Goal: Task Accomplishment & Management: Manage account settings

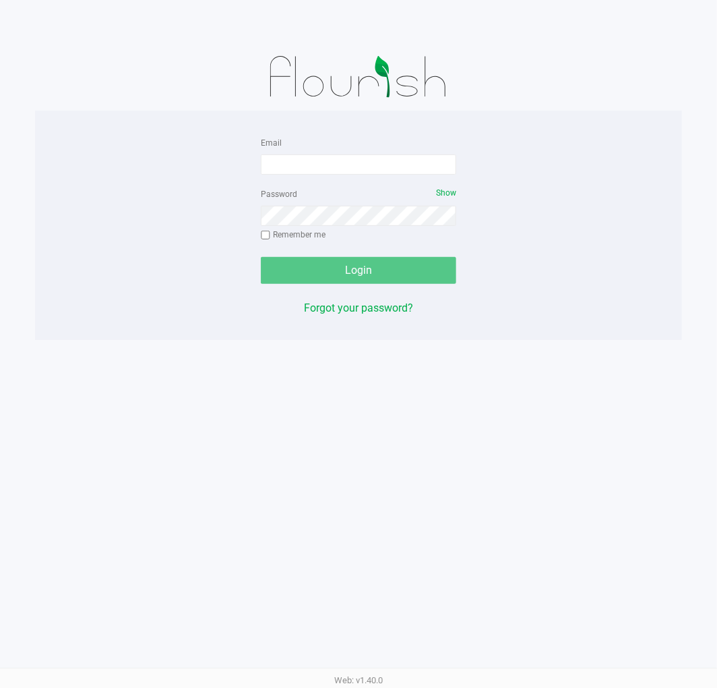
click at [307, 177] on form "Email Password Show Remember me Login" at bounding box center [359, 209] width 196 height 150
click at [315, 169] on input "Email" at bounding box center [359, 164] width 196 height 20
type input "[EMAIL_ADDRESS][DOMAIN_NAME]"
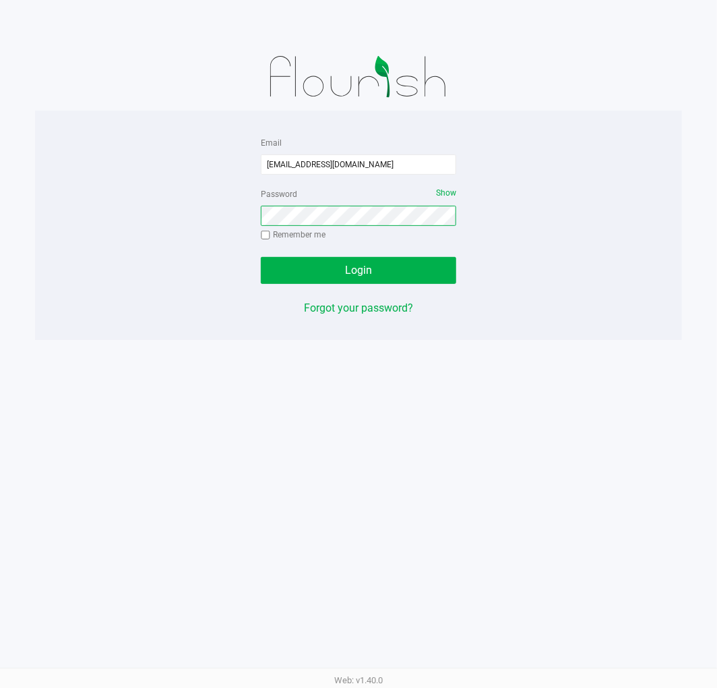
click at [261, 257] on button "Login" at bounding box center [359, 270] width 196 height 27
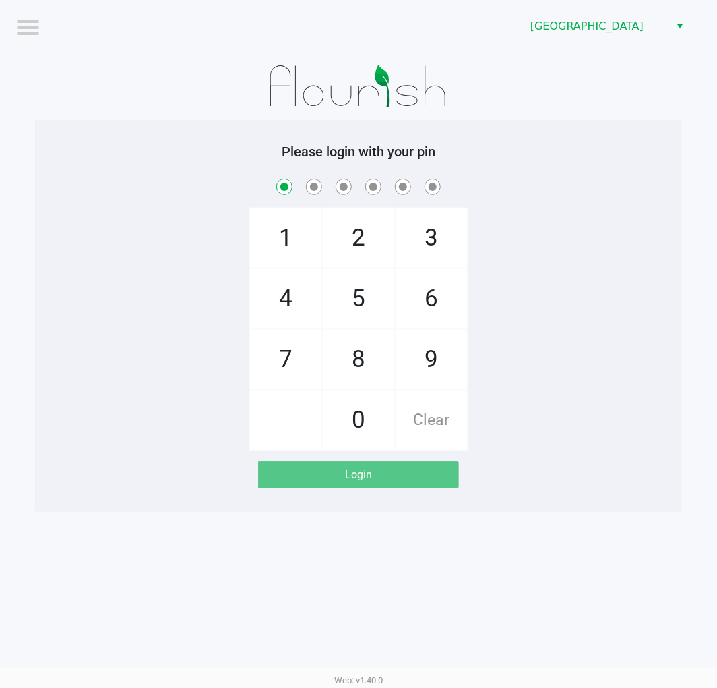
checkbox input "true"
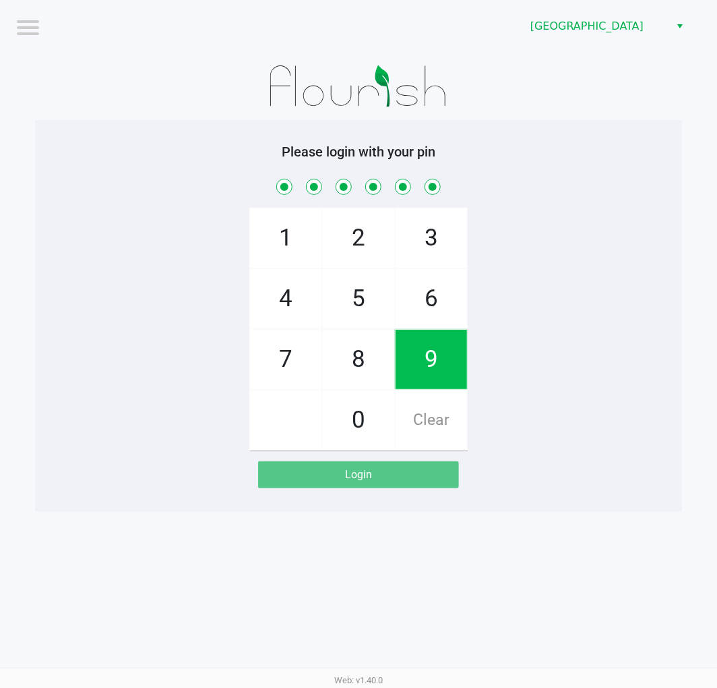
checkbox input "true"
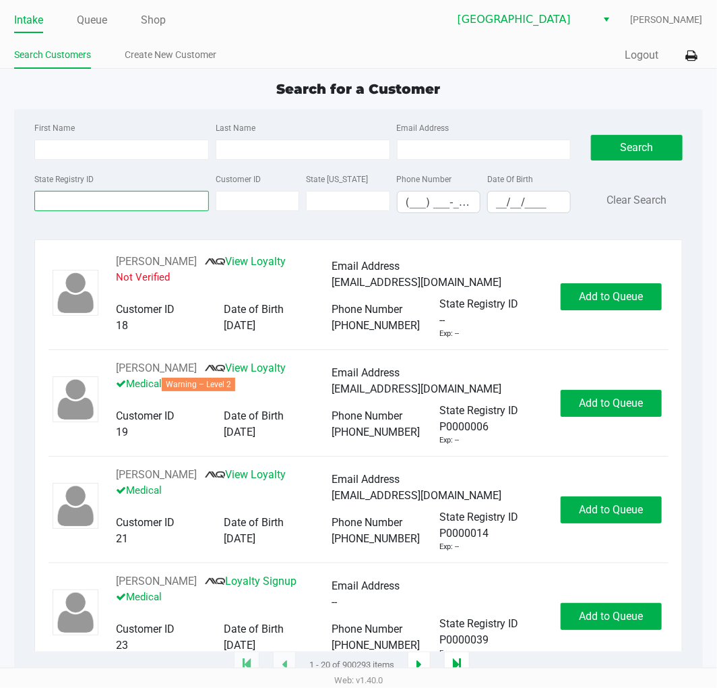
click at [109, 200] on input "State Registry ID" at bounding box center [121, 201] width 175 height 20
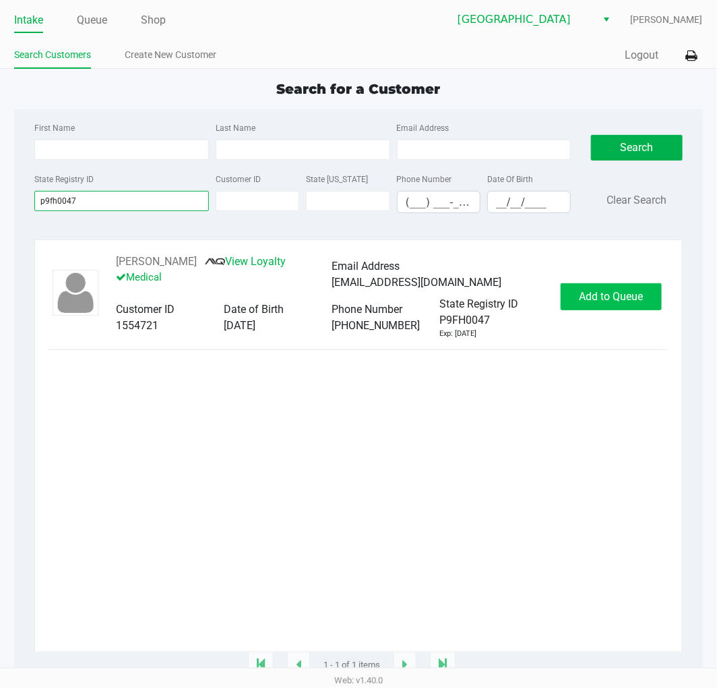
type input "p9fh0047"
click at [639, 301] on span "Add to Queue" at bounding box center [611, 296] width 64 height 13
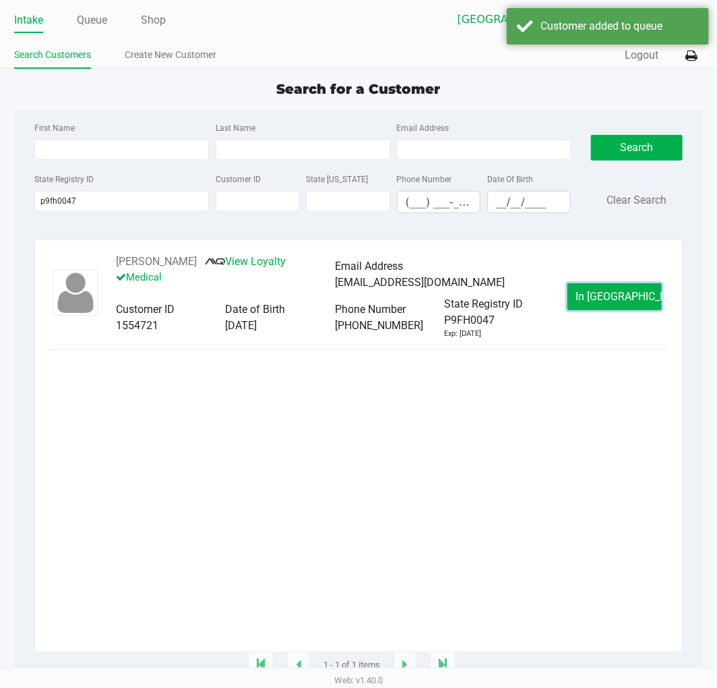
click at [639, 301] on button "In Queue" at bounding box center [615, 296] width 94 height 27
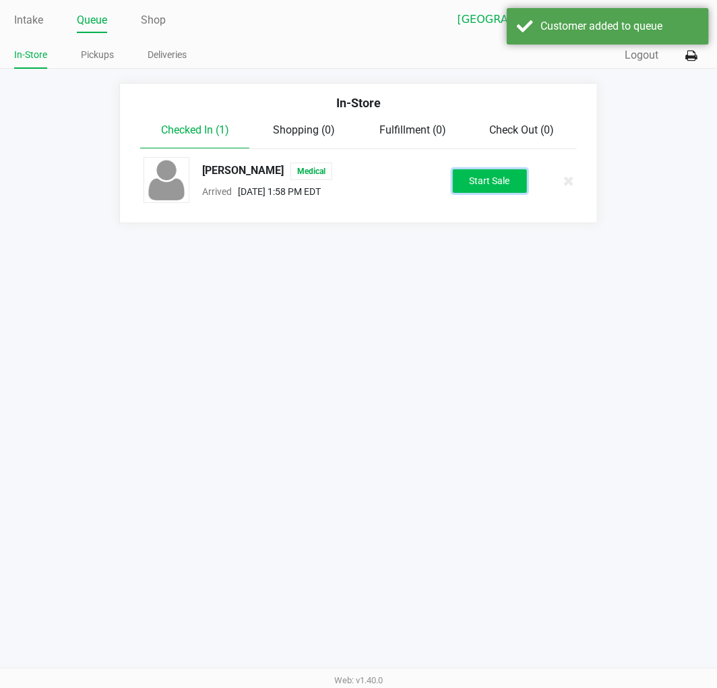
click at [506, 175] on button "Start Sale" at bounding box center [490, 181] width 74 height 24
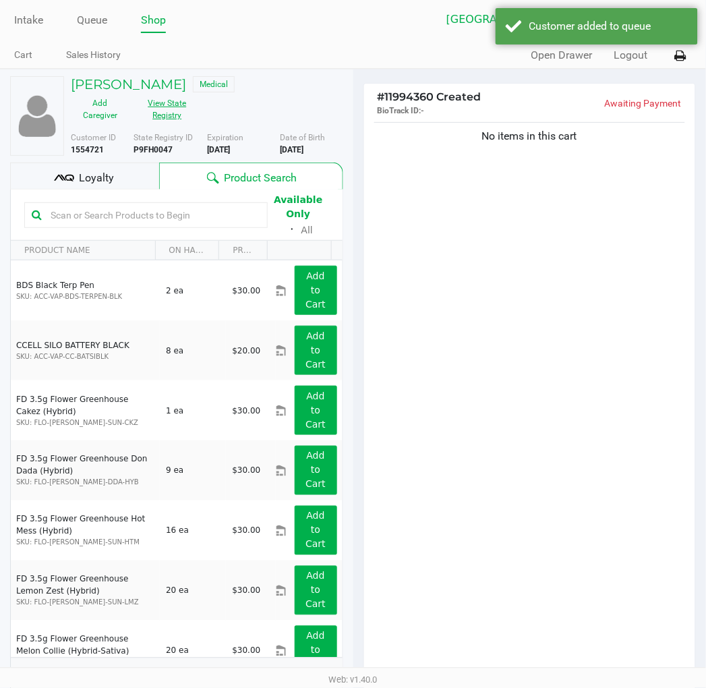
click at [173, 109] on button "View State Registry" at bounding box center [162, 109] width 67 height 34
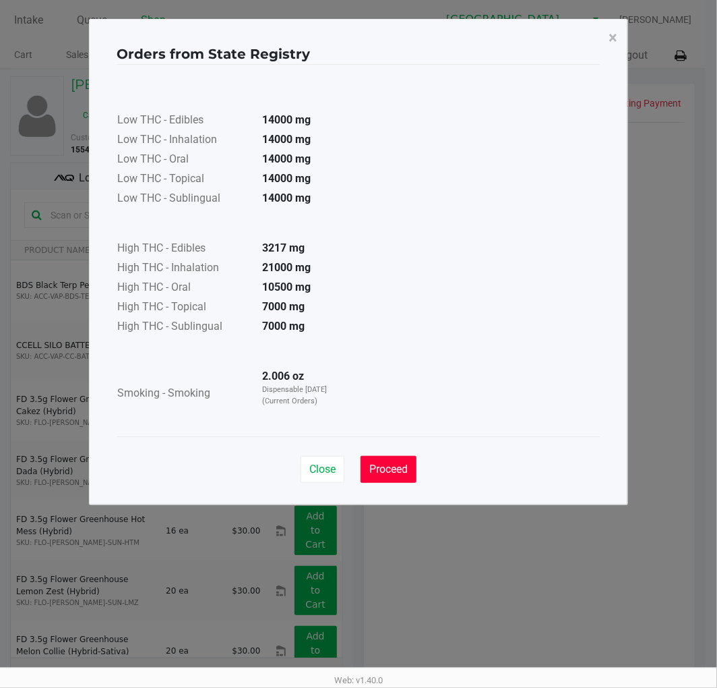
click at [387, 465] on span "Proceed" at bounding box center [388, 469] width 38 height 13
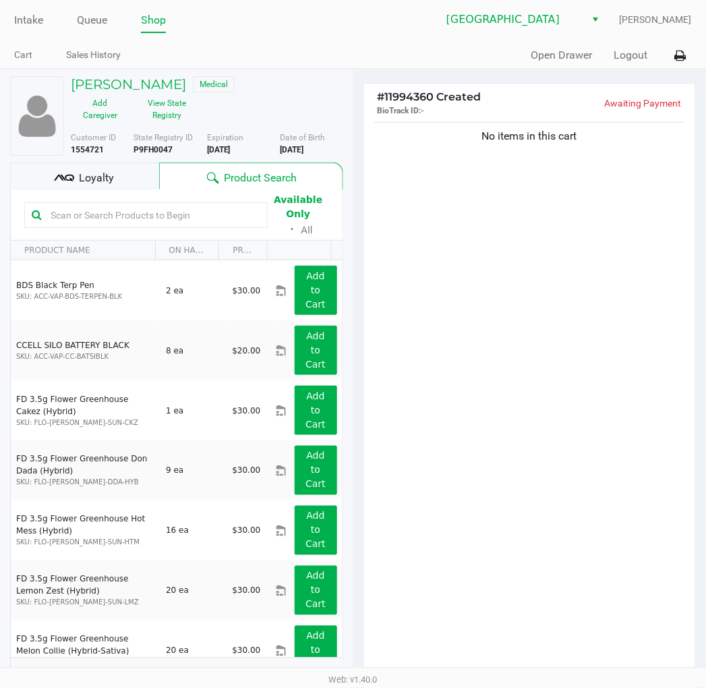
click at [120, 169] on div "Loyalty" at bounding box center [84, 175] width 149 height 27
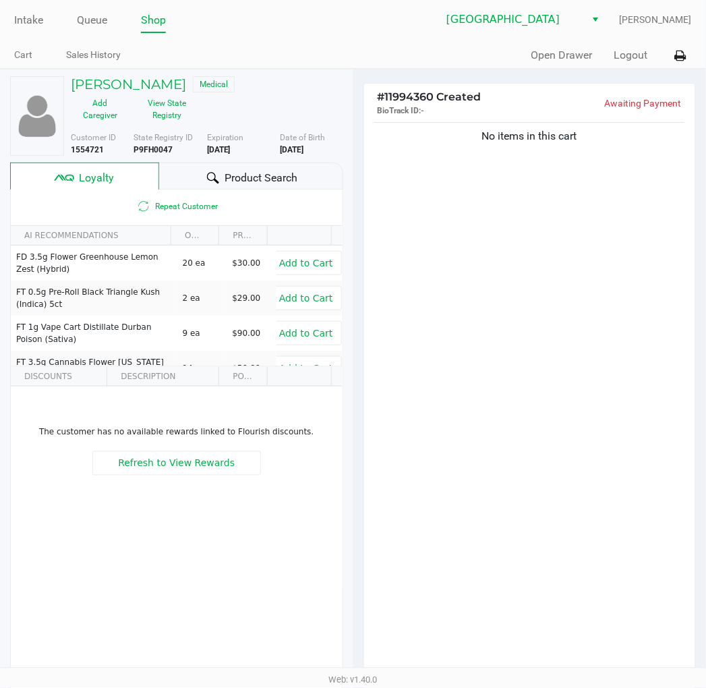
click at [508, 316] on div "No items in this cart" at bounding box center [530, 398] width 332 height 558
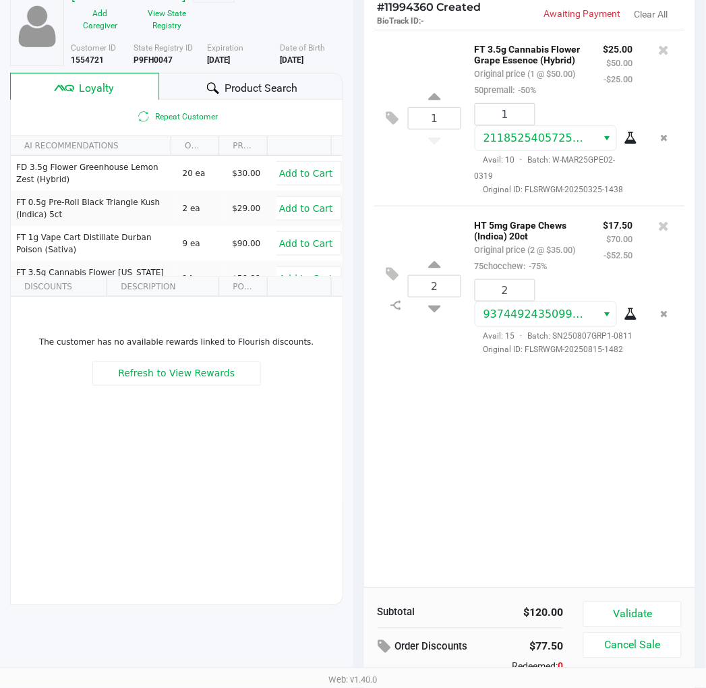
scroll to position [167, 0]
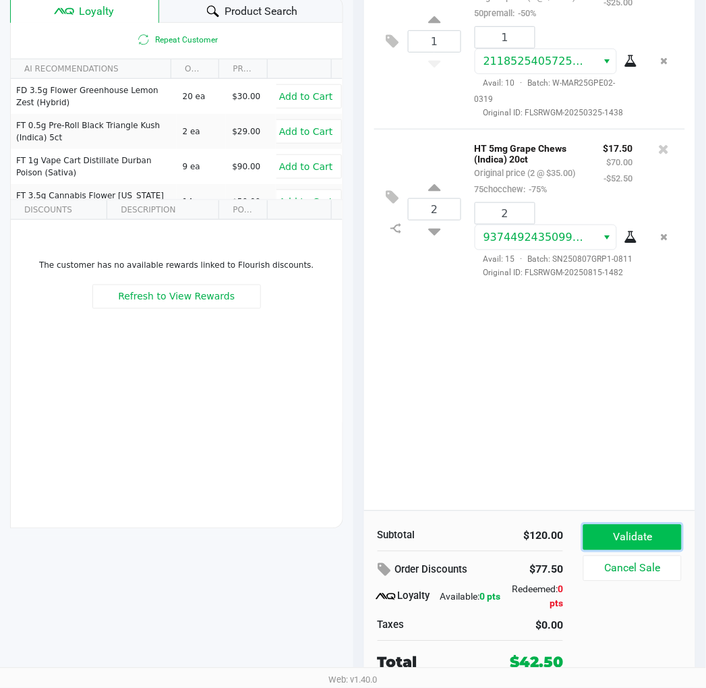
click at [643, 541] on button "Validate" at bounding box center [632, 538] width 98 height 26
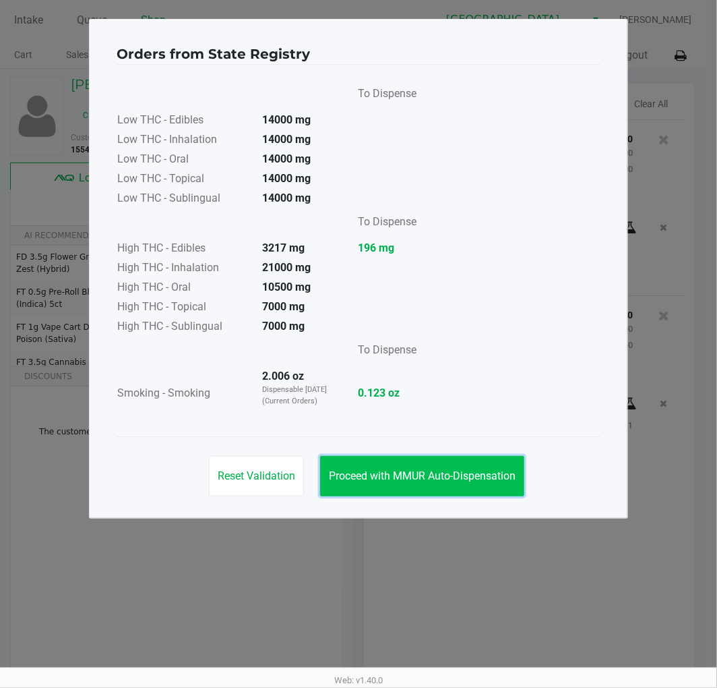
click at [415, 490] on button "Proceed with MMUR Auto-Dispensation" at bounding box center [422, 476] width 204 height 40
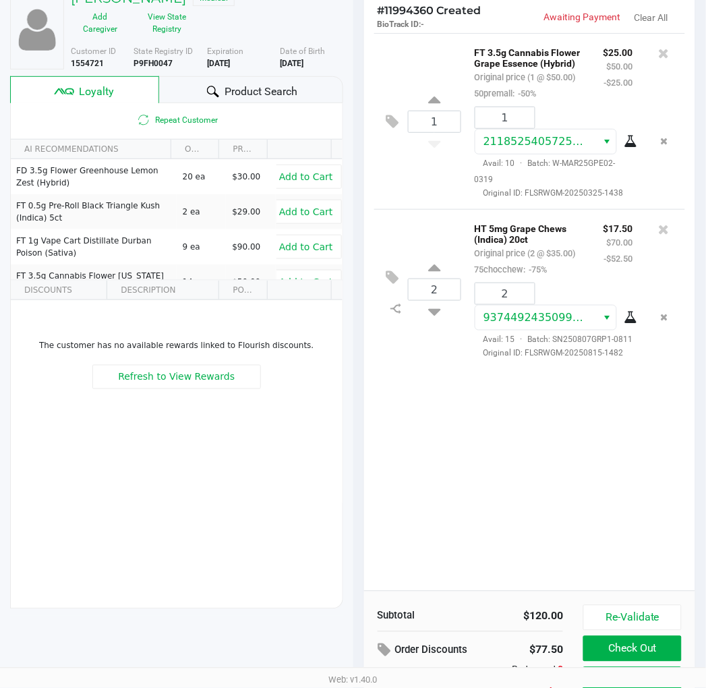
scroll to position [167, 0]
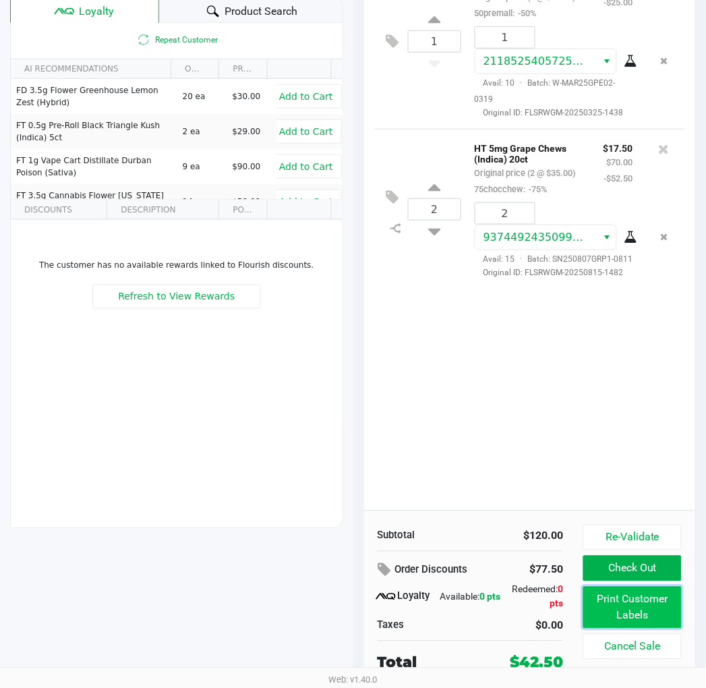
click at [624, 615] on button "Print Customer Labels" at bounding box center [632, 608] width 98 height 42
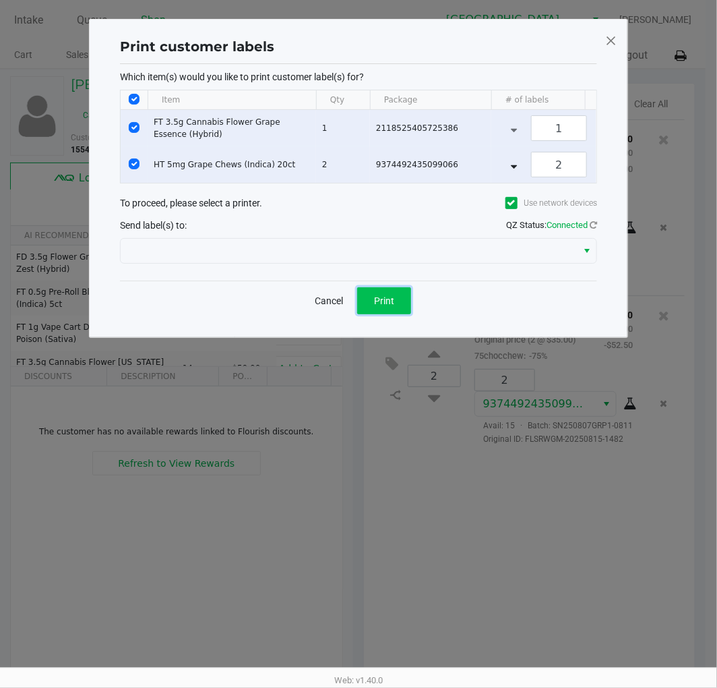
click at [389, 306] on span "Print" at bounding box center [384, 300] width 20 height 11
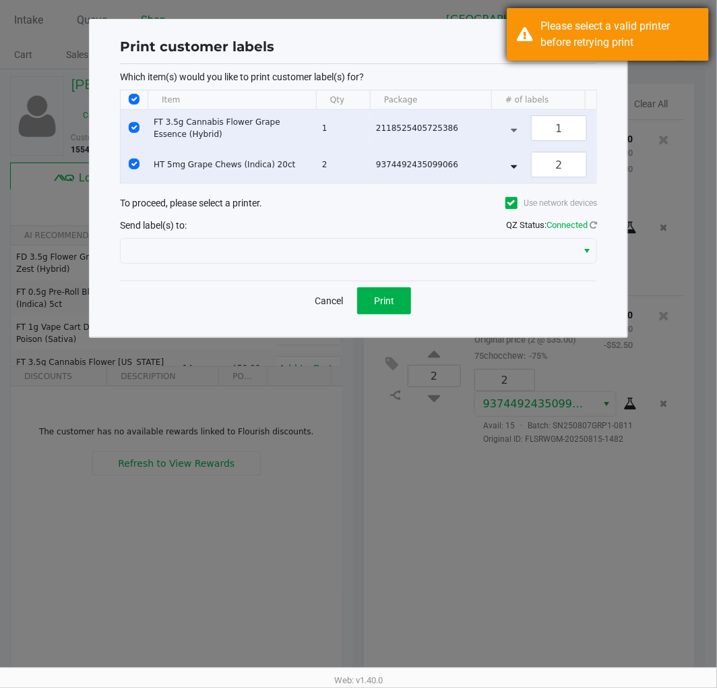
click at [568, 35] on div "Please select a valid printer before retrying print" at bounding box center [620, 34] width 158 height 32
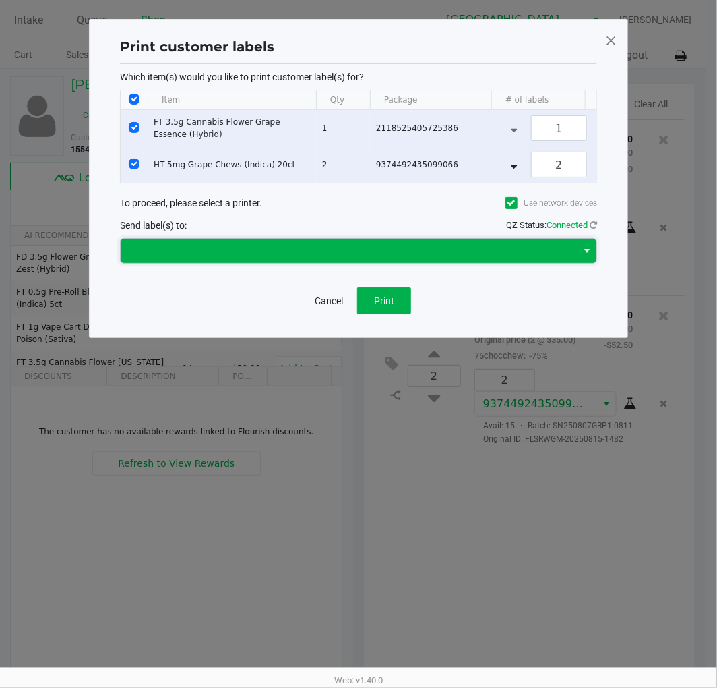
click at [310, 259] on span at bounding box center [349, 251] width 440 height 16
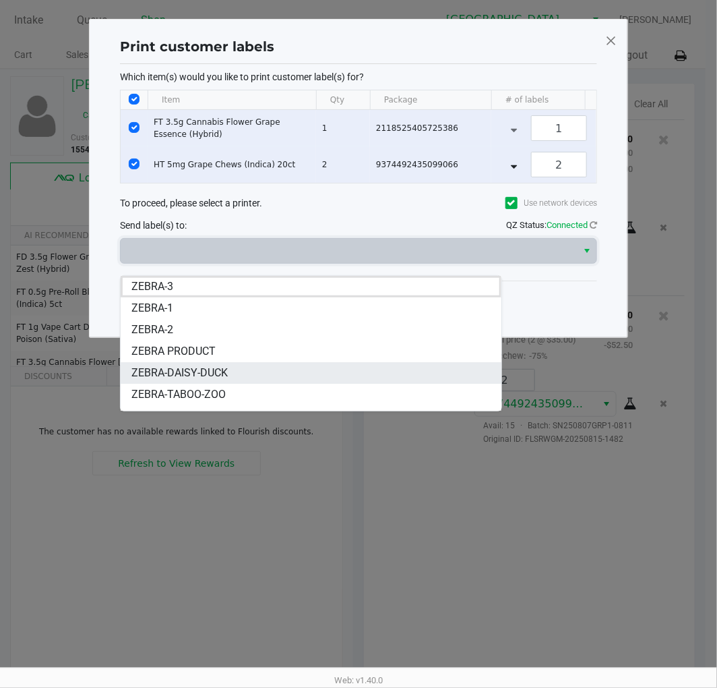
click at [237, 369] on li "ZEBRA-DAISY-DUCK" at bounding box center [311, 373] width 380 height 22
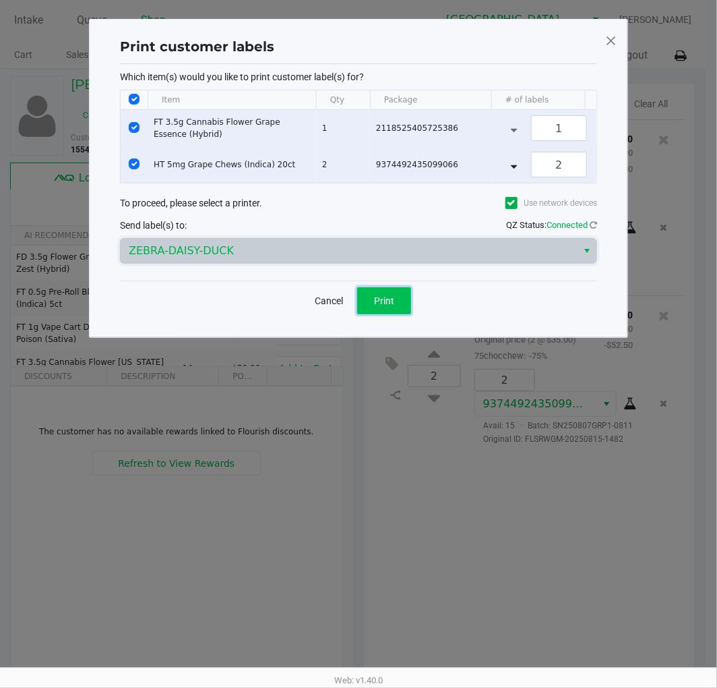
click at [378, 314] on button "Print" at bounding box center [384, 300] width 54 height 27
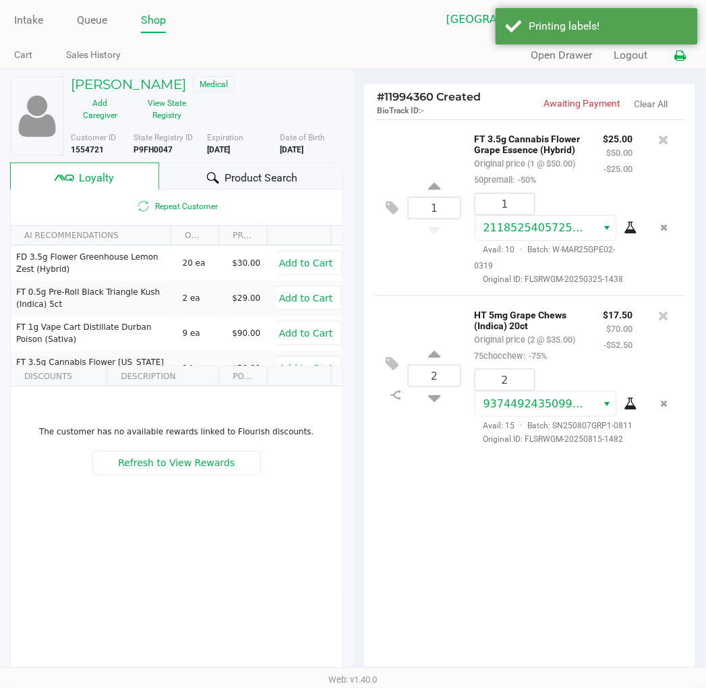
click at [678, 57] on icon at bounding box center [680, 55] width 11 height 9
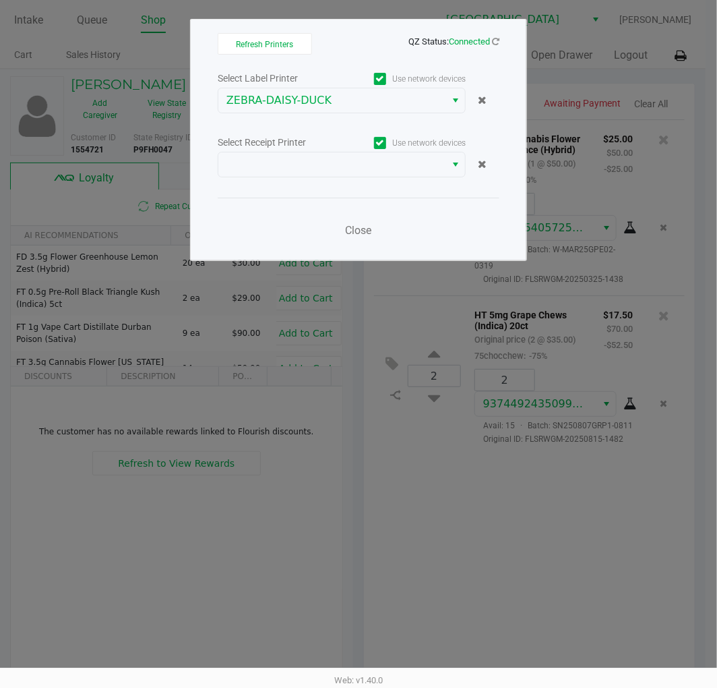
click at [331, 184] on div "Select Label Printer Use network devices ZEBRA-DAISY-DUCK Select Receipt Printe…" at bounding box center [359, 157] width 282 height 177
click at [331, 179] on div "Select Label Printer Use network devices ZEBRA-DAISY-DUCK Select Receipt Printe…" at bounding box center [359, 157] width 282 height 177
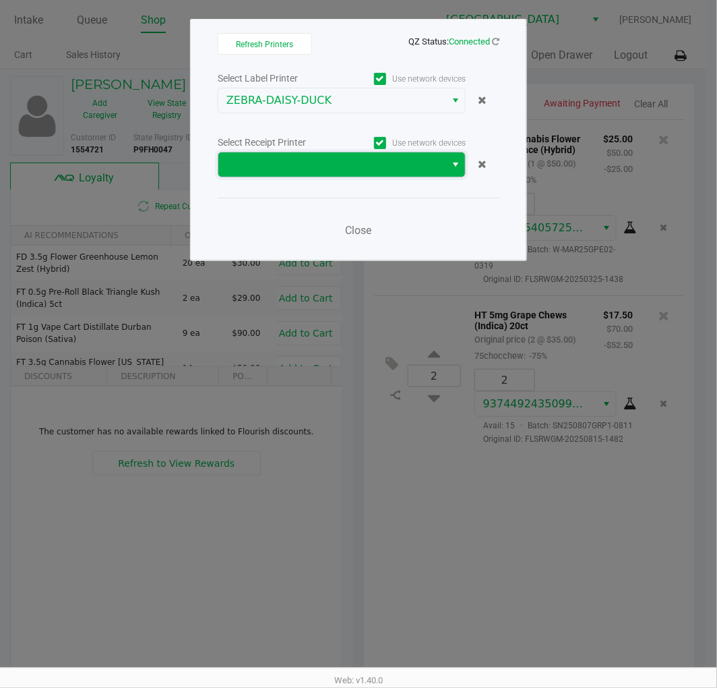
click at [334, 162] on span at bounding box center [332, 164] width 211 height 16
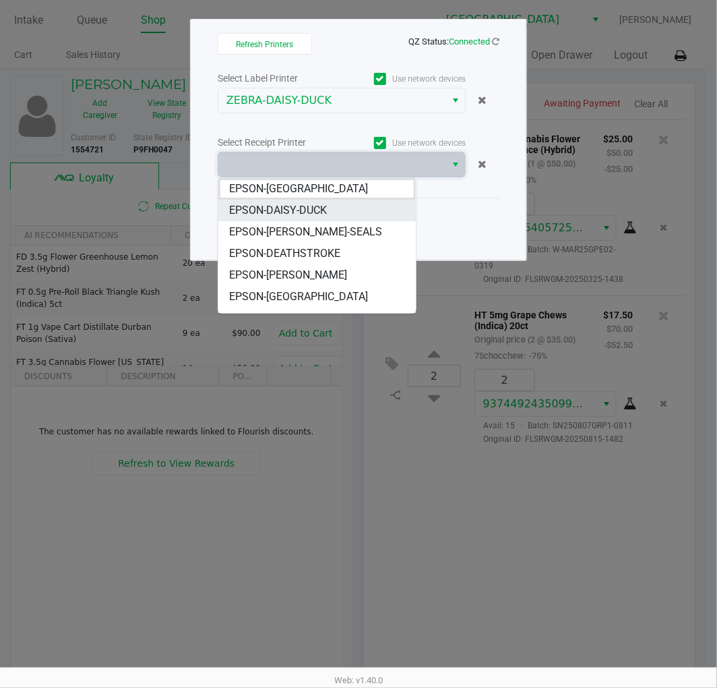
click at [328, 206] on li "EPSON-DAISY-DUCK" at bounding box center [316, 211] width 197 height 22
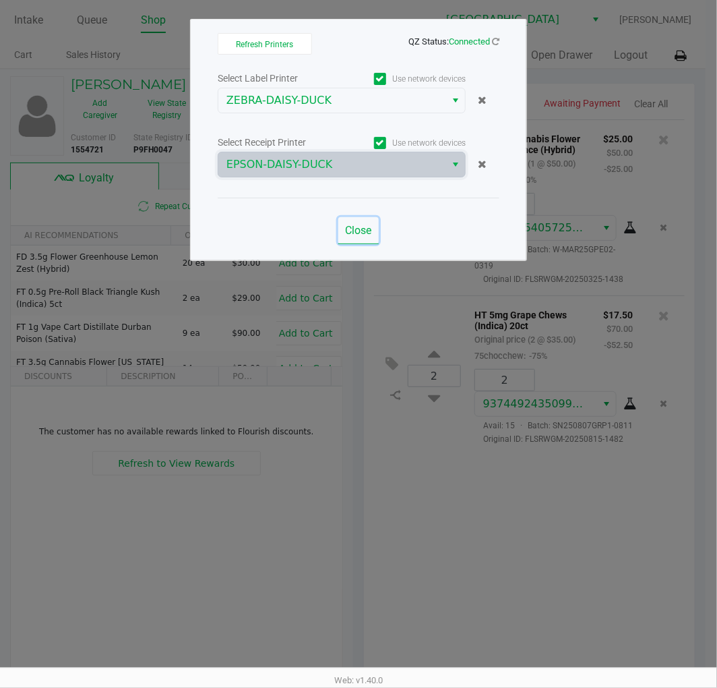
click at [349, 228] on span "Close" at bounding box center [359, 230] width 26 height 13
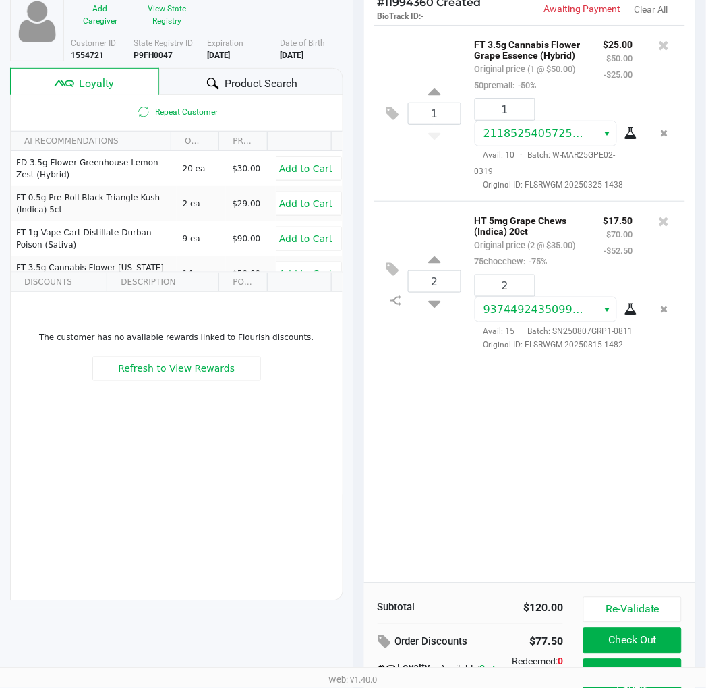
scroll to position [167, 0]
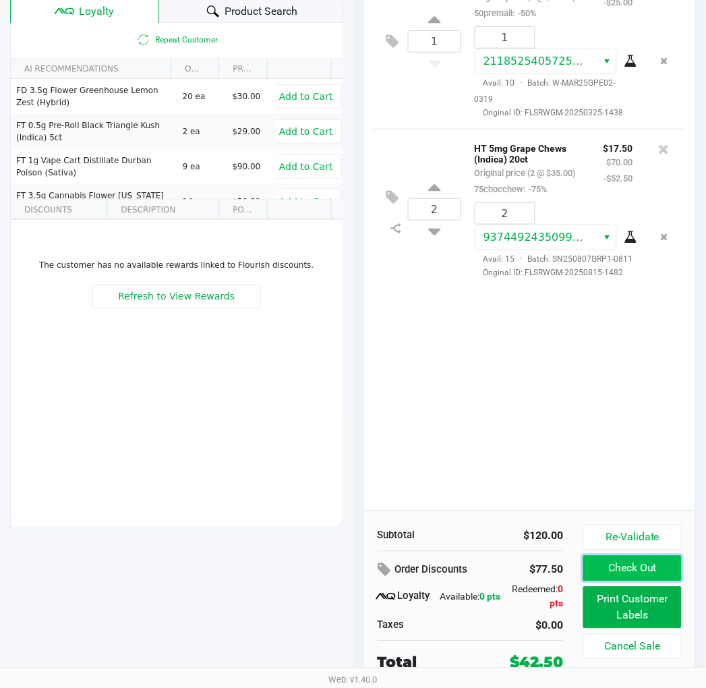
click at [619, 569] on button "Check Out" at bounding box center [632, 569] width 98 height 26
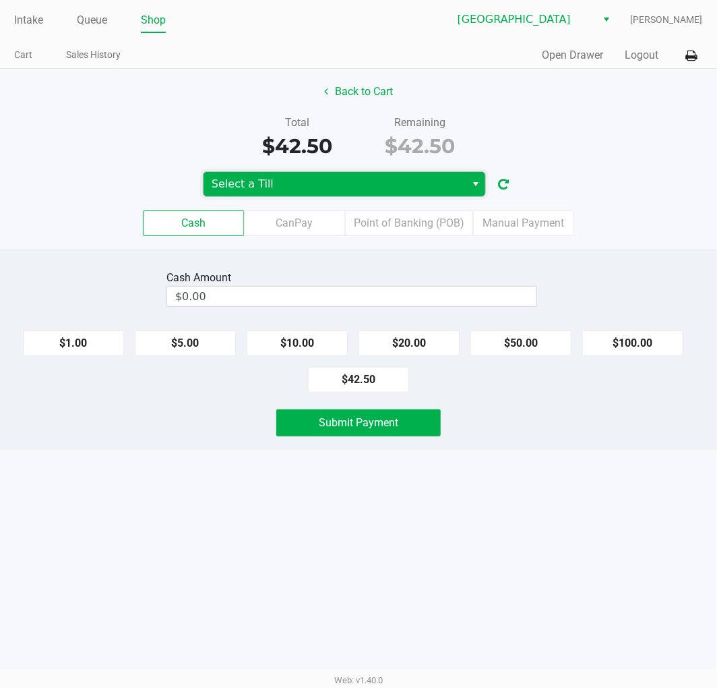
click at [282, 182] on span "Select a Till" at bounding box center [335, 184] width 246 height 16
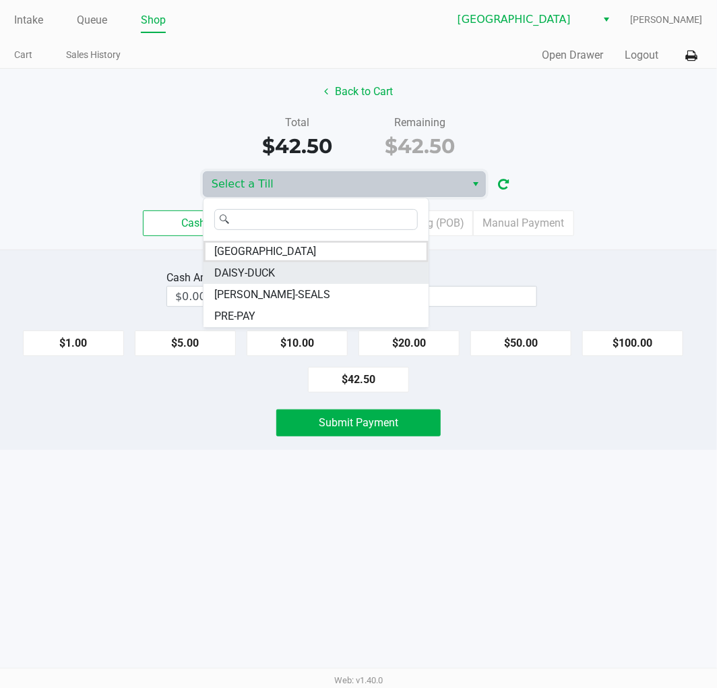
click at [271, 268] on span "DAISY-DUCK" at bounding box center [244, 273] width 61 height 16
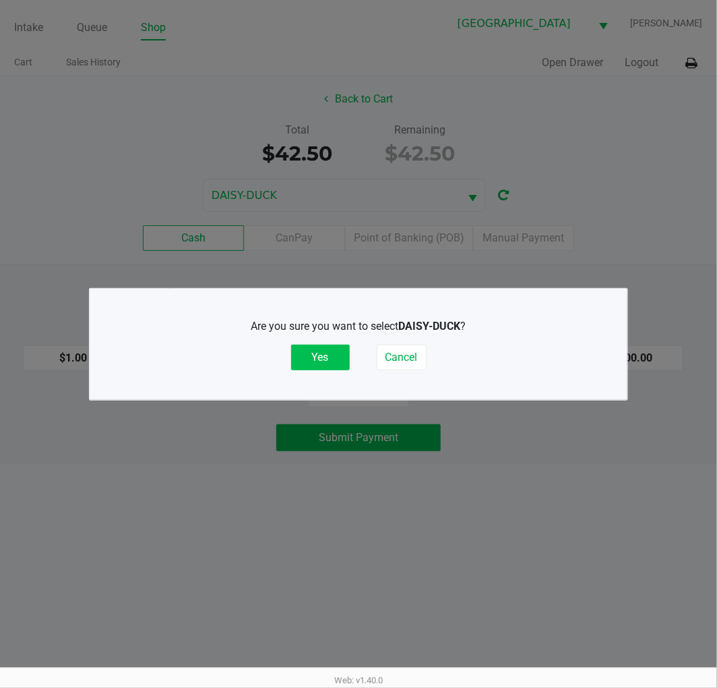
click at [308, 352] on button "Yes" at bounding box center [320, 358] width 59 height 26
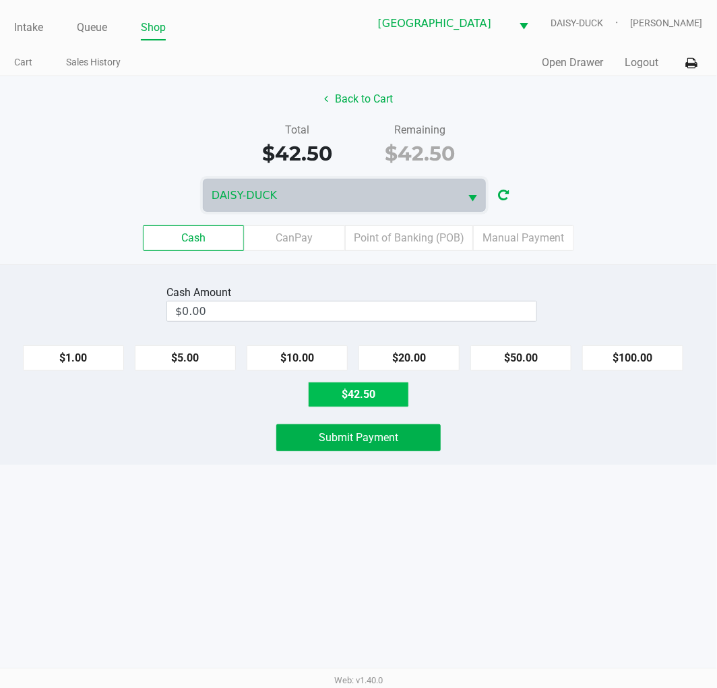
click at [387, 396] on button "$42.50" at bounding box center [358, 395] width 101 height 26
type input "$42.50"
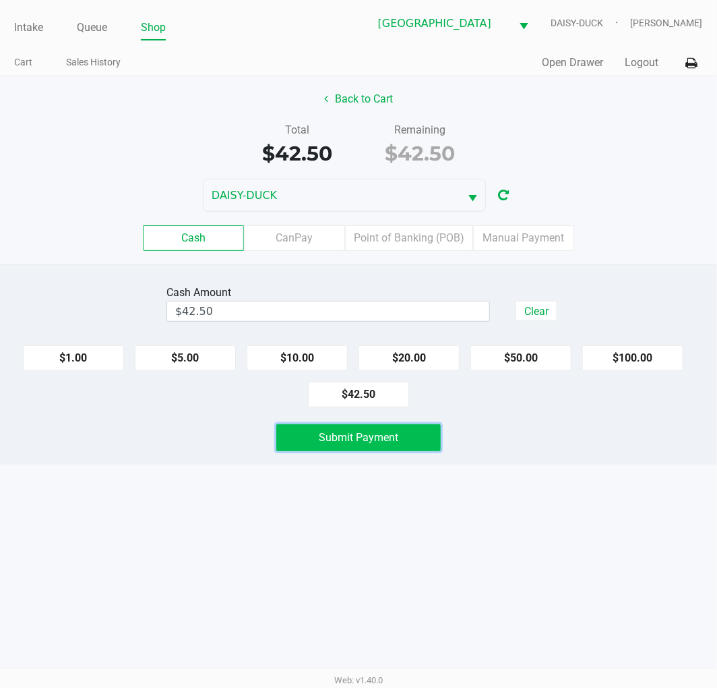
click at [386, 433] on span "Submit Payment" at bounding box center [359, 437] width 80 height 13
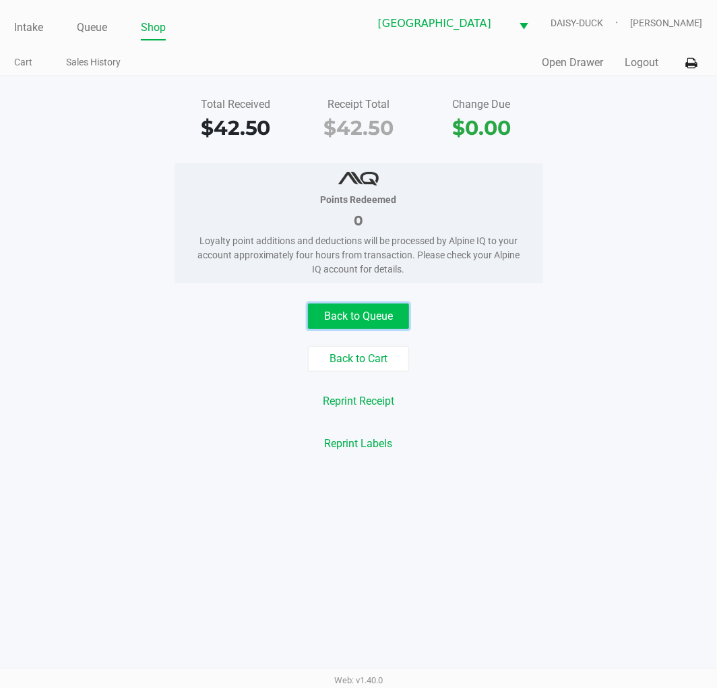
click at [382, 305] on button "Back to Queue" at bounding box center [358, 316] width 101 height 26
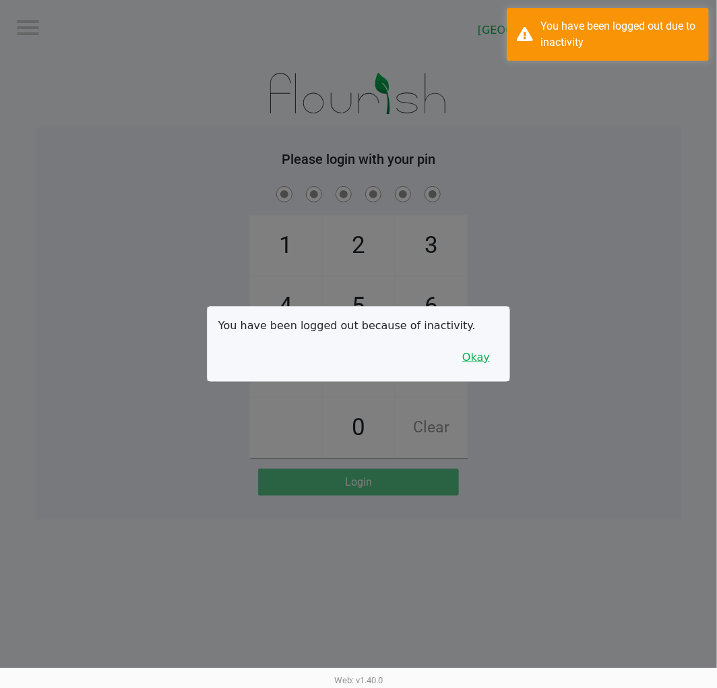
click at [489, 357] on button "Okay" at bounding box center [476, 358] width 45 height 26
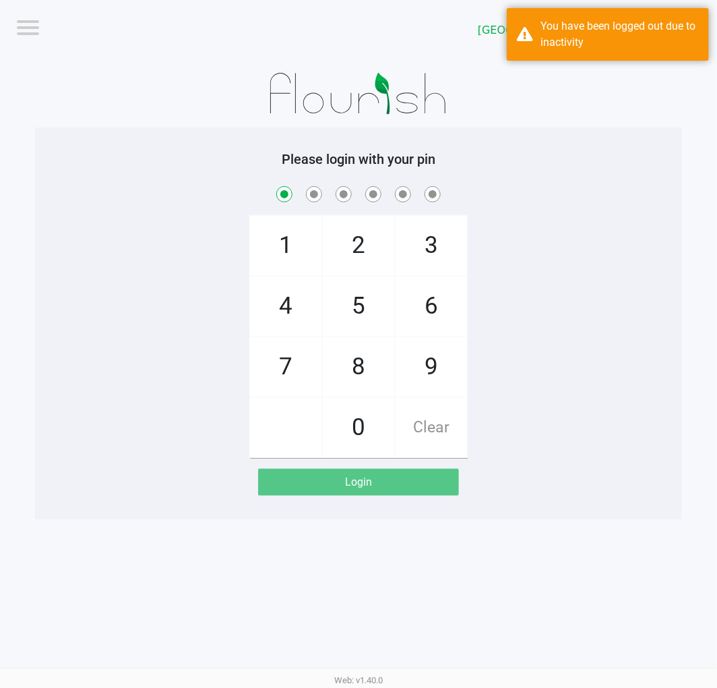
checkbox input "true"
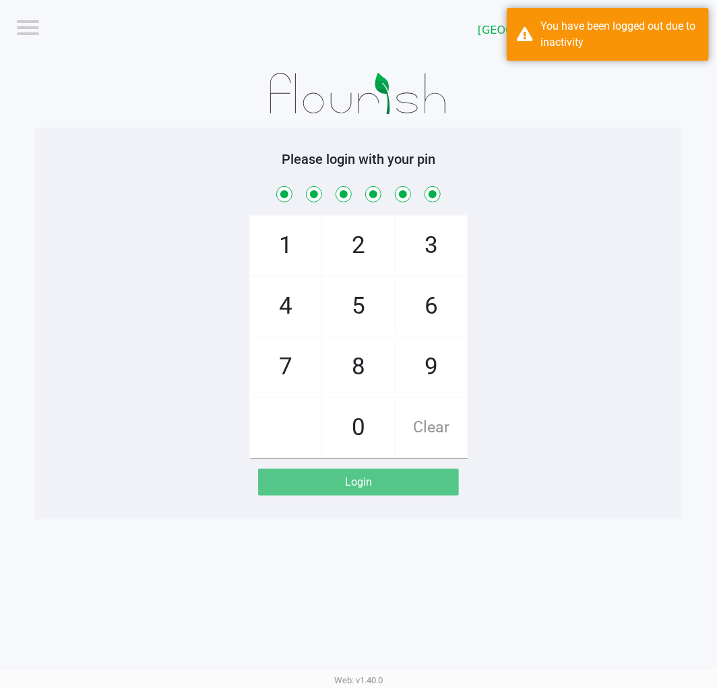
checkbox input "true"
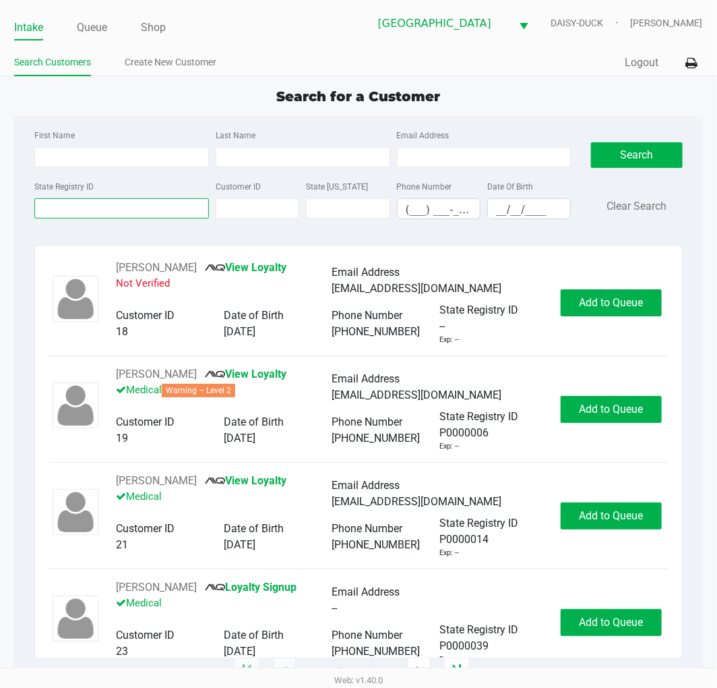
click at [143, 216] on input "State Registry ID" at bounding box center [121, 208] width 175 height 20
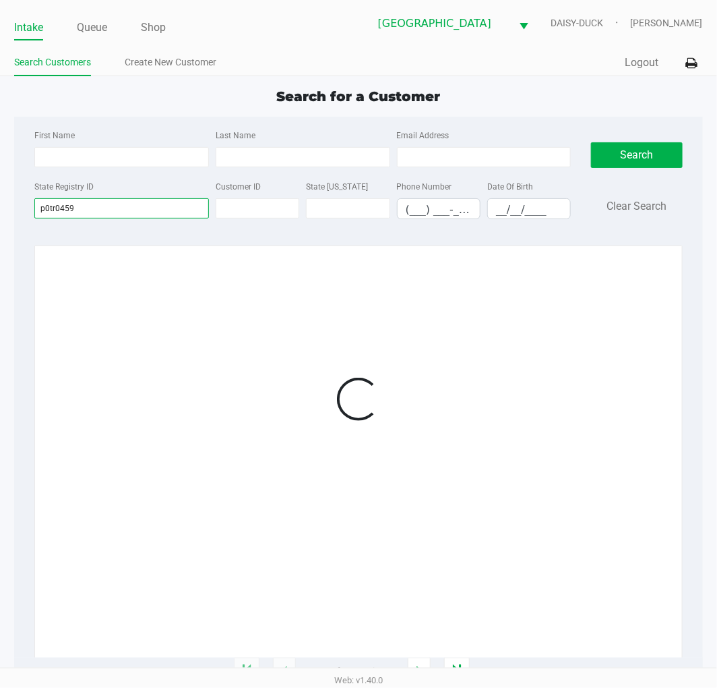
type input "p0tr0459"
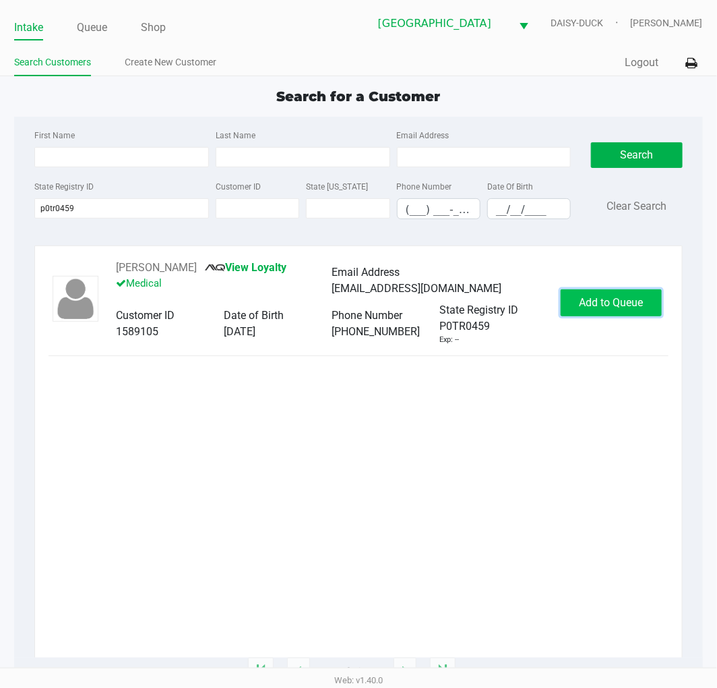
click at [625, 301] on span "Add to Queue" at bounding box center [611, 302] width 64 height 13
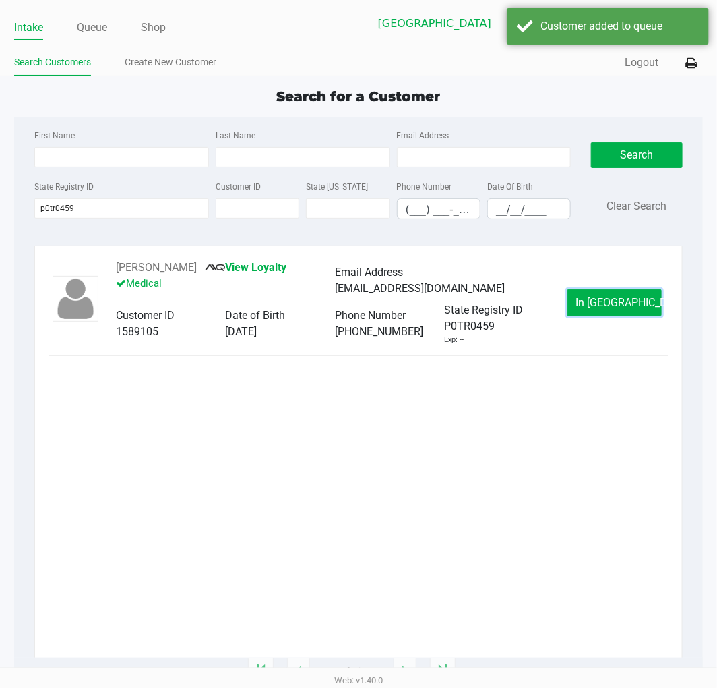
click at [596, 293] on button "In Queue" at bounding box center [615, 302] width 94 height 27
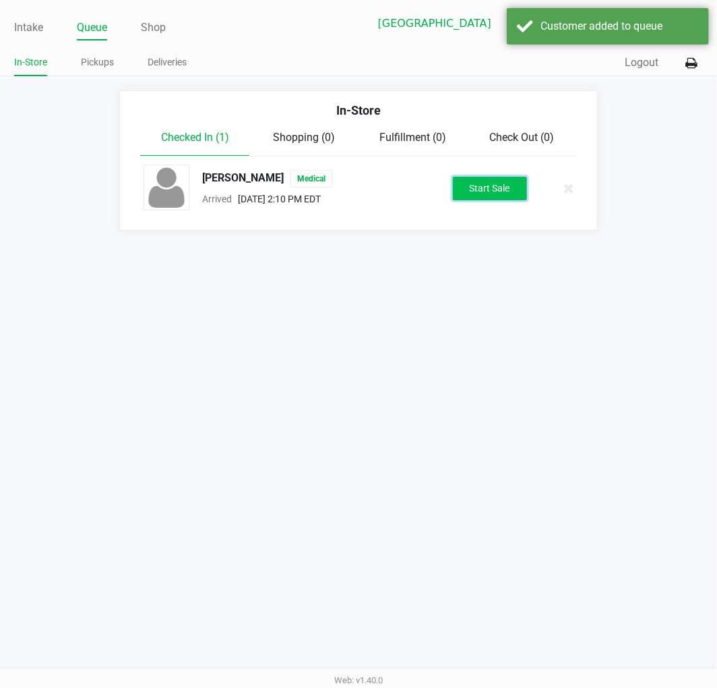
click at [492, 191] on button "Start Sale" at bounding box center [490, 189] width 74 height 24
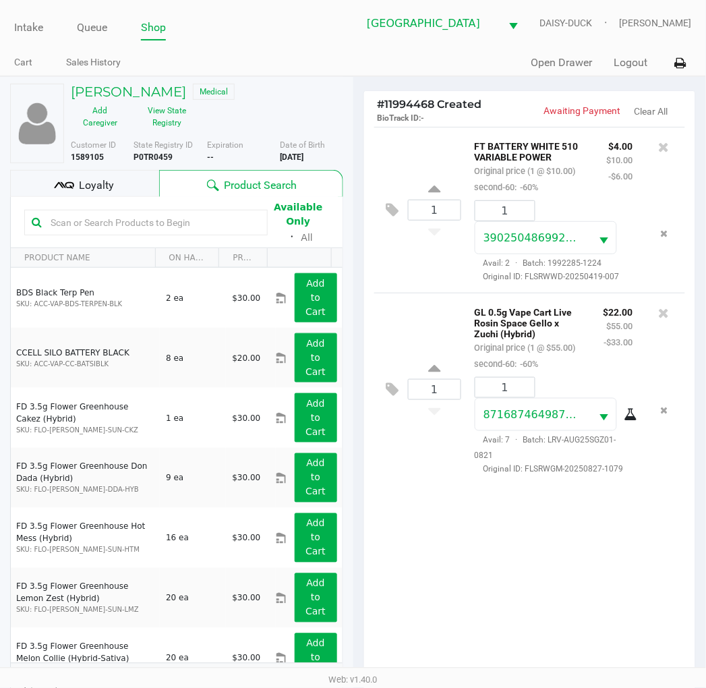
scroll to position [146, 0]
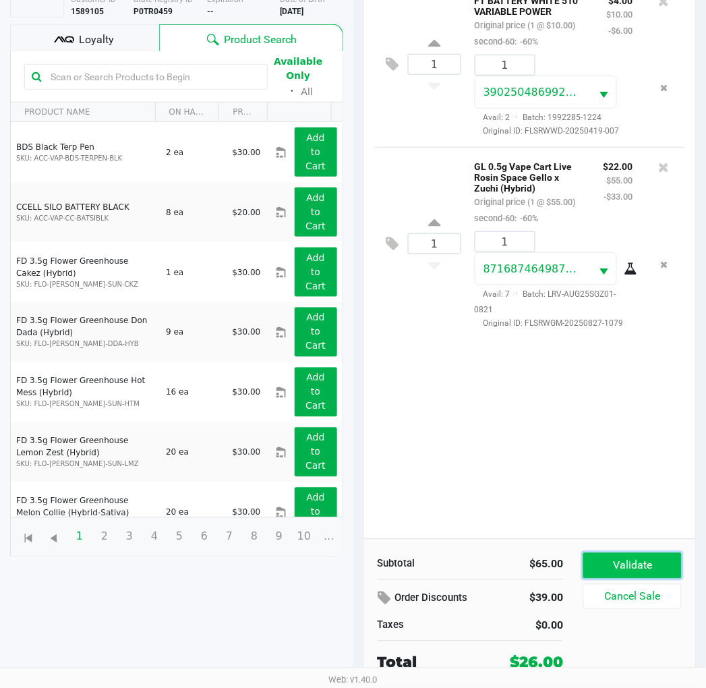
click at [616, 563] on button "Validate" at bounding box center [632, 566] width 98 height 26
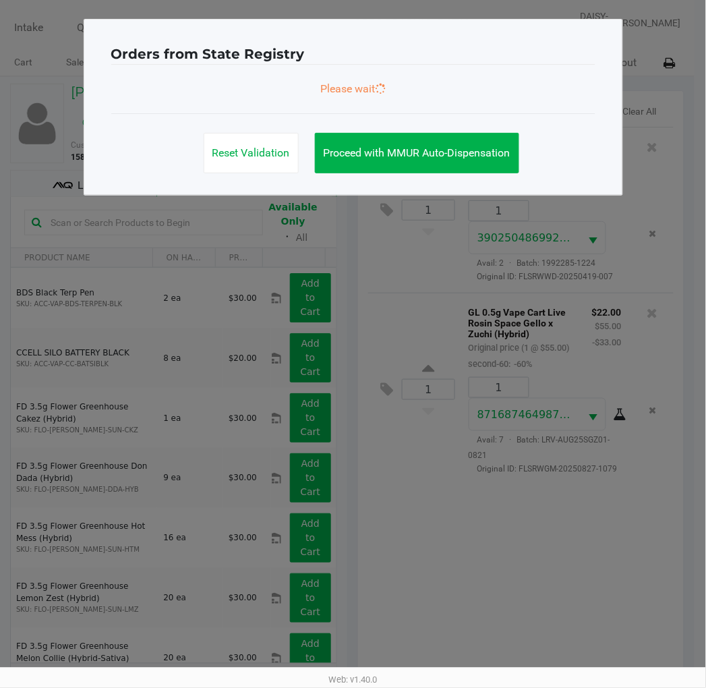
scroll to position [0, 0]
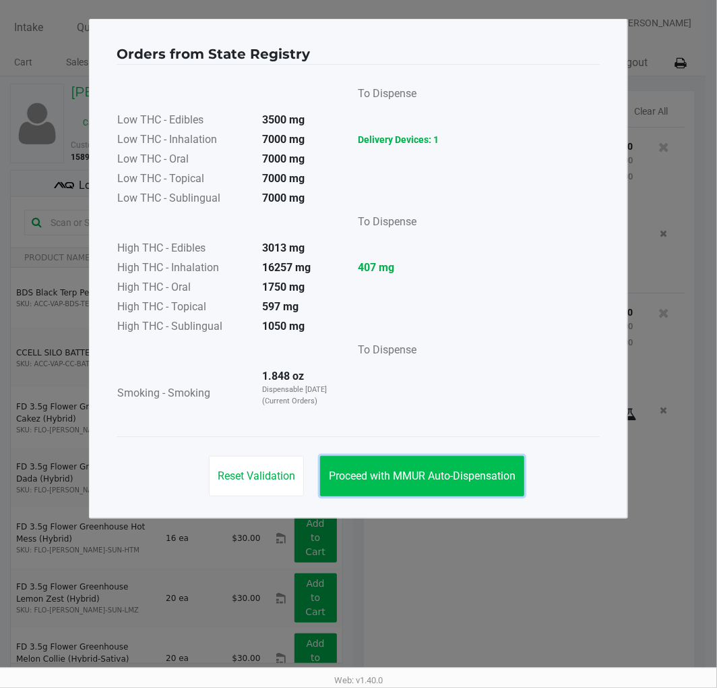
click at [407, 466] on button "Proceed with MMUR Auto-Dispensation" at bounding box center [422, 476] width 204 height 40
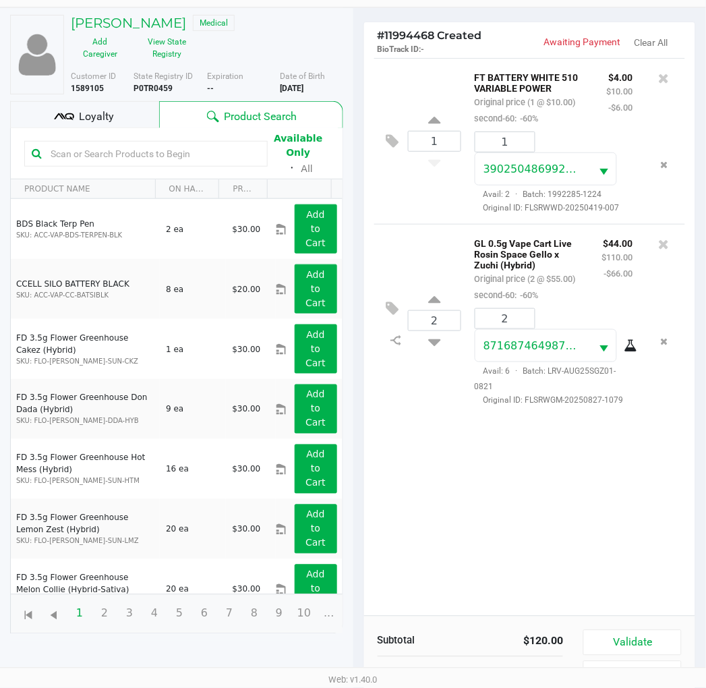
scroll to position [146, 0]
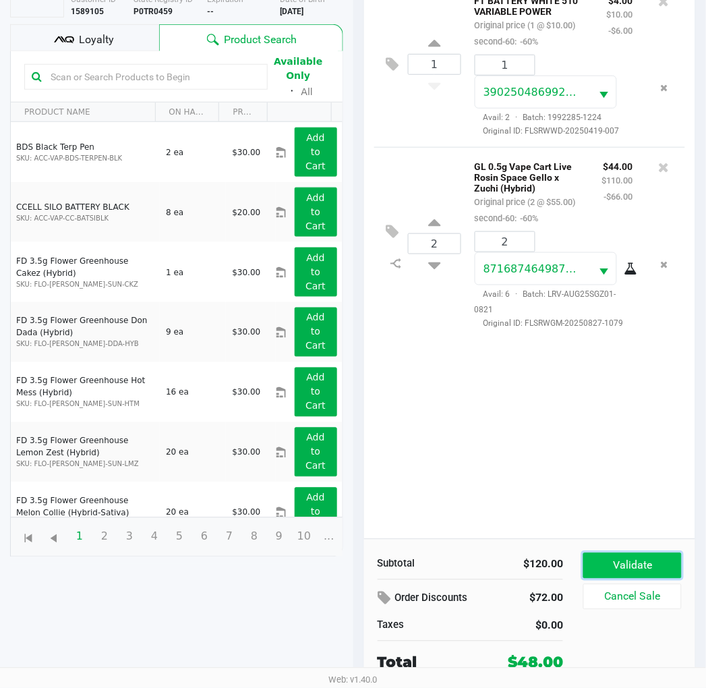
click at [629, 556] on button "Validate" at bounding box center [632, 566] width 98 height 26
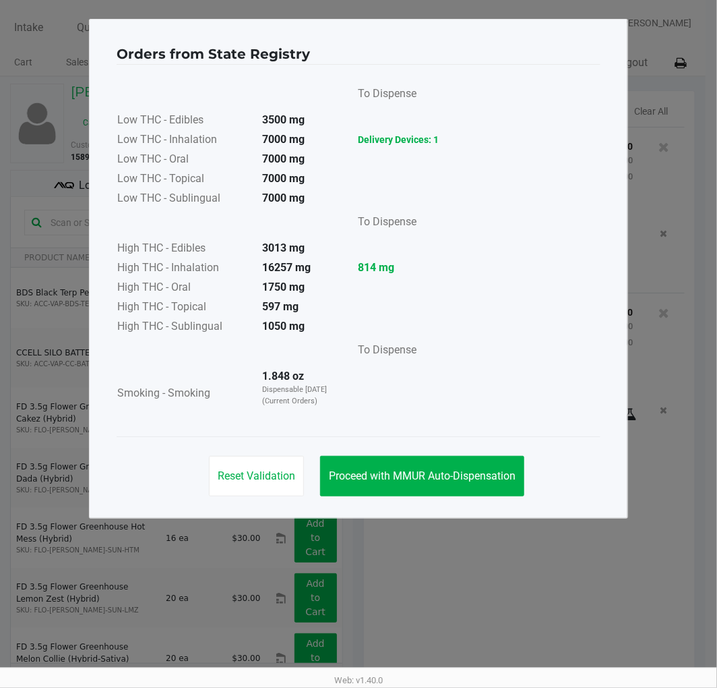
click at [407, 453] on div "Reset Validation Proceed with MMUR Auto-Dispensation" at bounding box center [359, 470] width 484 height 68
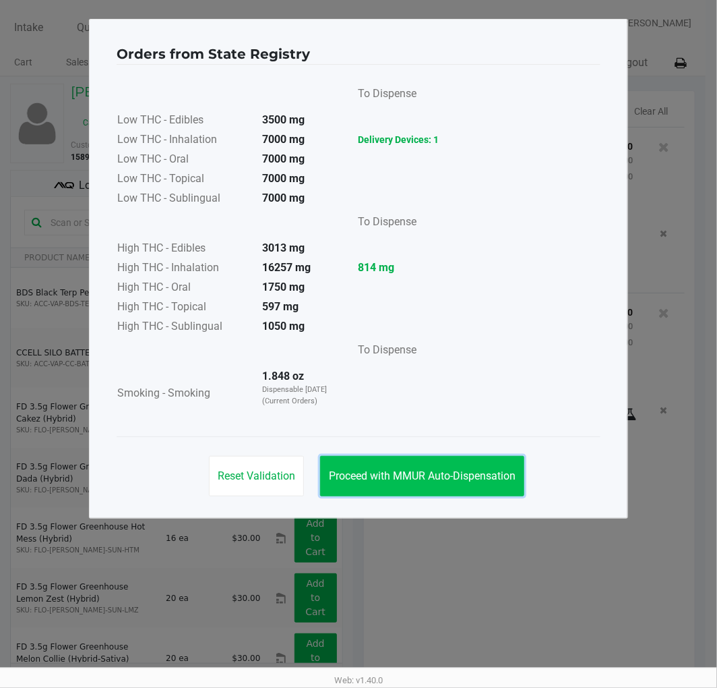
click at [434, 488] on button "Proceed with MMUR Auto-Dispensation" at bounding box center [422, 476] width 204 height 40
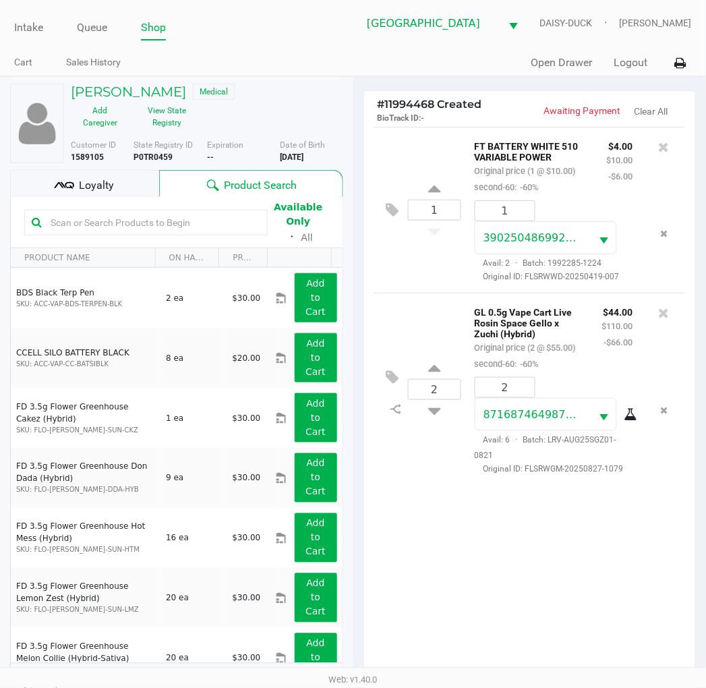
scroll to position [160, 0]
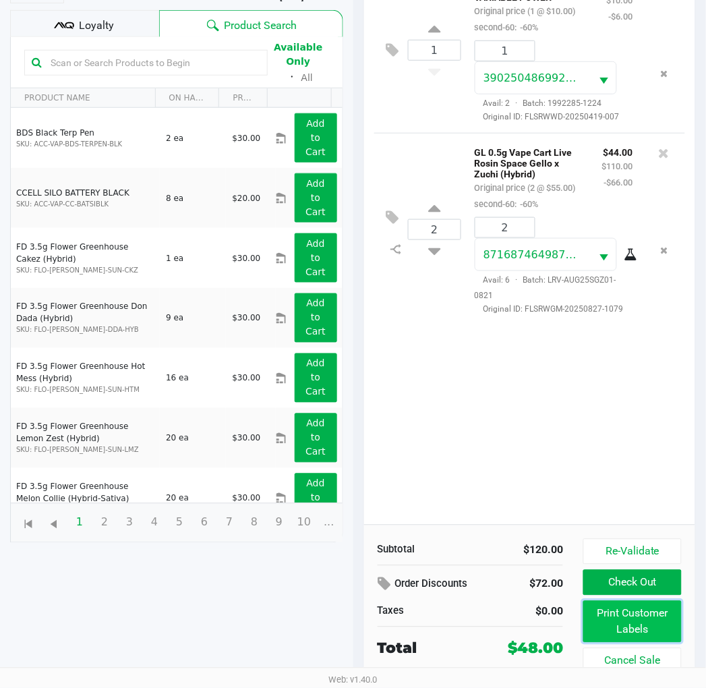
click at [600, 617] on button "Print Customer Labels" at bounding box center [632, 622] width 98 height 42
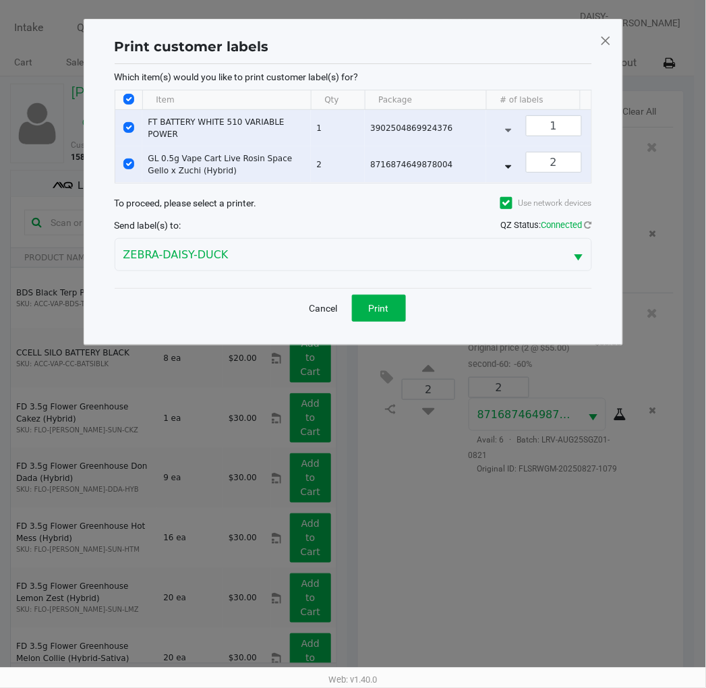
scroll to position [0, 0]
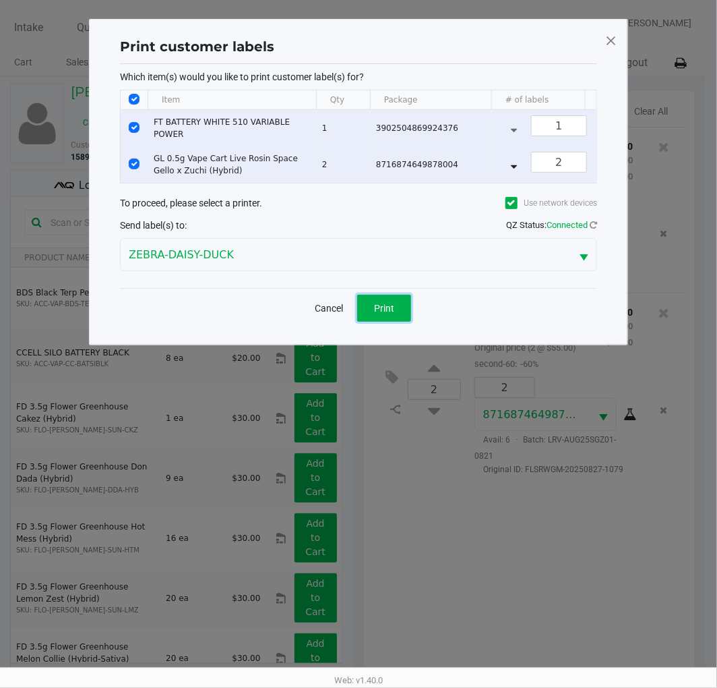
drag, startPoint x: 388, startPoint y: 317, endPoint x: 434, endPoint y: 329, distance: 47.4
click at [389, 314] on span "Print" at bounding box center [384, 308] width 20 height 11
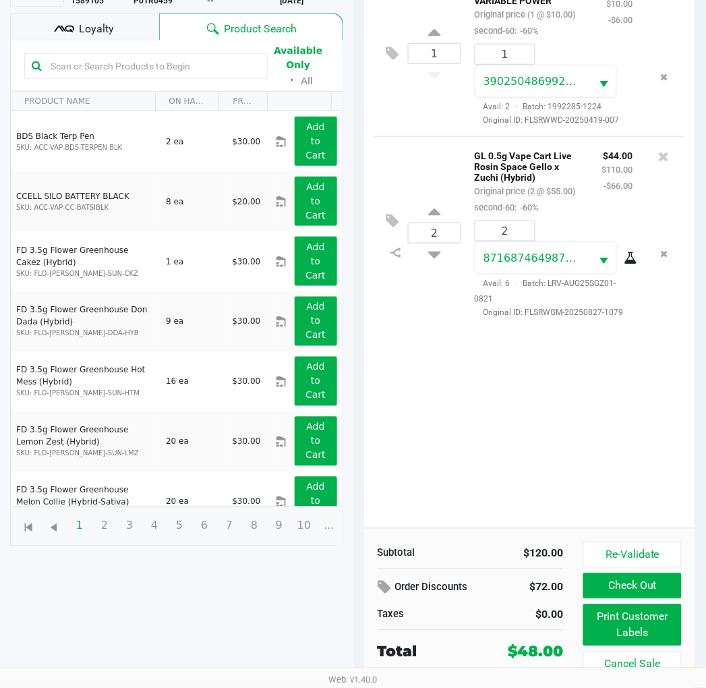
scroll to position [160, 0]
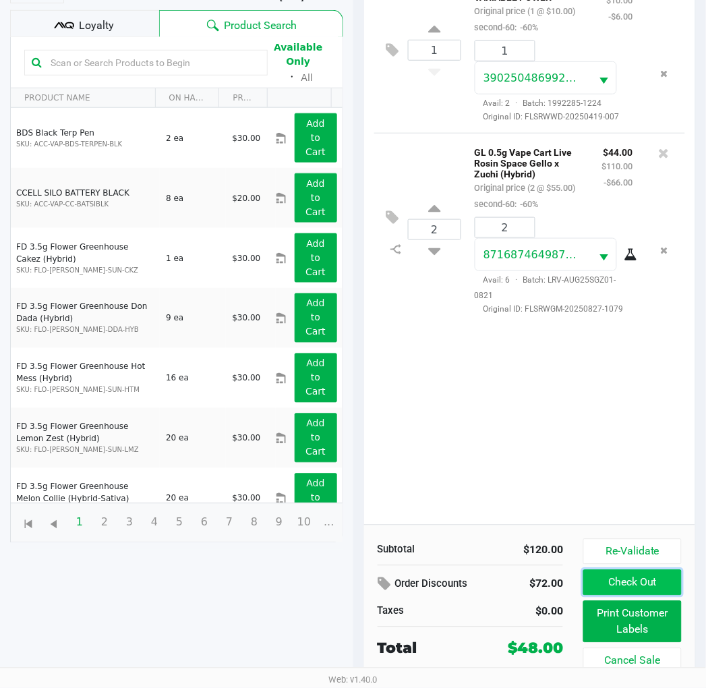
click at [625, 580] on button "Check Out" at bounding box center [632, 583] width 98 height 26
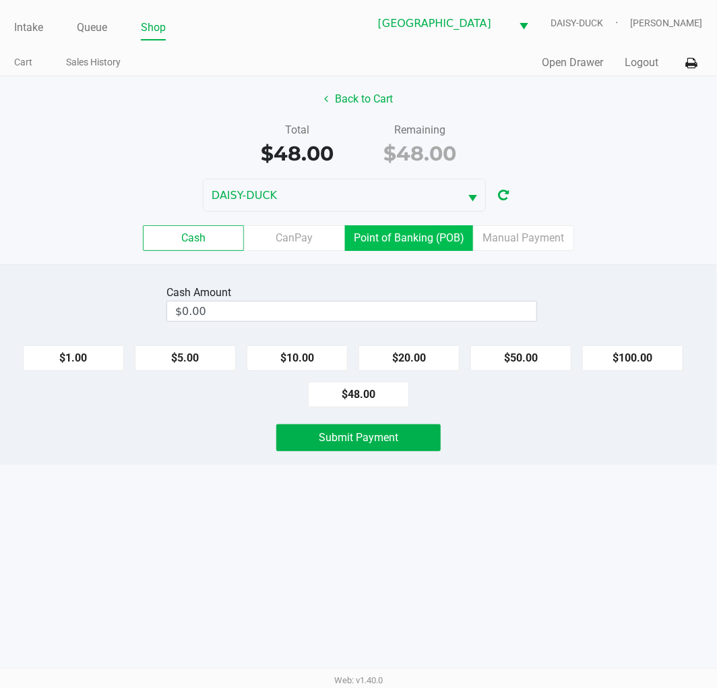
click at [385, 238] on label "Point of Banking (POB)" at bounding box center [409, 238] width 128 height 26
click at [0, 0] on 7 "Point of Banking (POB)" at bounding box center [0, 0] width 0 height 0
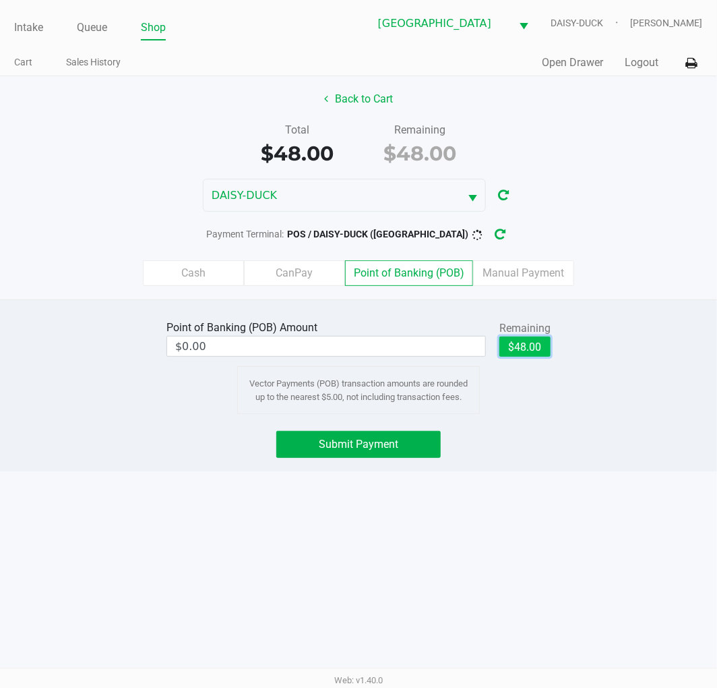
click at [516, 349] on button "$48.00" at bounding box center [525, 346] width 51 height 20
type input "$48.00"
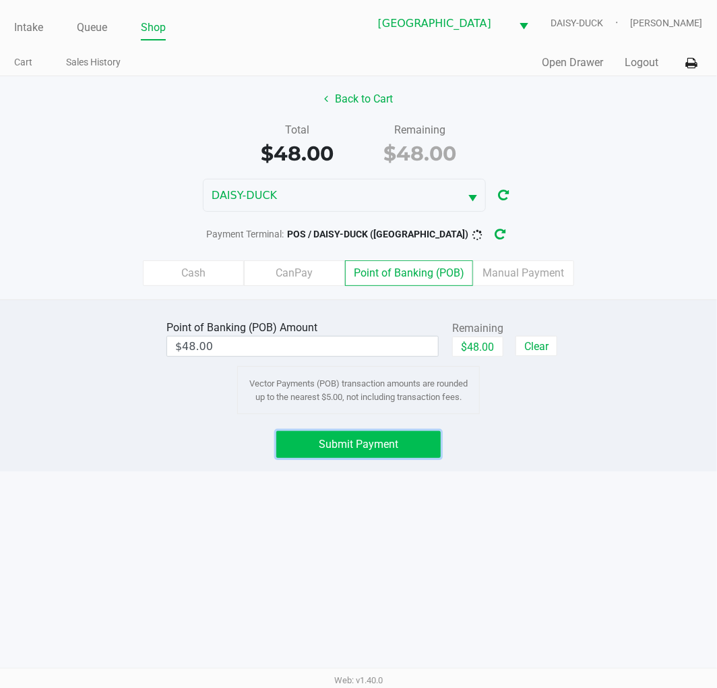
click at [419, 440] on button "Submit Payment" at bounding box center [358, 444] width 165 height 27
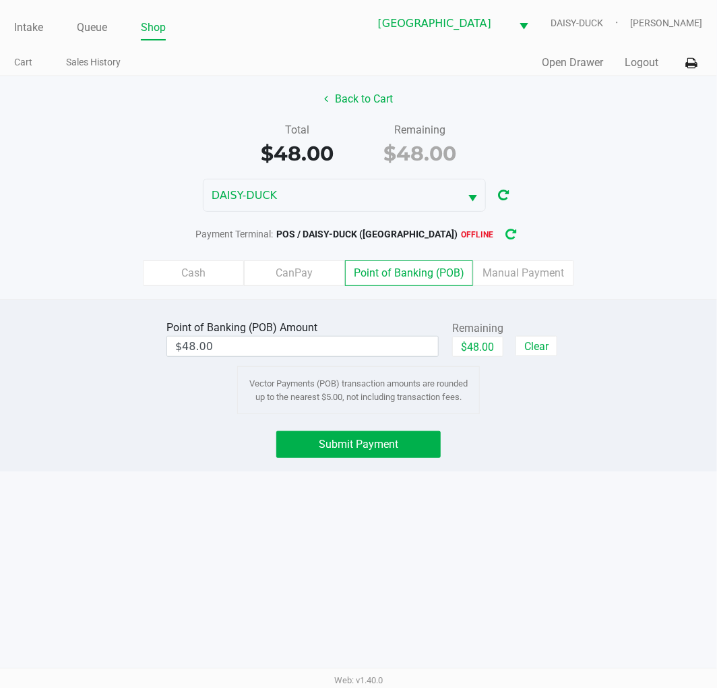
click at [500, 239] on button "button" at bounding box center [511, 234] width 22 height 25
click at [346, 456] on button "Submit Payment" at bounding box center [358, 444] width 165 height 27
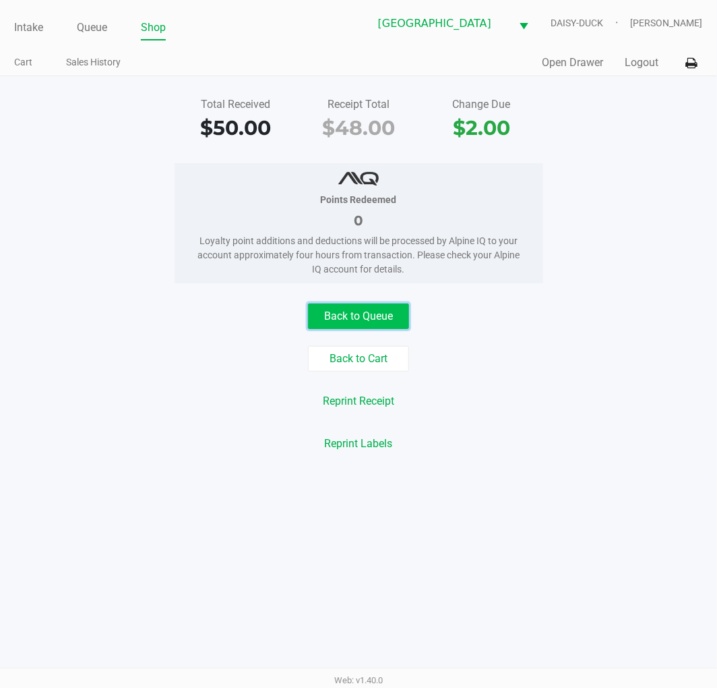
click at [339, 310] on button "Back to Queue" at bounding box center [358, 316] width 101 height 26
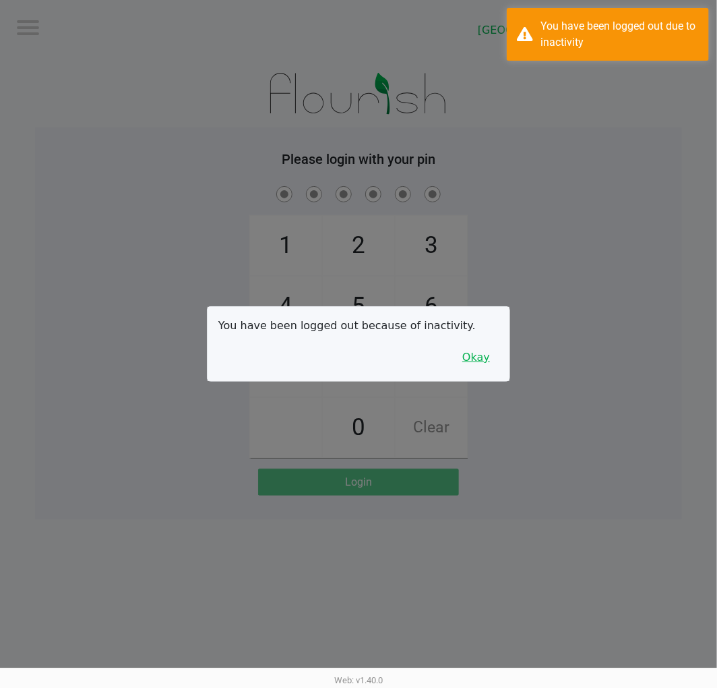
click at [483, 353] on button "Okay" at bounding box center [476, 358] width 45 height 26
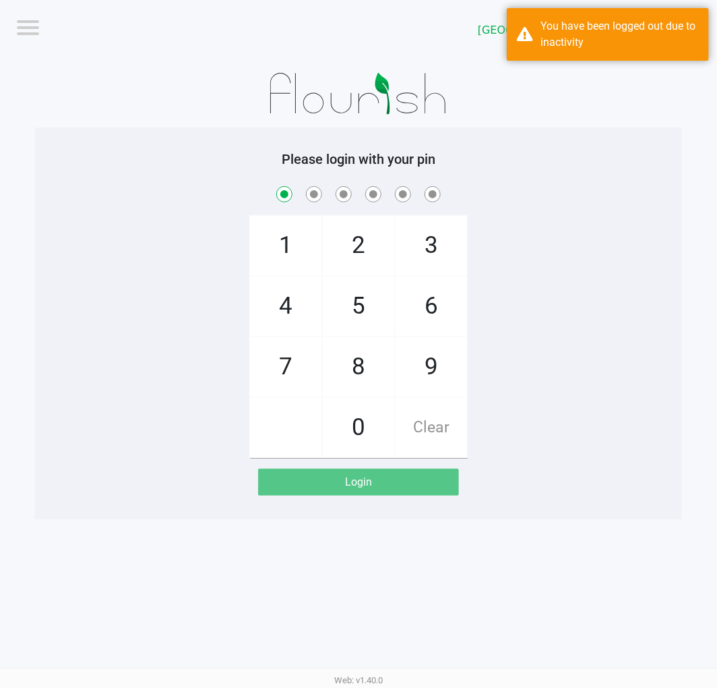
checkbox input "true"
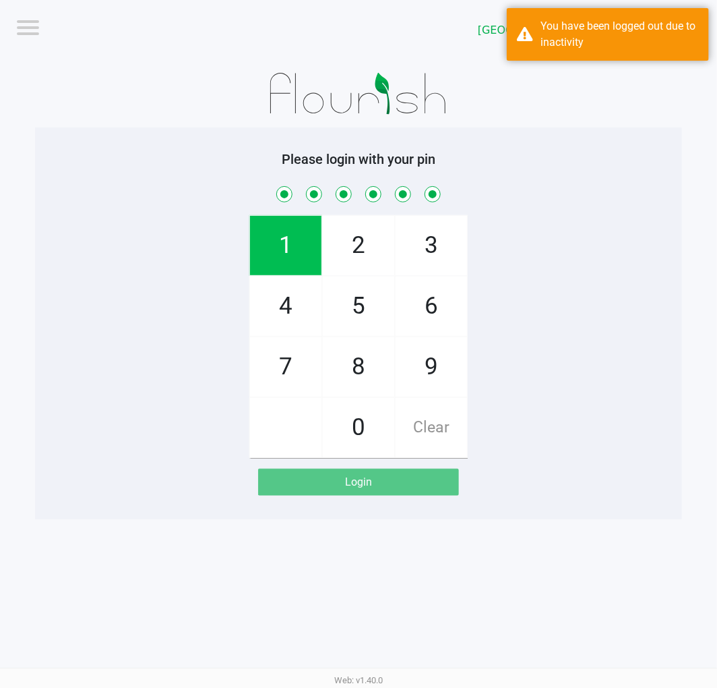
checkbox input "true"
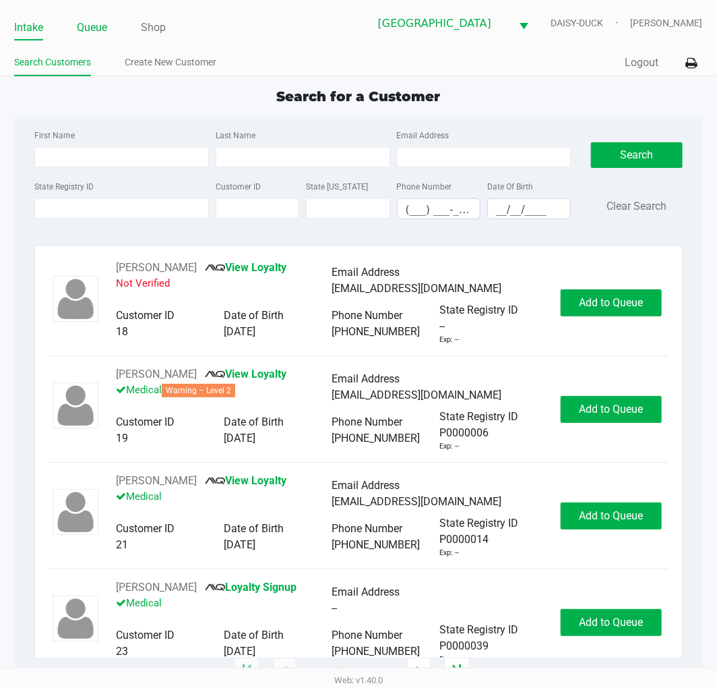
click at [100, 25] on link "Queue" at bounding box center [92, 27] width 30 height 19
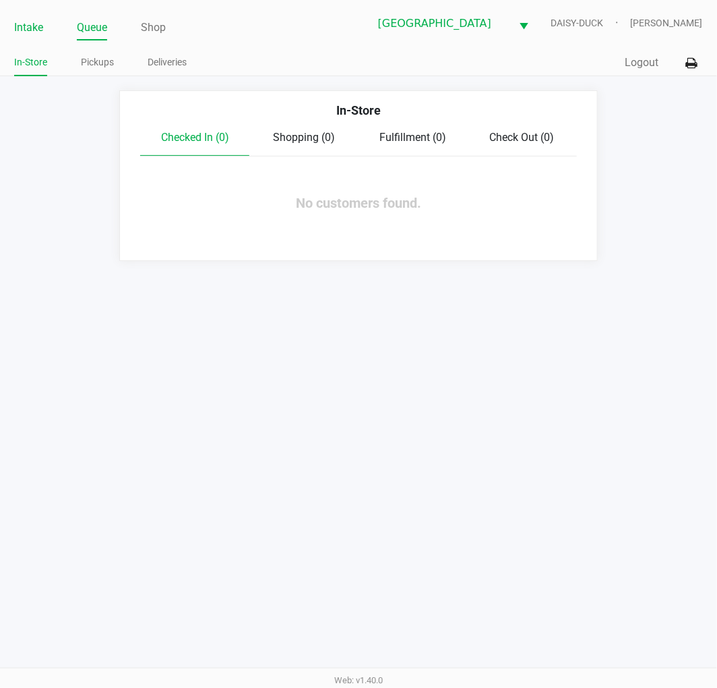
click at [22, 25] on link "Intake" at bounding box center [28, 27] width 29 height 19
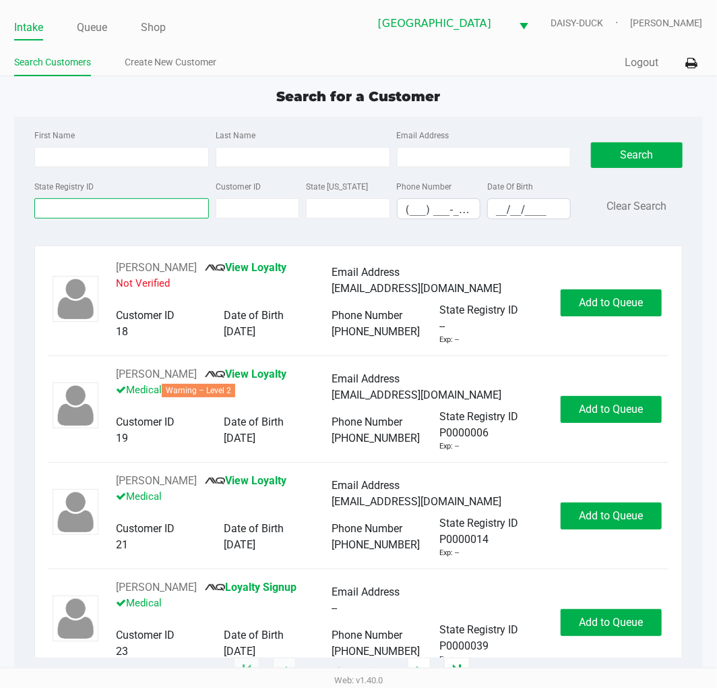
click at [96, 208] on input "State Registry ID" at bounding box center [121, 208] width 175 height 20
click at [309, 170] on div "First Name Last Name Email Address" at bounding box center [302, 152] width 543 height 51
click at [308, 156] on input "Last Name" at bounding box center [303, 157] width 175 height 20
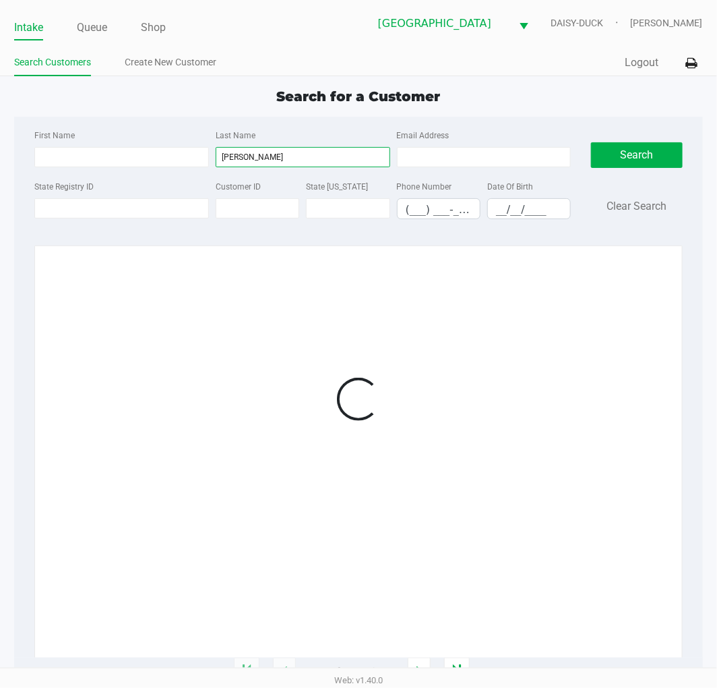
type input "hamil"
click at [502, 204] on input "__/__/____" at bounding box center [529, 209] width 82 height 21
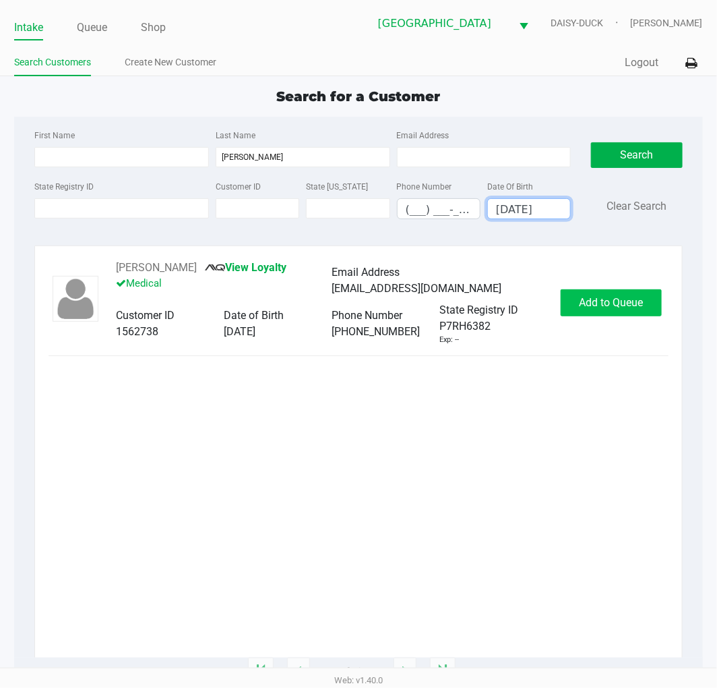
type input "09/22/1994"
drag, startPoint x: 608, startPoint y: 297, endPoint x: 609, endPoint y: 307, distance: 10.2
click at [609, 297] on span "Add to Queue" at bounding box center [611, 302] width 64 height 13
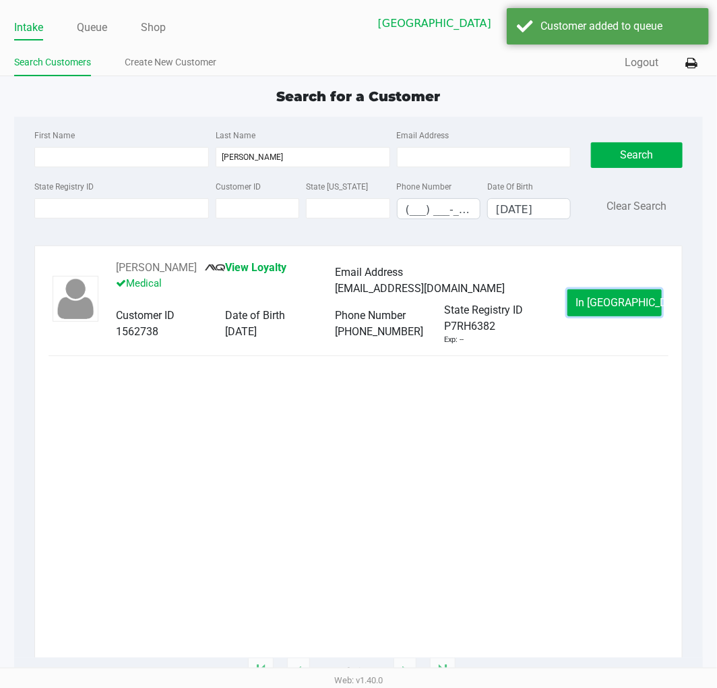
click at [627, 312] on button "In Queue" at bounding box center [615, 302] width 94 height 27
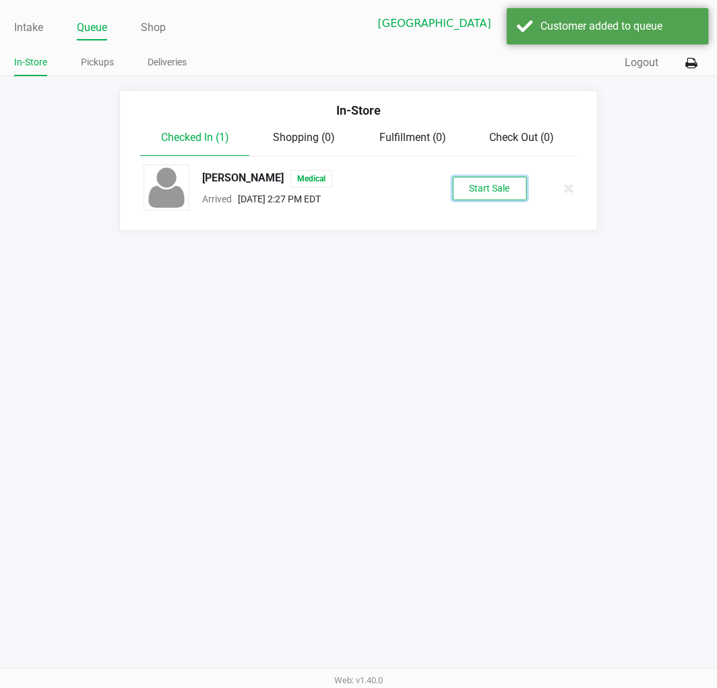
drag, startPoint x: 486, startPoint y: 196, endPoint x: 487, endPoint y: 209, distance: 13.5
click at [487, 194] on button "Start Sale" at bounding box center [490, 189] width 74 height 24
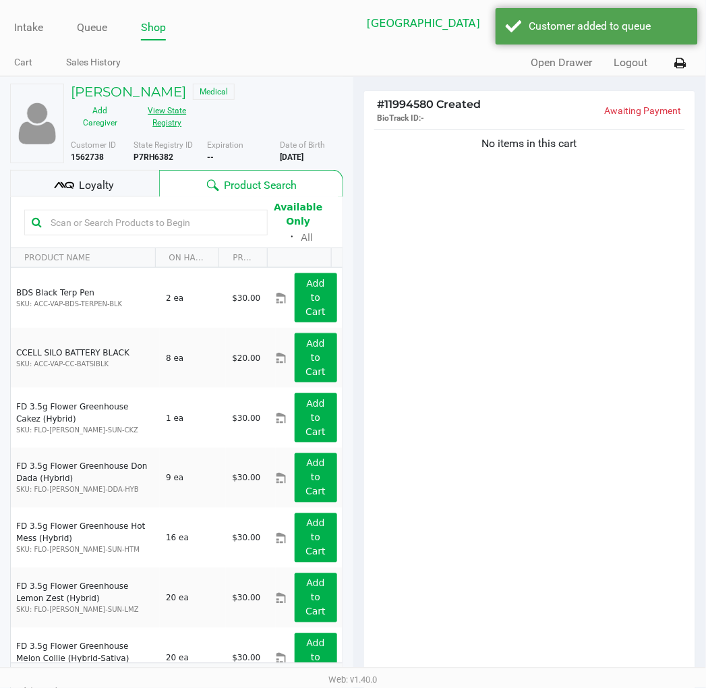
click at [164, 111] on button "View State Registry" at bounding box center [162, 117] width 67 height 34
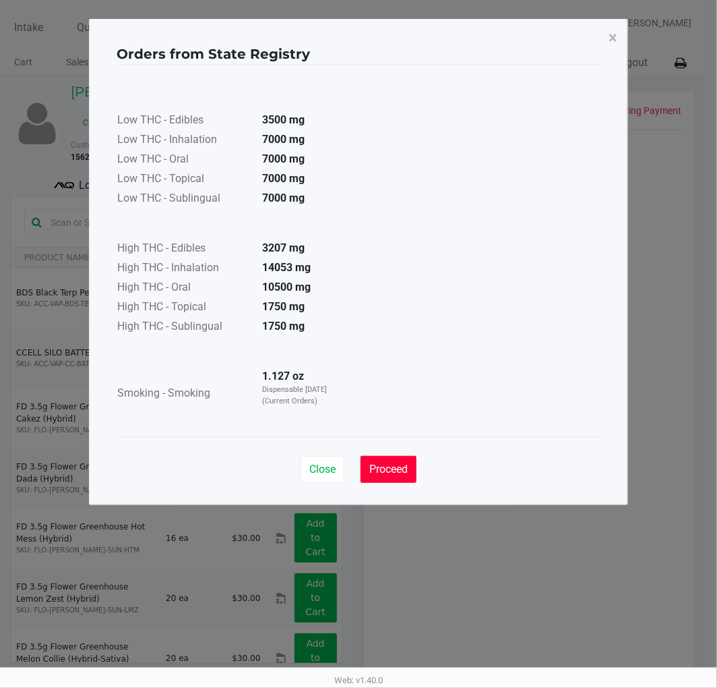
click at [391, 481] on button "Proceed" at bounding box center [389, 469] width 56 height 27
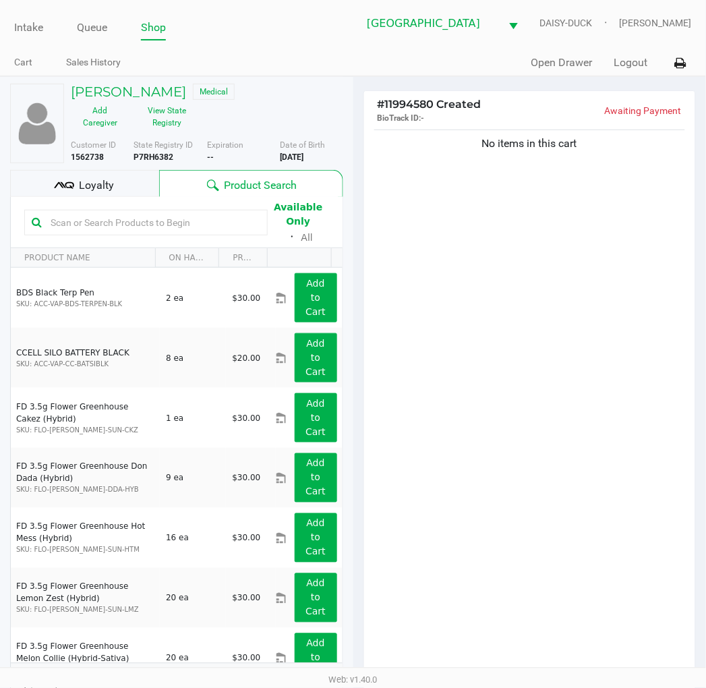
click at [483, 449] on div "Close Proceed" at bounding box center [353, 430] width 484 height 55
drag, startPoint x: 581, startPoint y: 314, endPoint x: 585, endPoint y: 320, distance: 7.3
click at [581, 314] on div "No items in this cart" at bounding box center [530, 406] width 332 height 558
click at [153, 121] on button "View State Registry" at bounding box center [162, 117] width 67 height 34
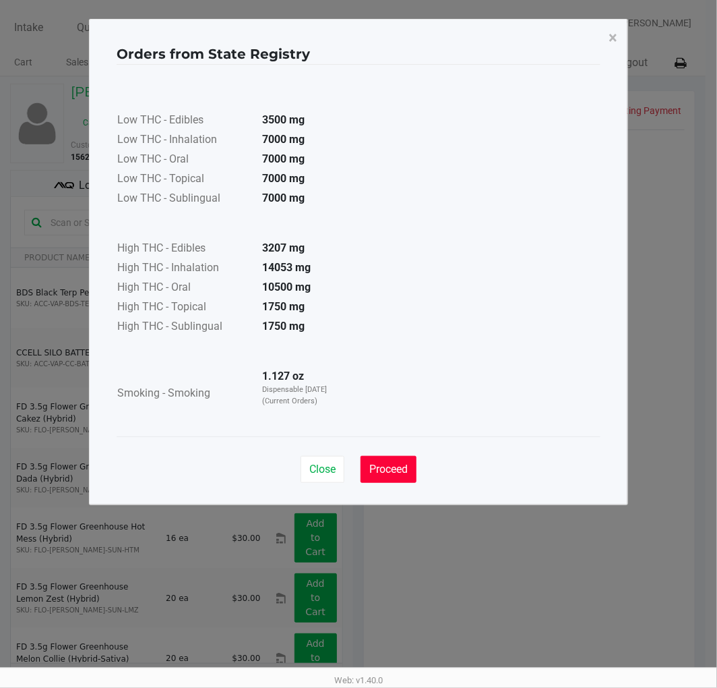
click at [388, 475] on span "Proceed" at bounding box center [388, 469] width 38 height 13
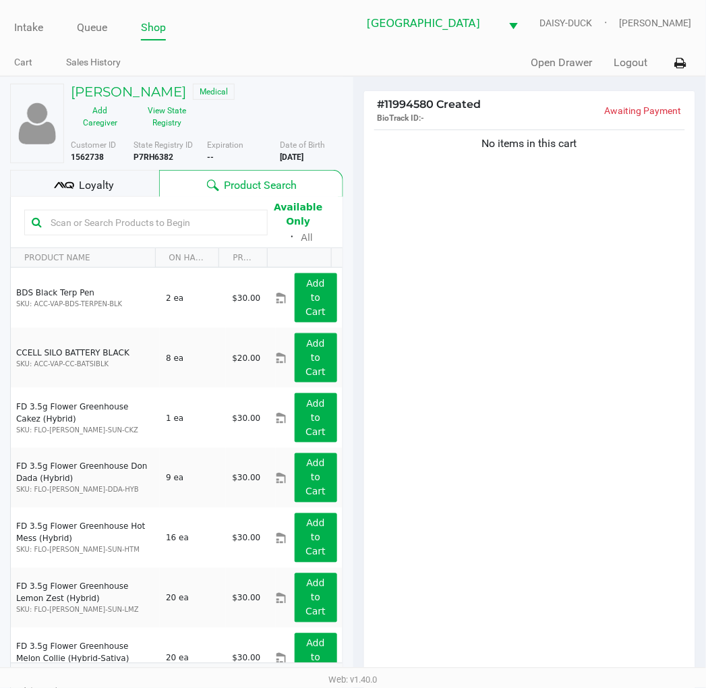
click at [535, 452] on div "No items in this cart" at bounding box center [530, 406] width 332 height 558
click at [540, 426] on div "No items in this cart" at bounding box center [530, 406] width 332 height 558
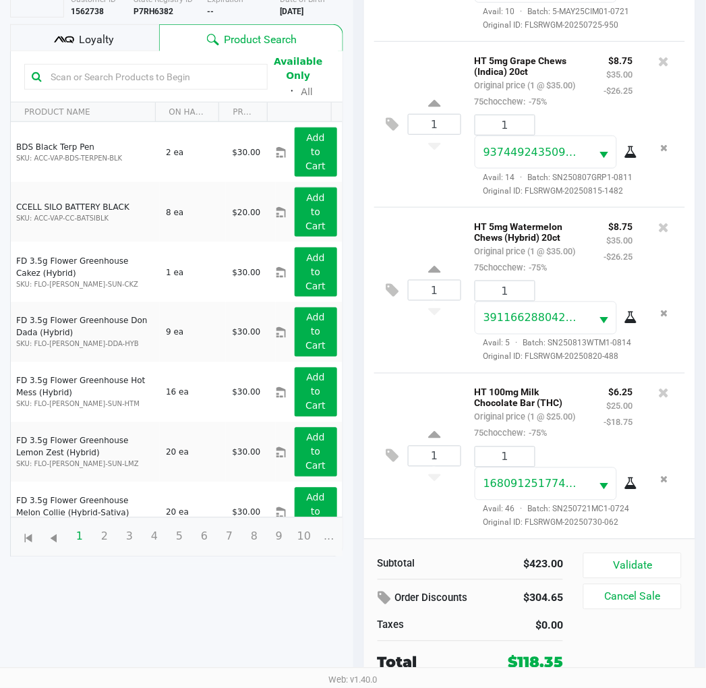
scroll to position [1062, 0]
click at [99, 48] on div "Loyalty" at bounding box center [84, 37] width 149 height 27
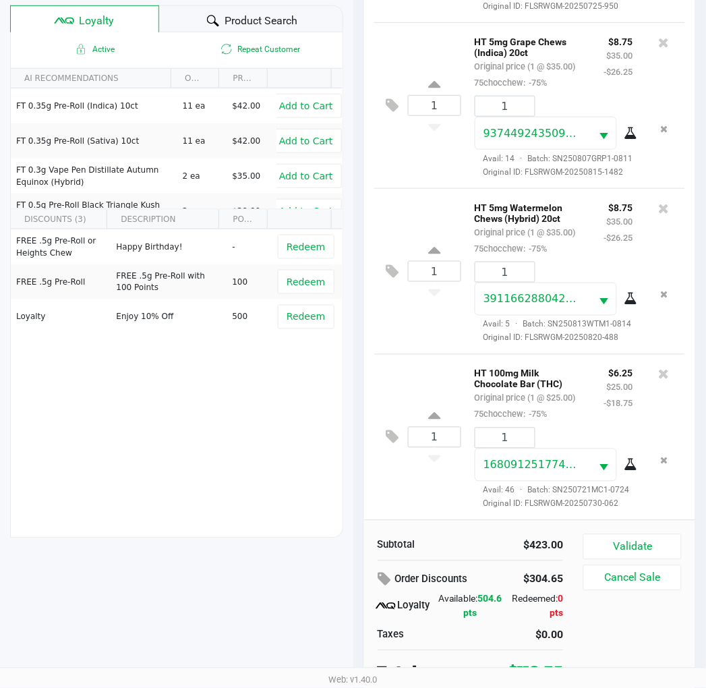
scroll to position [174, 0]
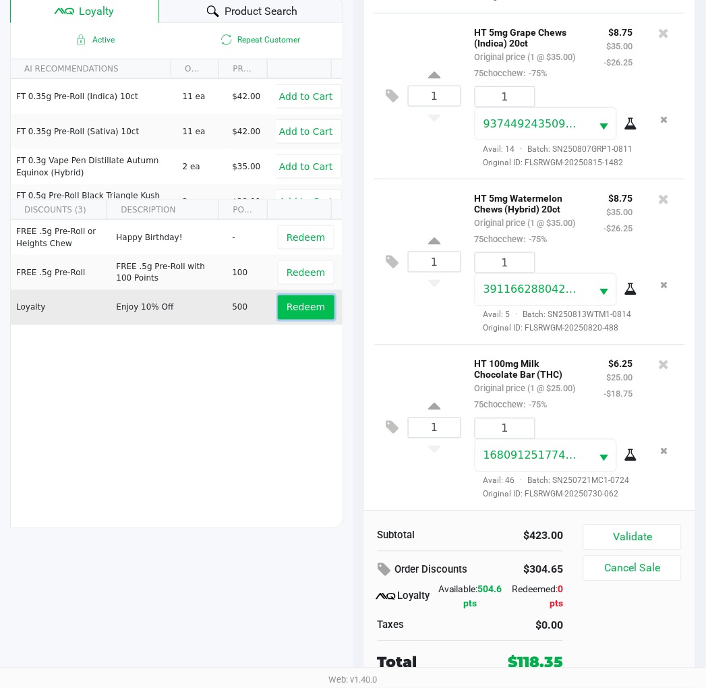
click at [303, 306] on span "Redeem" at bounding box center [306, 307] width 38 height 11
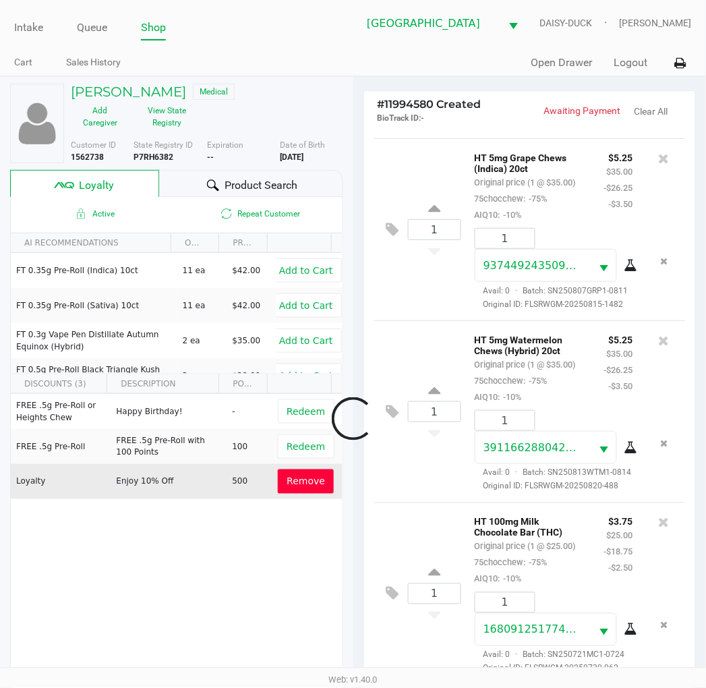
scroll to position [1212, 0]
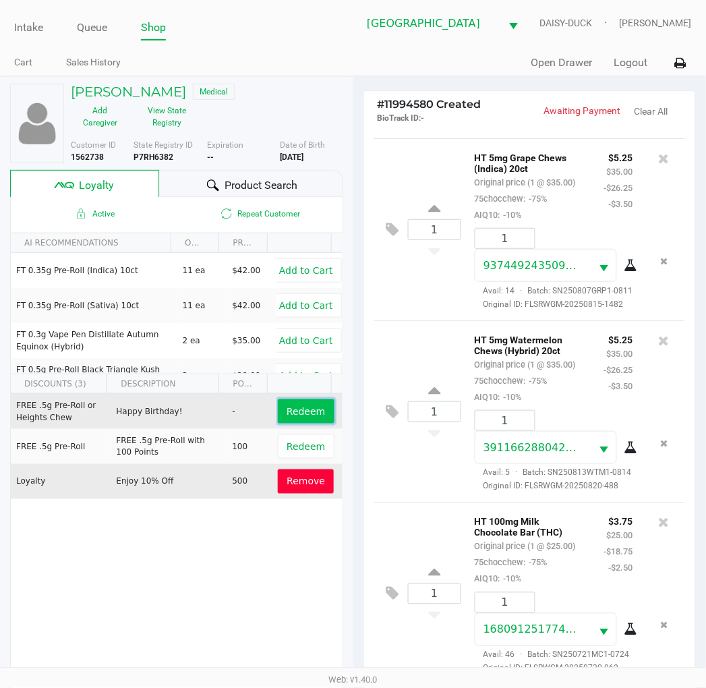
click at [303, 408] on span "Redeem" at bounding box center [306, 411] width 38 height 11
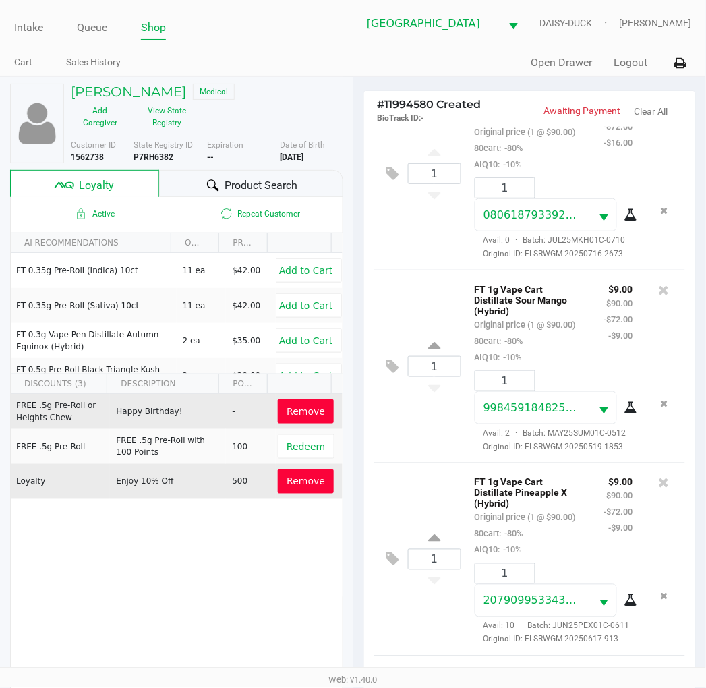
scroll to position [27, 0]
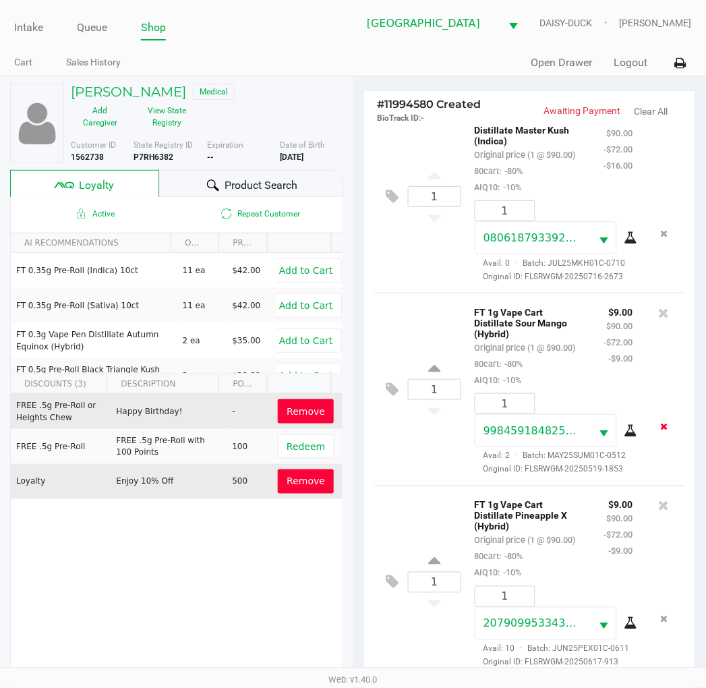
click at [661, 431] on icon "Remove the package from the orderLine" at bounding box center [664, 425] width 7 height 9
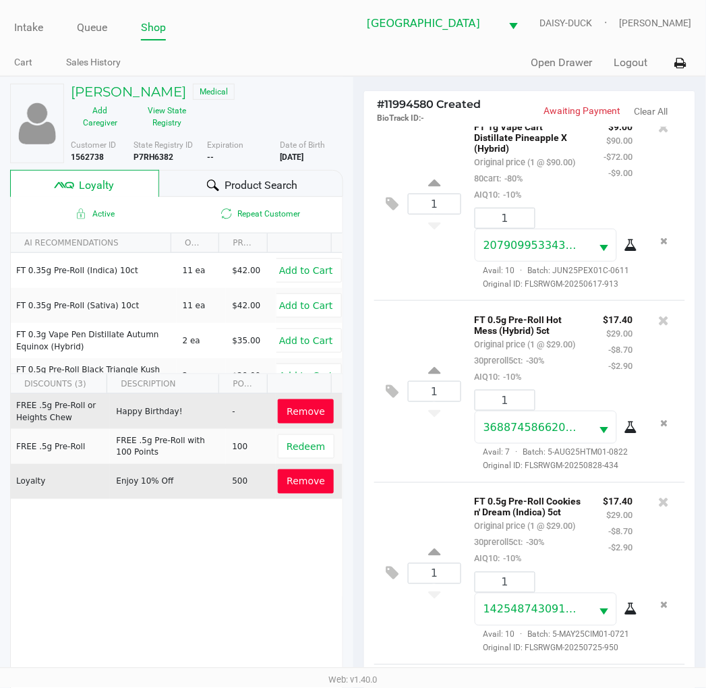
scroll to position [34, 0]
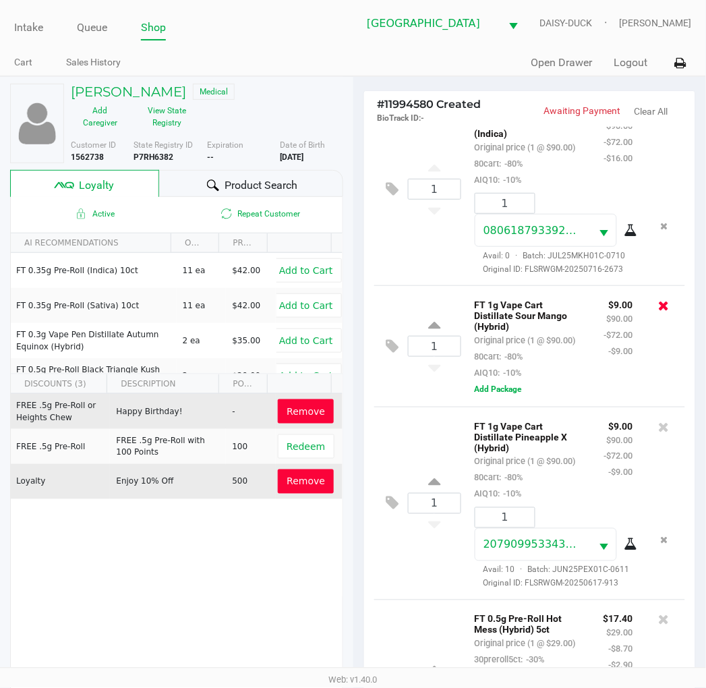
click at [659, 312] on icon at bounding box center [664, 305] width 11 height 13
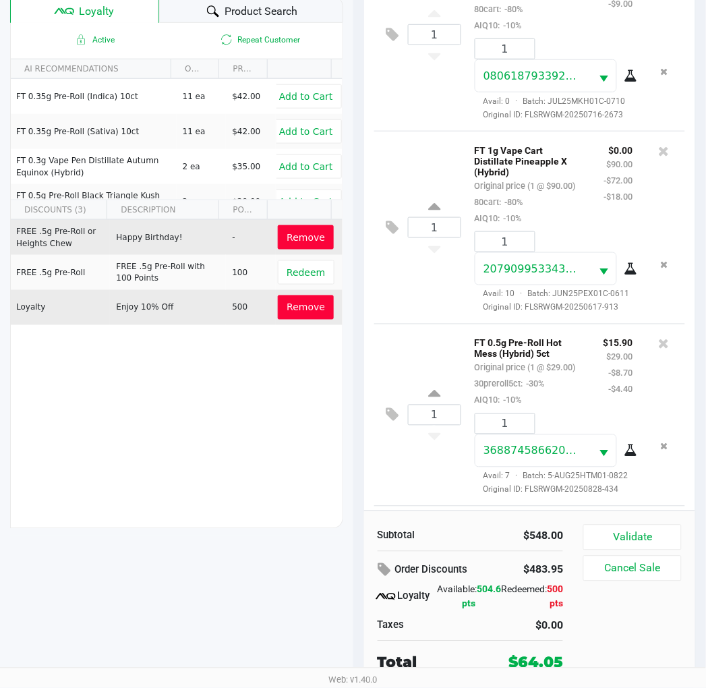
scroll to position [0, 0]
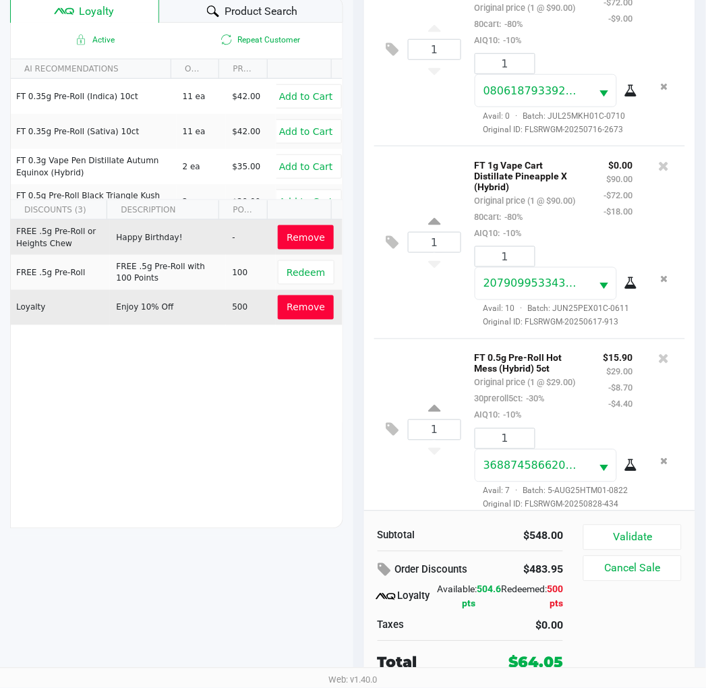
click at [306, 239] on span "Remove" at bounding box center [306, 237] width 38 height 11
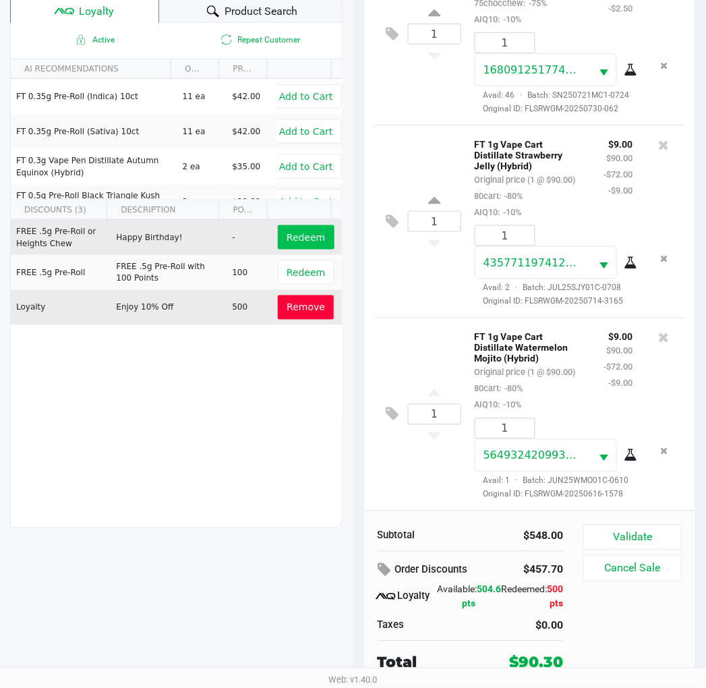
click at [305, 307] on span "Remove" at bounding box center [306, 307] width 38 height 11
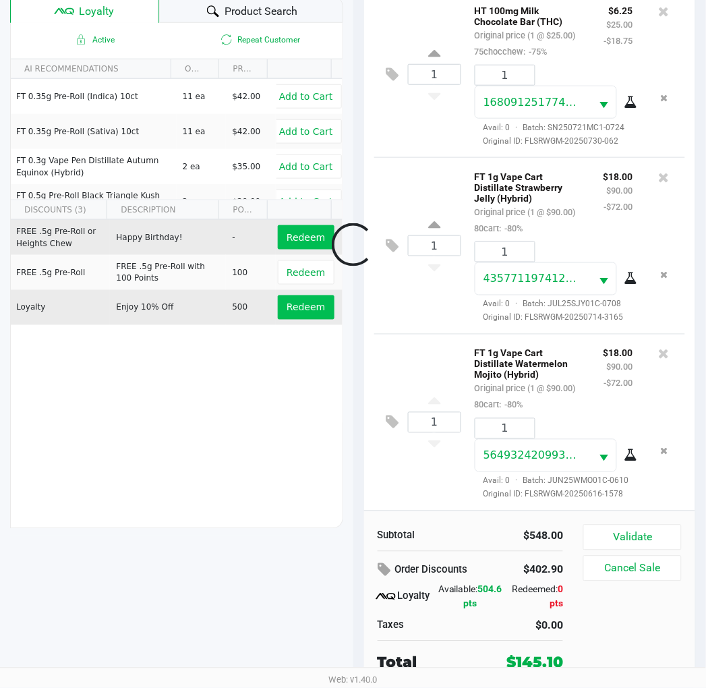
scroll to position [1293, 0]
click at [293, 239] on span "Redeem" at bounding box center [306, 237] width 38 height 11
click at [291, 309] on span "Redeem" at bounding box center [306, 307] width 38 height 11
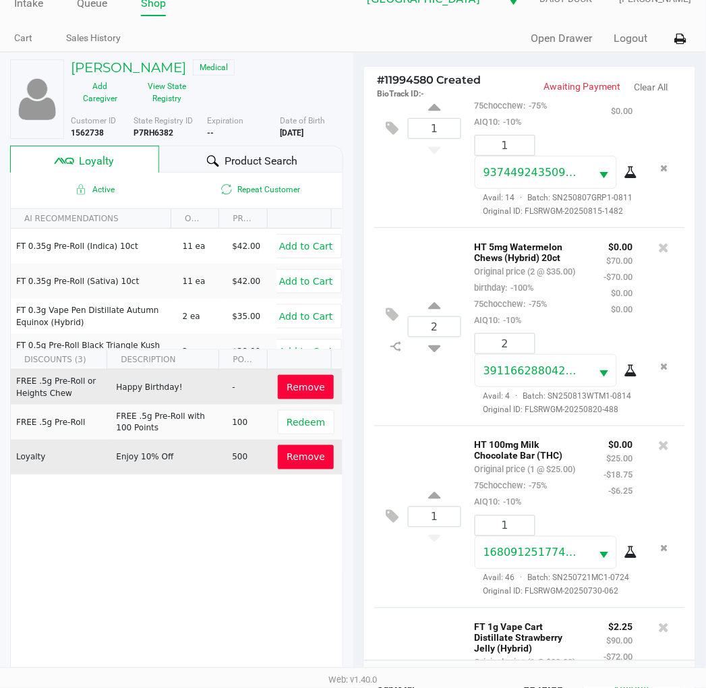
scroll to position [797, 0]
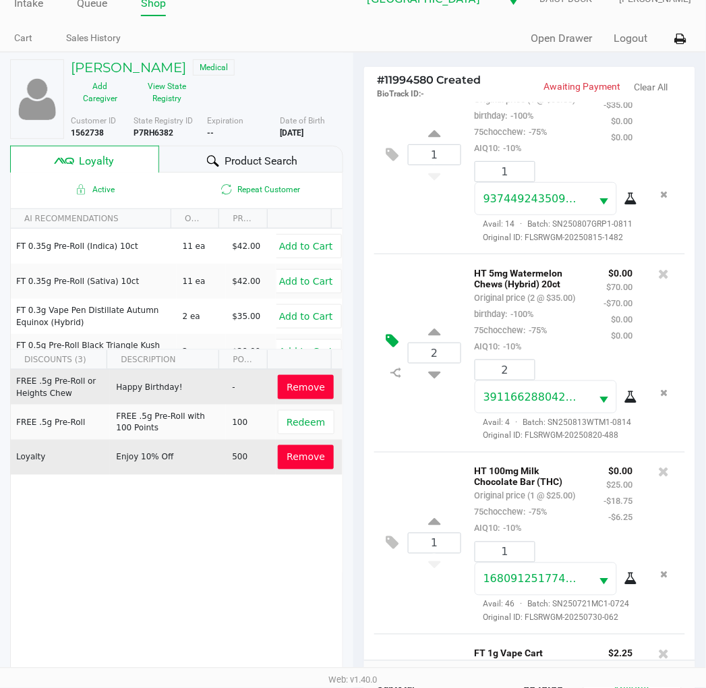
click at [392, 349] on icon at bounding box center [392, 341] width 13 height 16
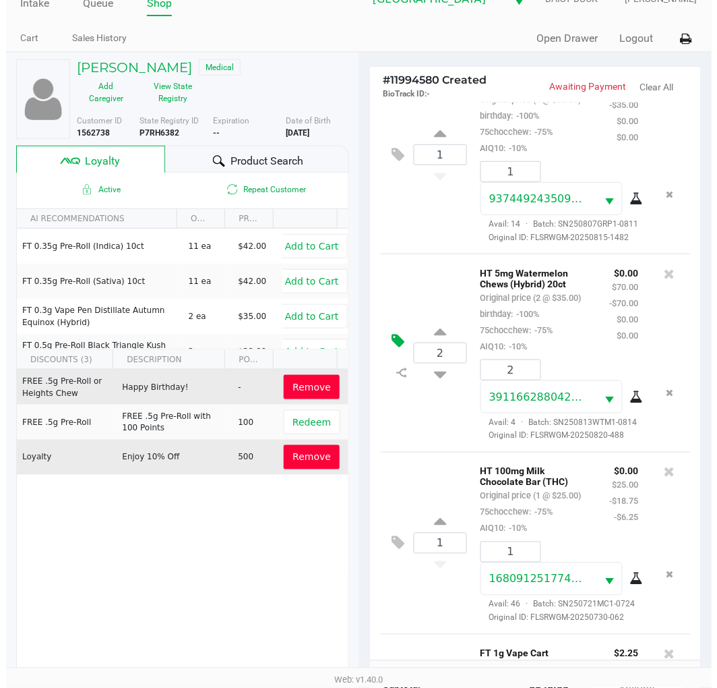
scroll to position [0, 0]
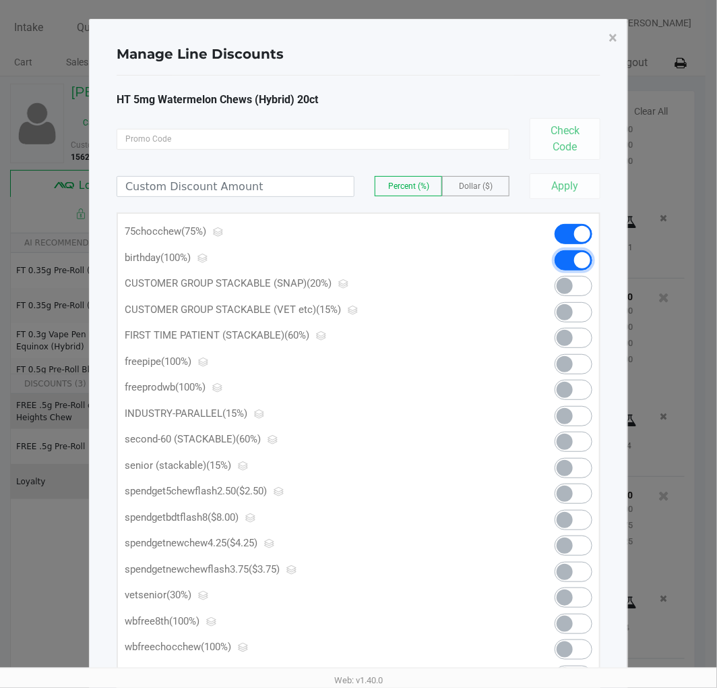
click at [572, 264] on span at bounding box center [574, 260] width 38 height 20
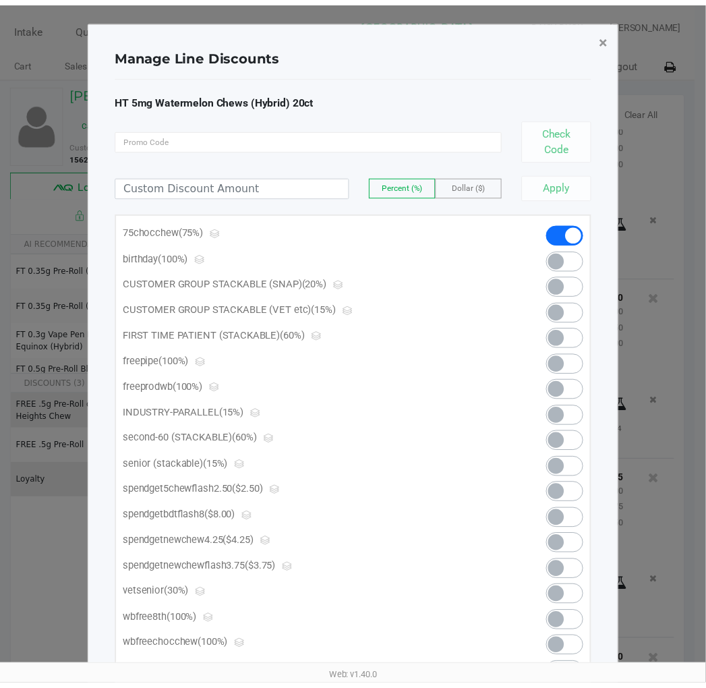
scroll to position [1454, 0]
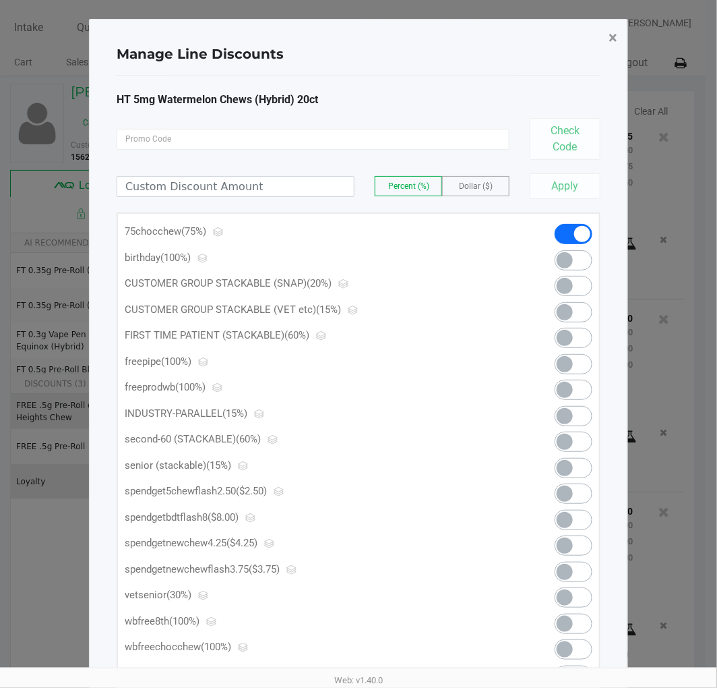
click at [603, 38] on button "×" at bounding box center [613, 38] width 30 height 38
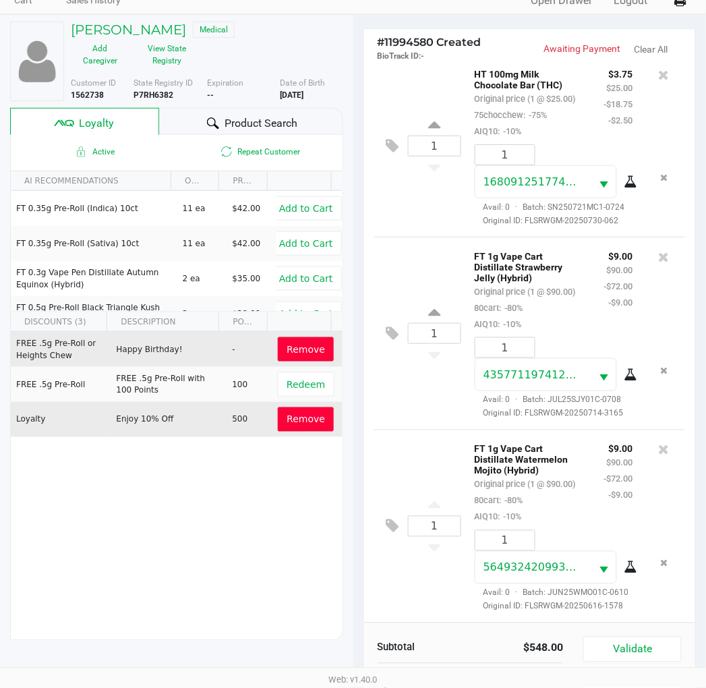
scroll to position [174, 0]
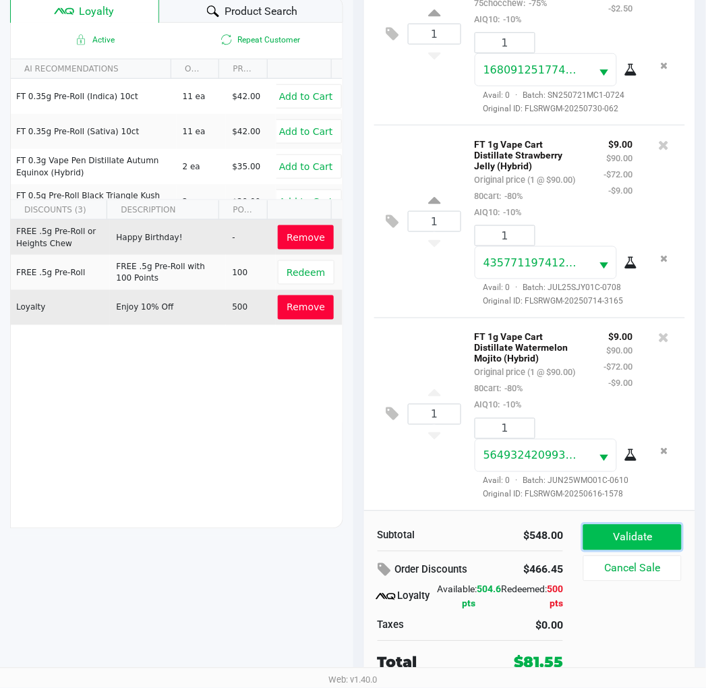
click at [630, 537] on button "Validate" at bounding box center [632, 538] width 98 height 26
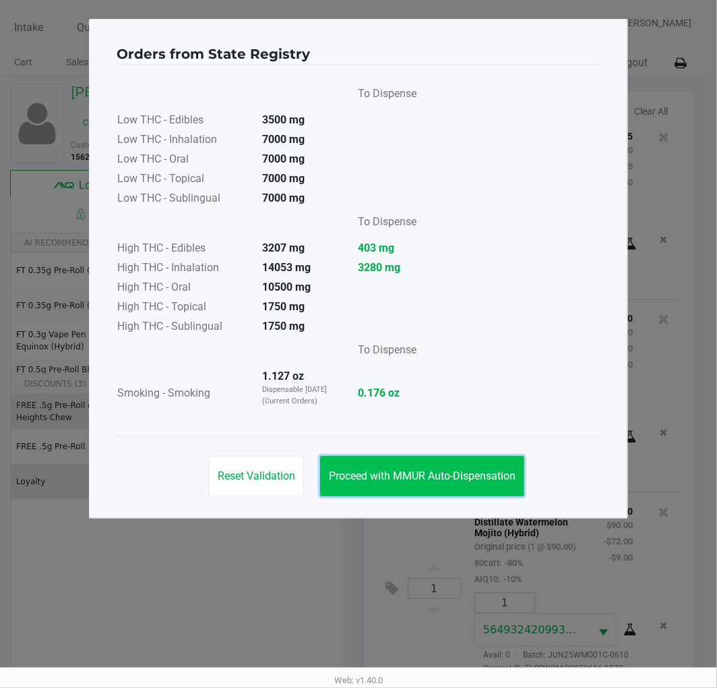
click at [420, 467] on button "Proceed with MMUR Auto-Dispensation" at bounding box center [422, 476] width 204 height 40
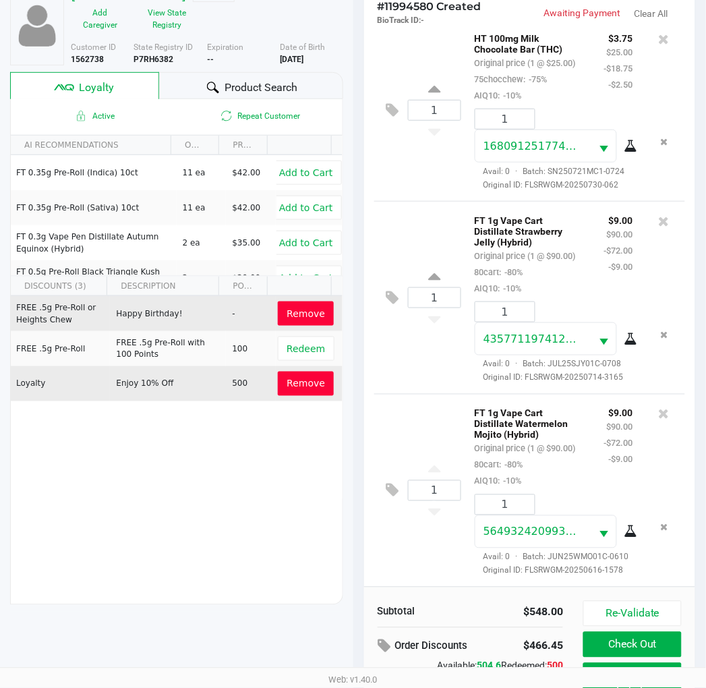
scroll to position [174, 0]
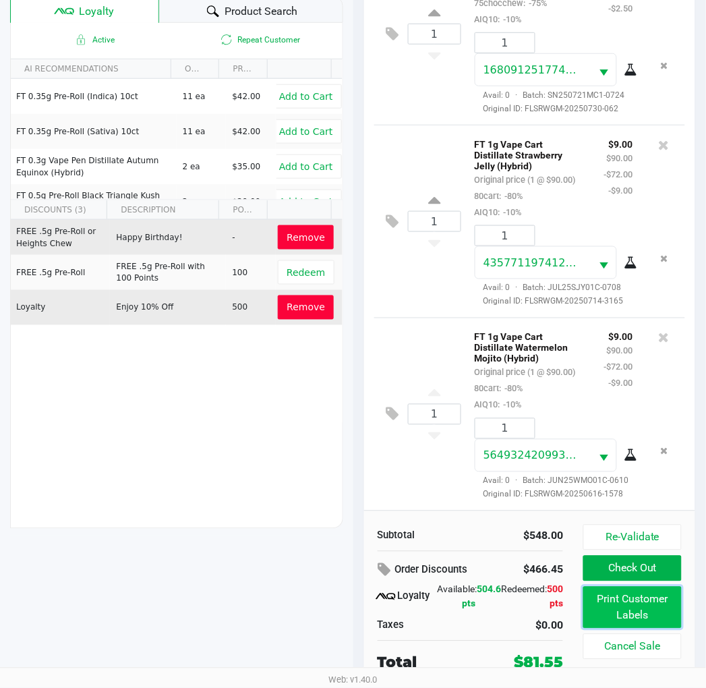
click at [626, 623] on button "Print Customer Labels" at bounding box center [632, 608] width 98 height 42
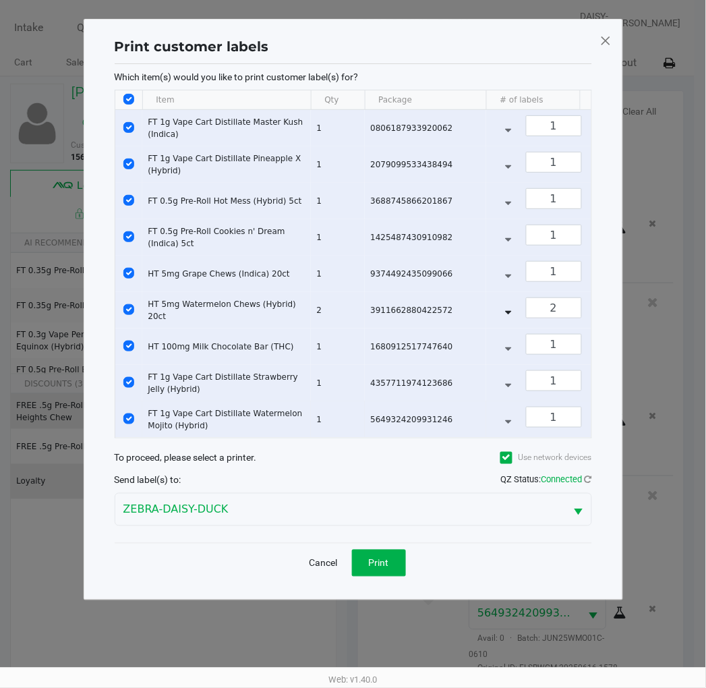
scroll to position [0, 0]
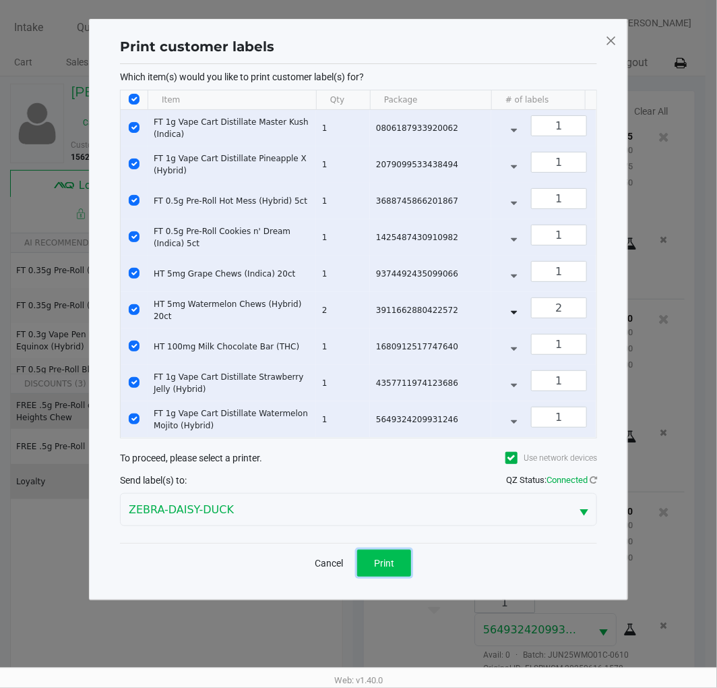
click at [360, 576] on button "Print" at bounding box center [384, 563] width 54 height 27
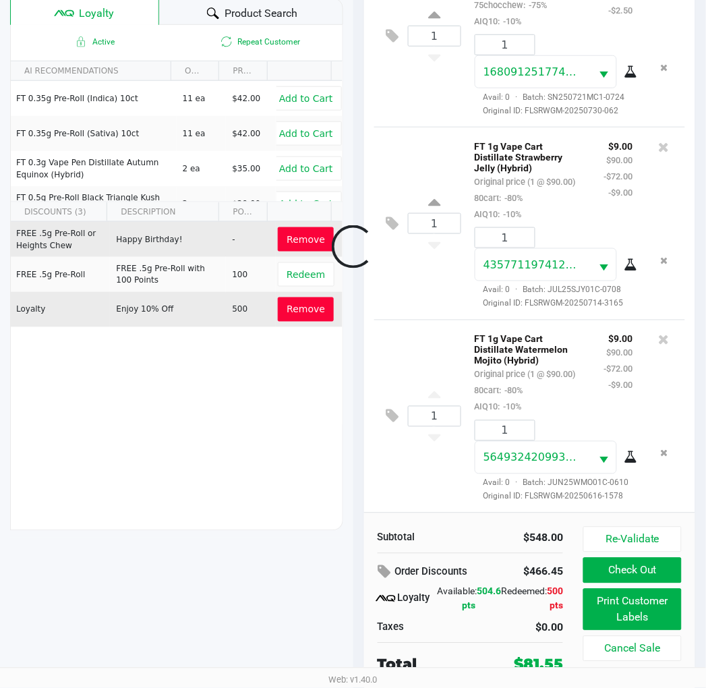
scroll to position [174, 0]
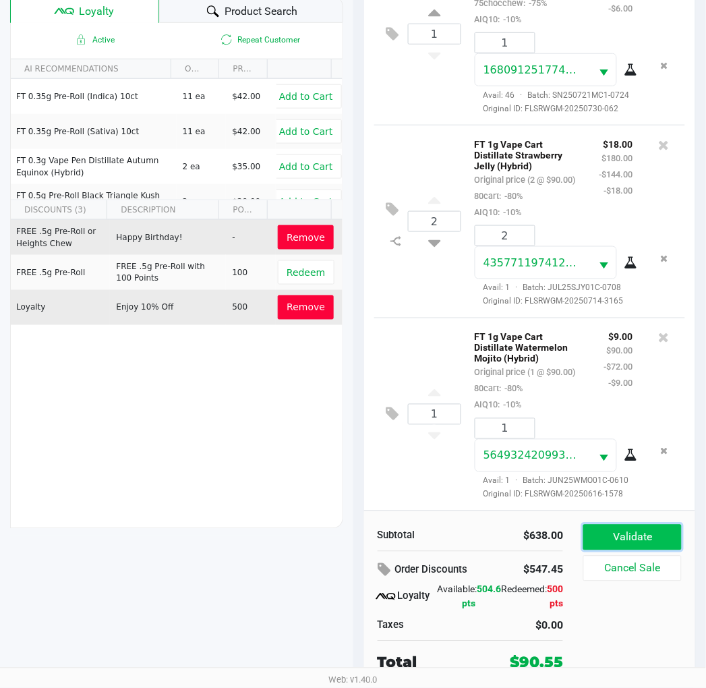
click at [636, 536] on button "Validate" at bounding box center [632, 538] width 98 height 26
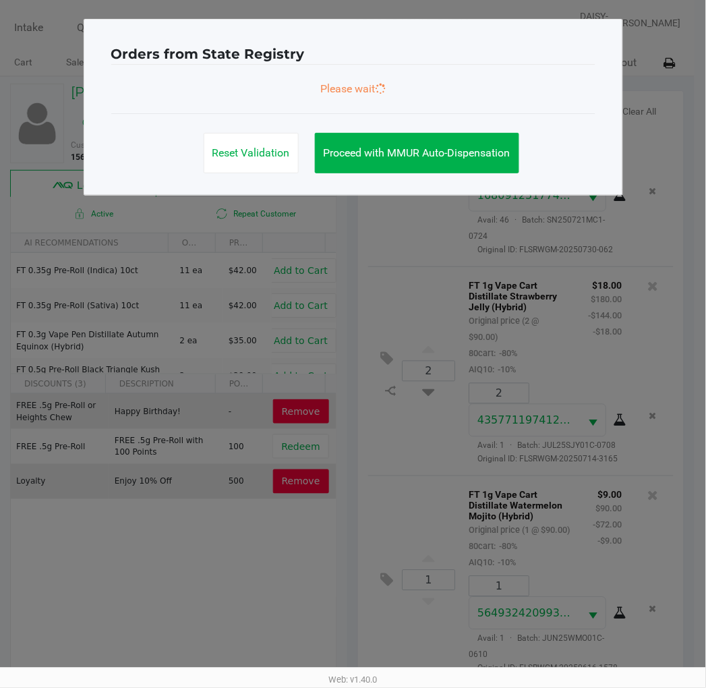
scroll to position [0, 0]
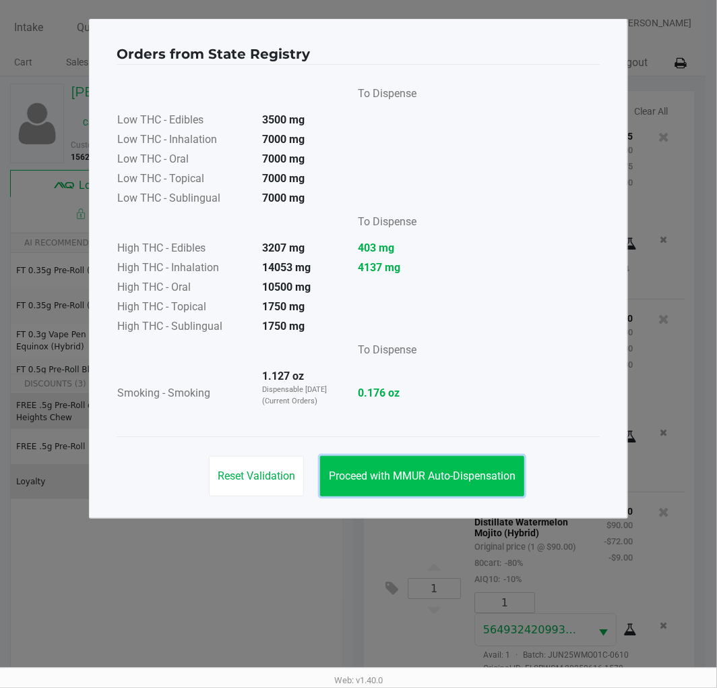
click at [365, 477] on span "Proceed with MMUR Auto-Dispensation" at bounding box center [422, 475] width 187 height 13
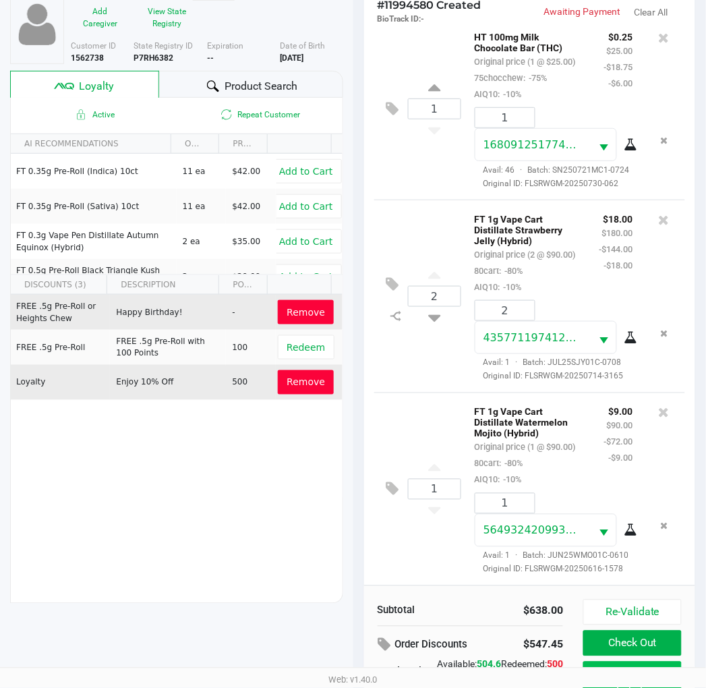
scroll to position [174, 0]
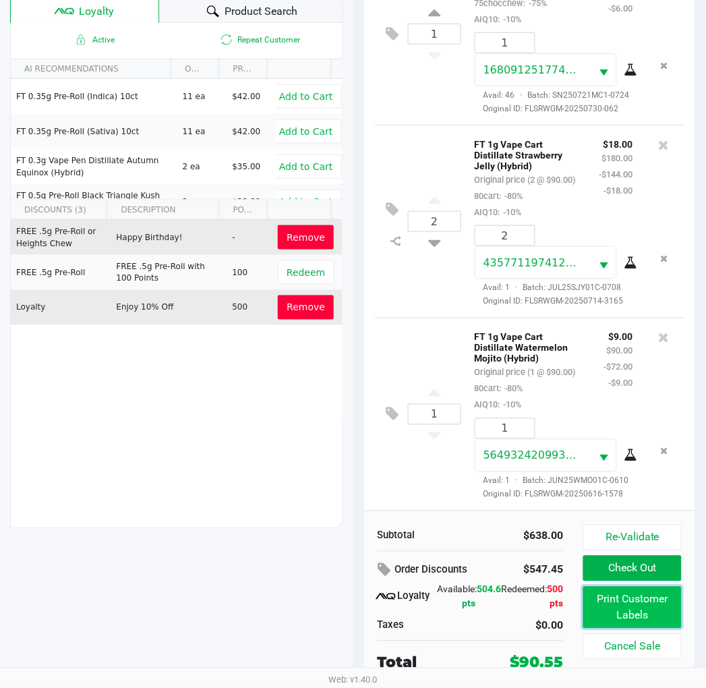
click at [665, 612] on button "Print Customer Labels" at bounding box center [632, 608] width 98 height 42
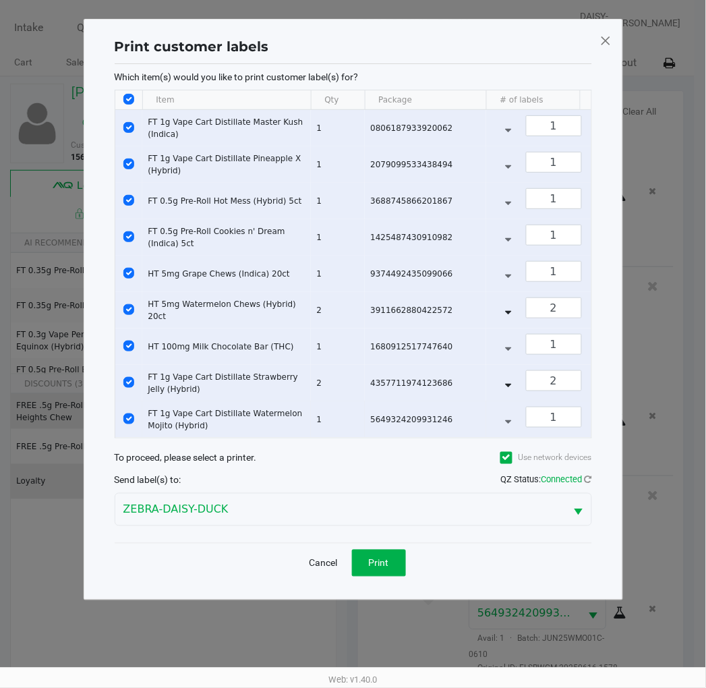
scroll to position [0, 0]
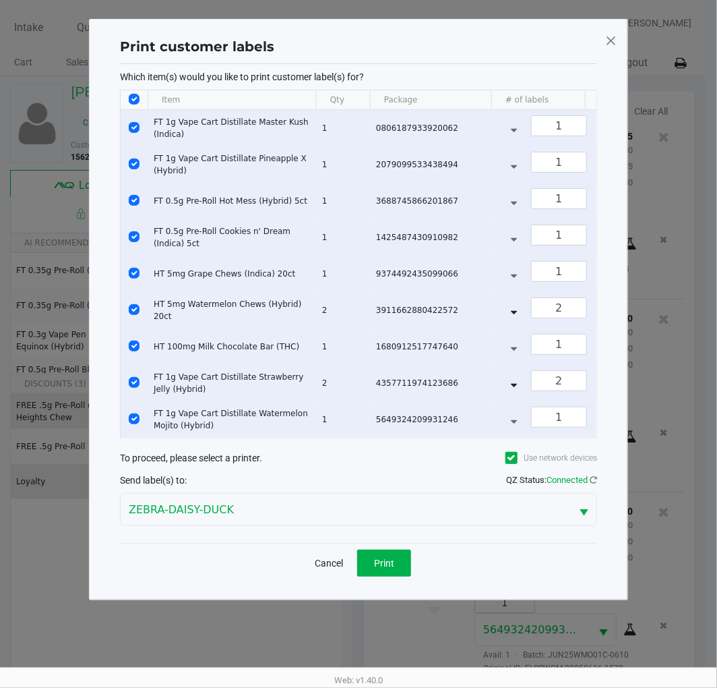
click at [130, 98] on input "Select All Rows" at bounding box center [134, 99] width 11 height 11
checkbox input "false"
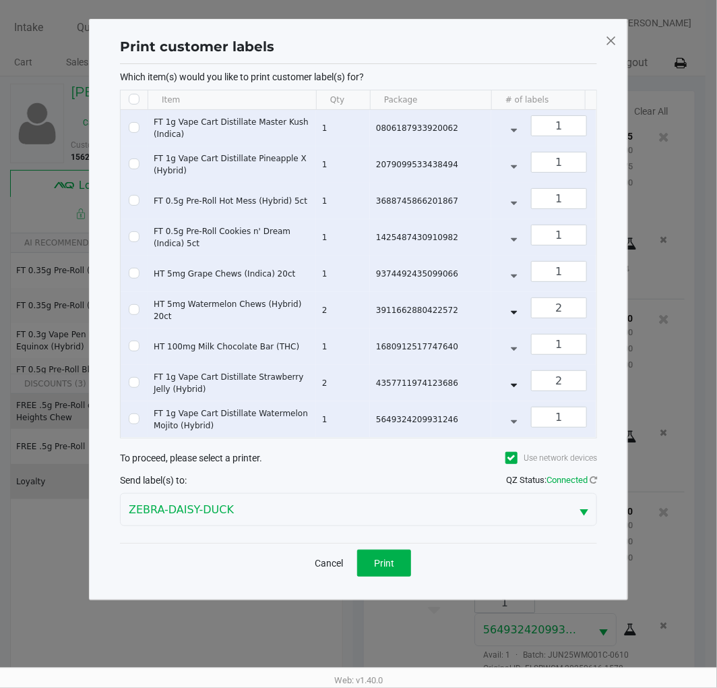
checkbox input "false"
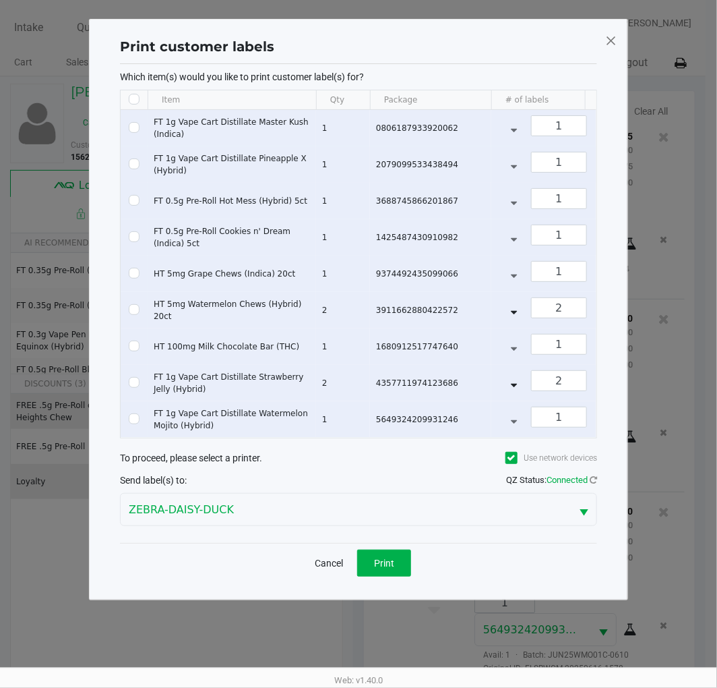
checkbox input "false"
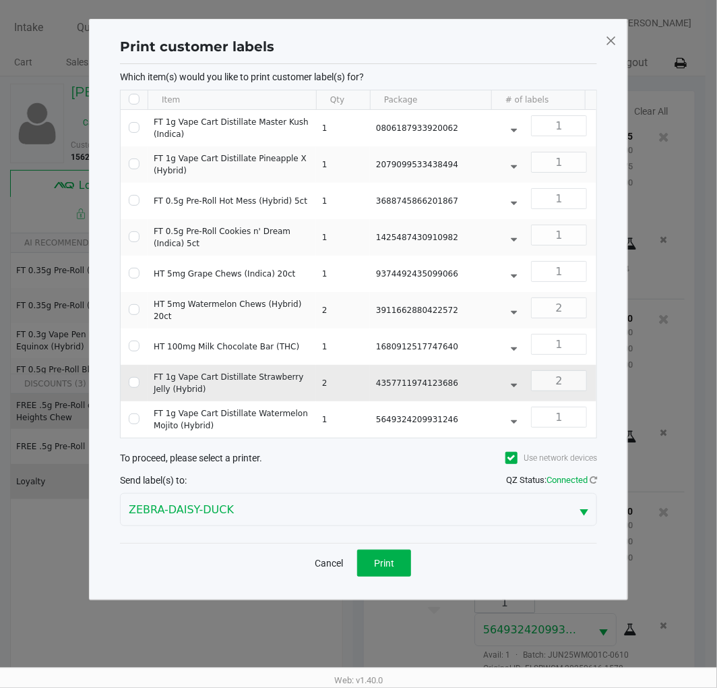
click at [139, 379] on td "Data table" at bounding box center [134, 383] width 27 height 36
click at [131, 387] on input "Select Row" at bounding box center [134, 382] width 11 height 11
checkbox input "true"
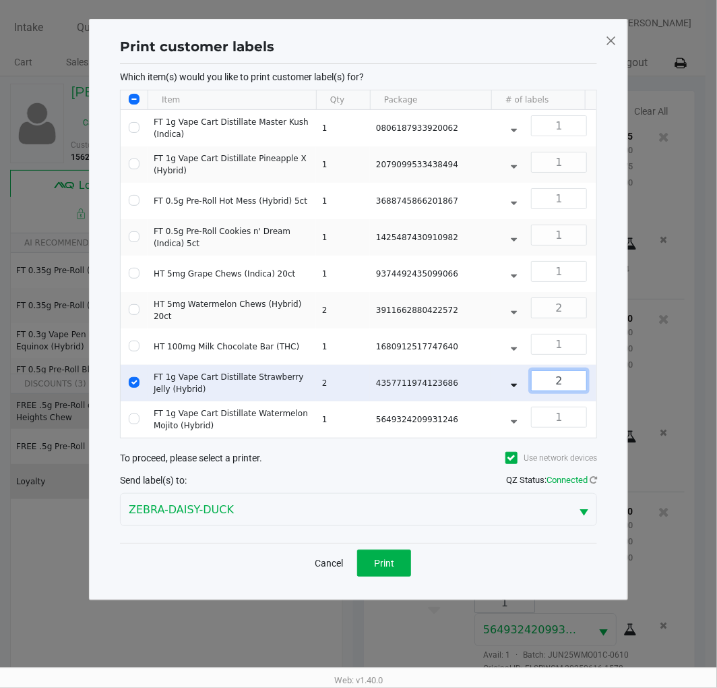
click at [573, 376] on input "2" at bounding box center [559, 381] width 55 height 20
type input "1"
click at [392, 568] on span "Print" at bounding box center [384, 563] width 20 height 11
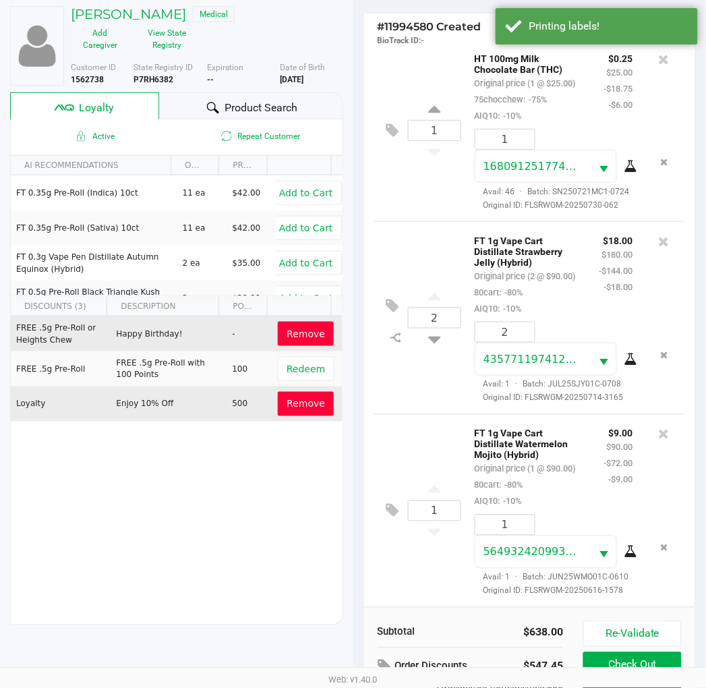
scroll to position [174, 0]
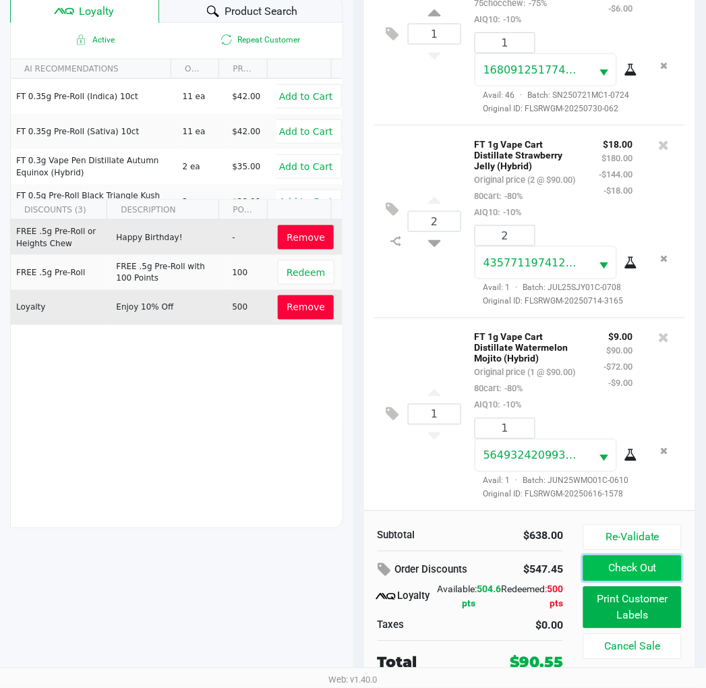
click at [605, 564] on button "Check Out" at bounding box center [632, 569] width 98 height 26
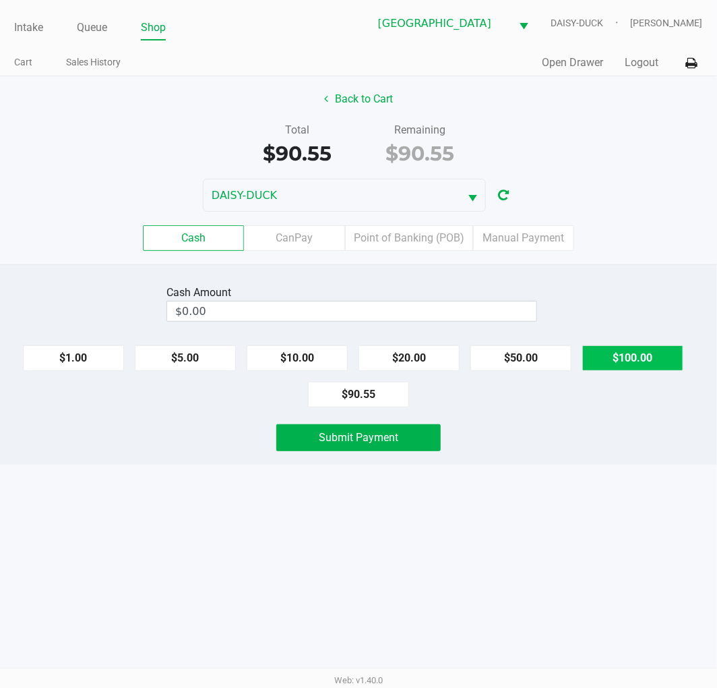
click at [612, 354] on button "$100.00" at bounding box center [633, 358] width 101 height 26
type input "$100.00"
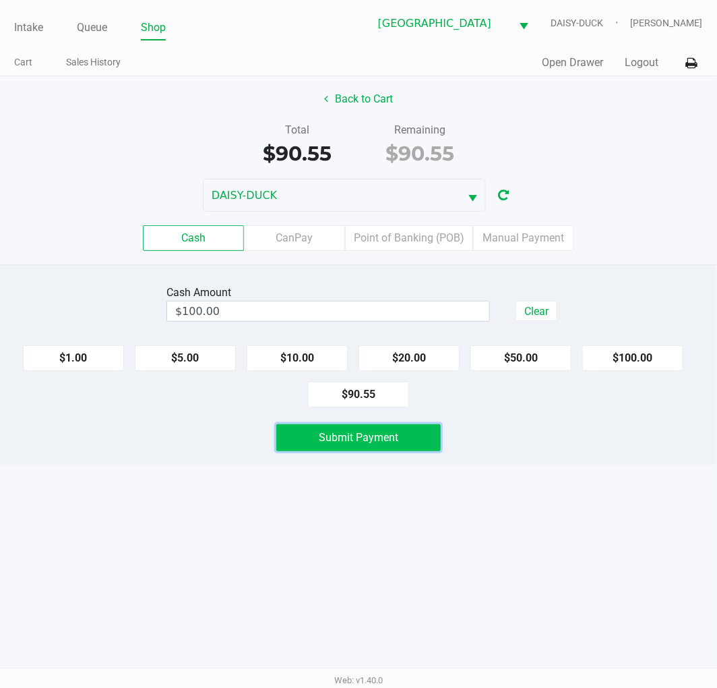
click at [412, 442] on button "Submit Payment" at bounding box center [358, 437] width 165 height 27
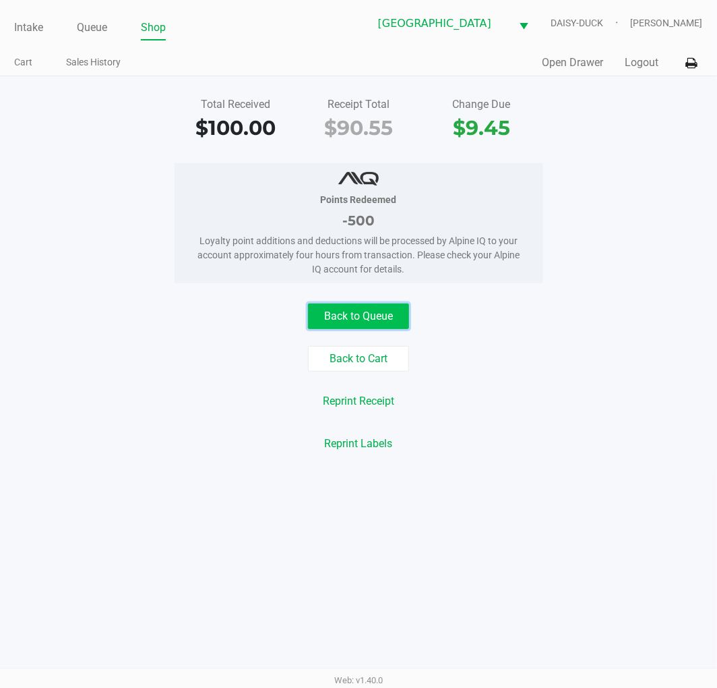
click at [347, 307] on button "Back to Queue" at bounding box center [358, 316] width 101 height 26
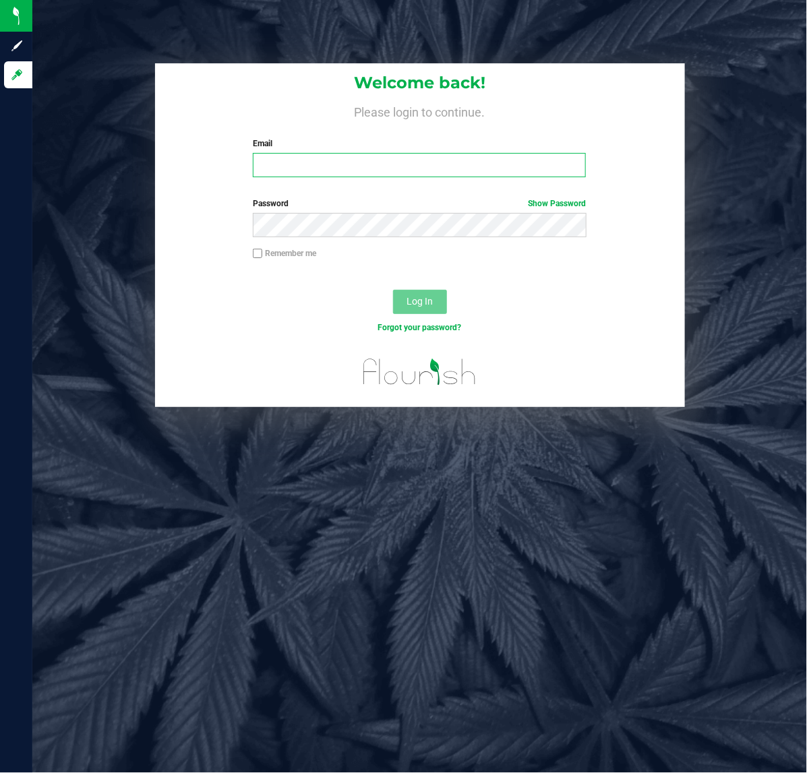
click at [372, 169] on input "Email" at bounding box center [419, 165] width 333 height 24
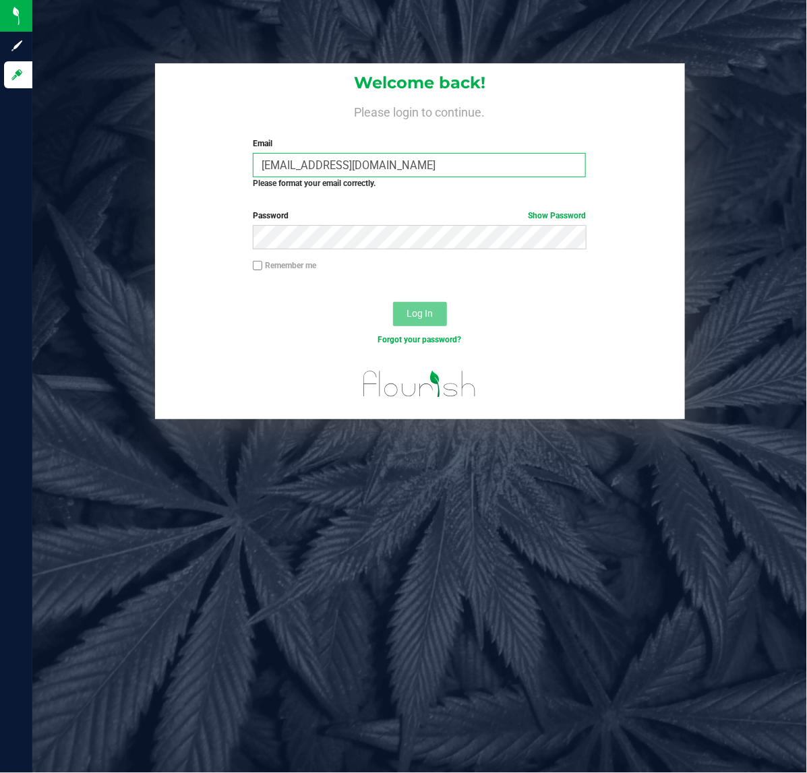
type input "[EMAIL_ADDRESS][DOMAIN_NAME]"
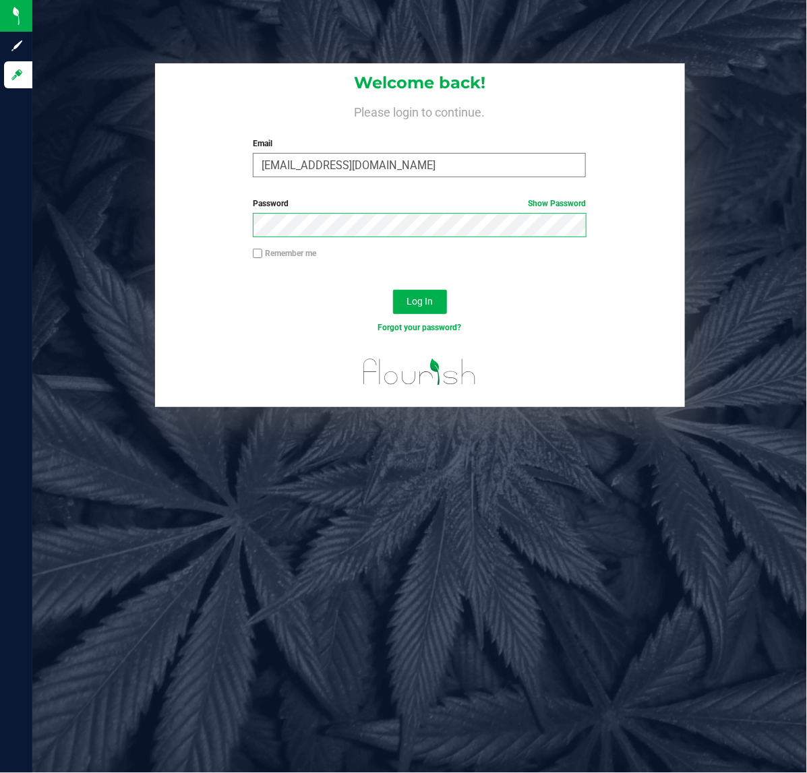
click at [393, 290] on button "Log In" at bounding box center [420, 302] width 54 height 24
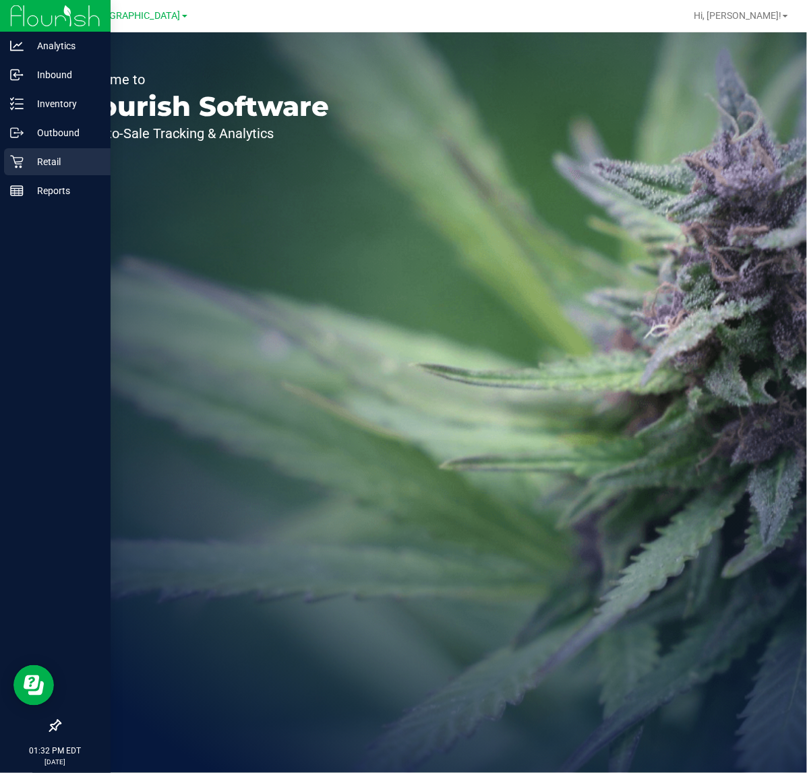
click at [28, 160] on p "Retail" at bounding box center [64, 162] width 81 height 16
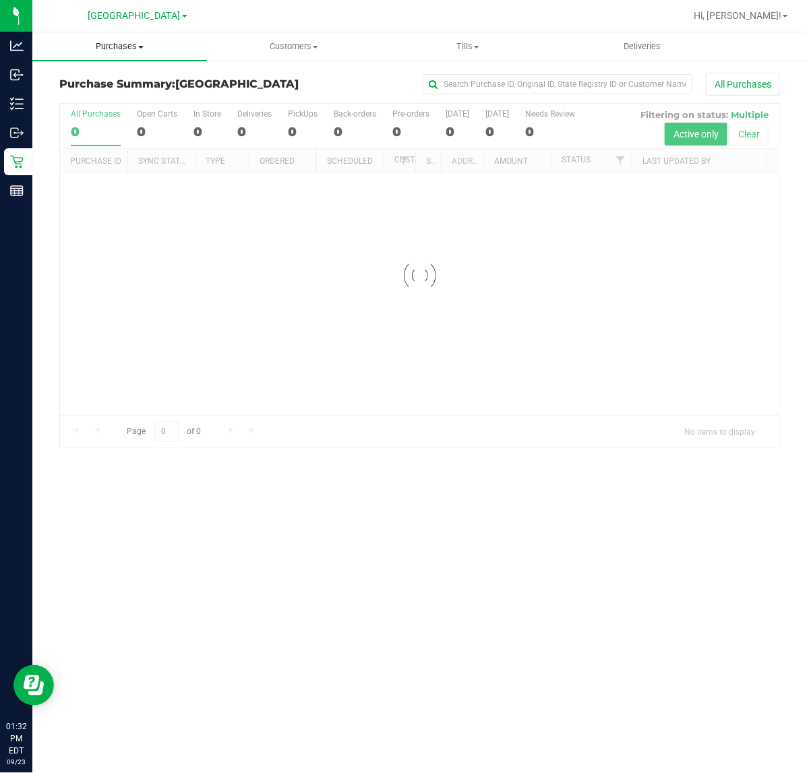
click at [179, 47] on span "Purchases" at bounding box center [119, 46] width 175 height 12
click at [102, 105] on li "Fulfillment" at bounding box center [119, 98] width 175 height 16
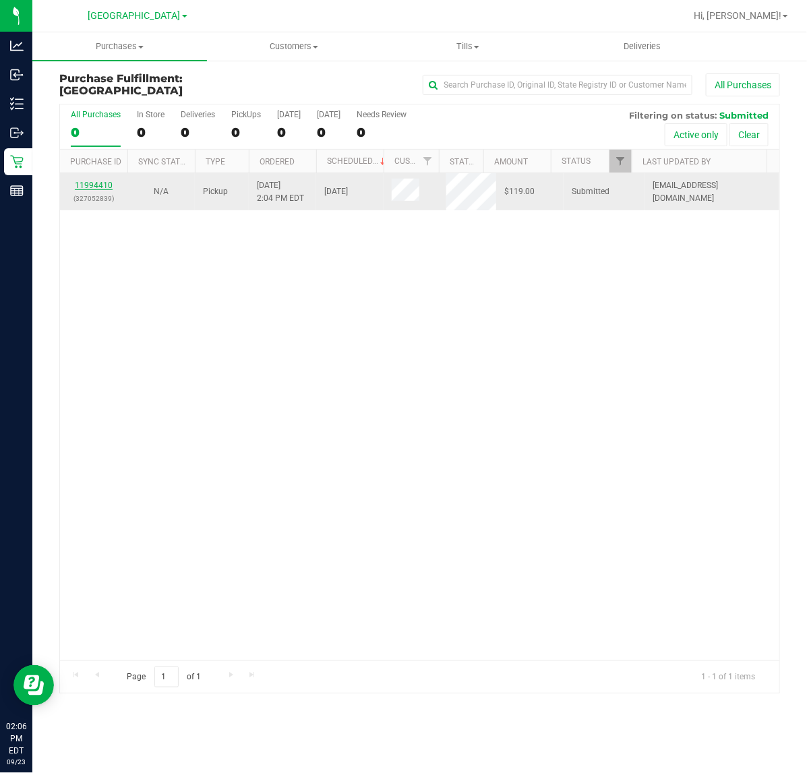
click at [103, 184] on link "11994410" at bounding box center [94, 185] width 38 height 9
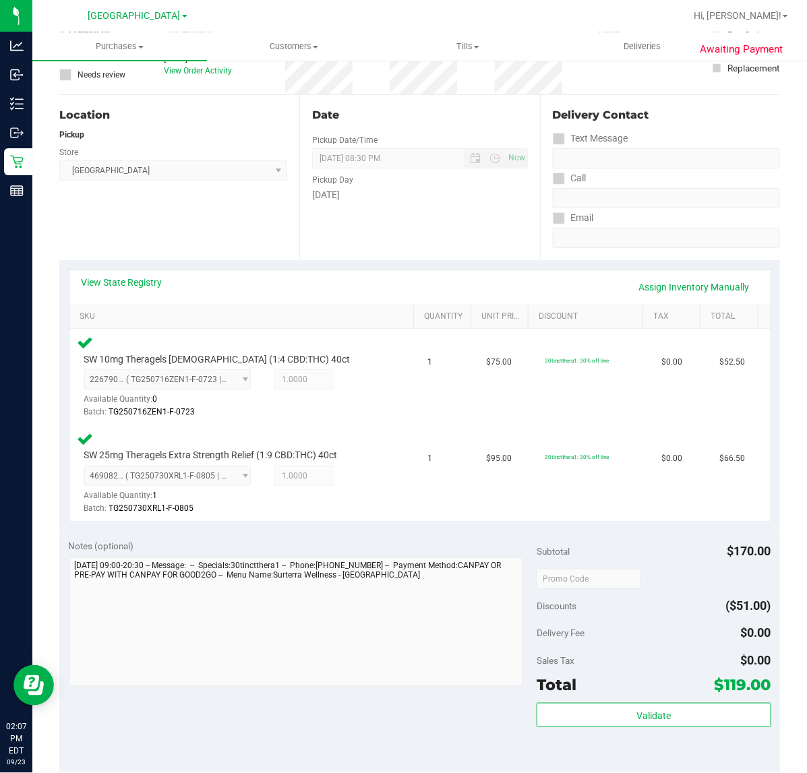
scroll to position [253, 0]
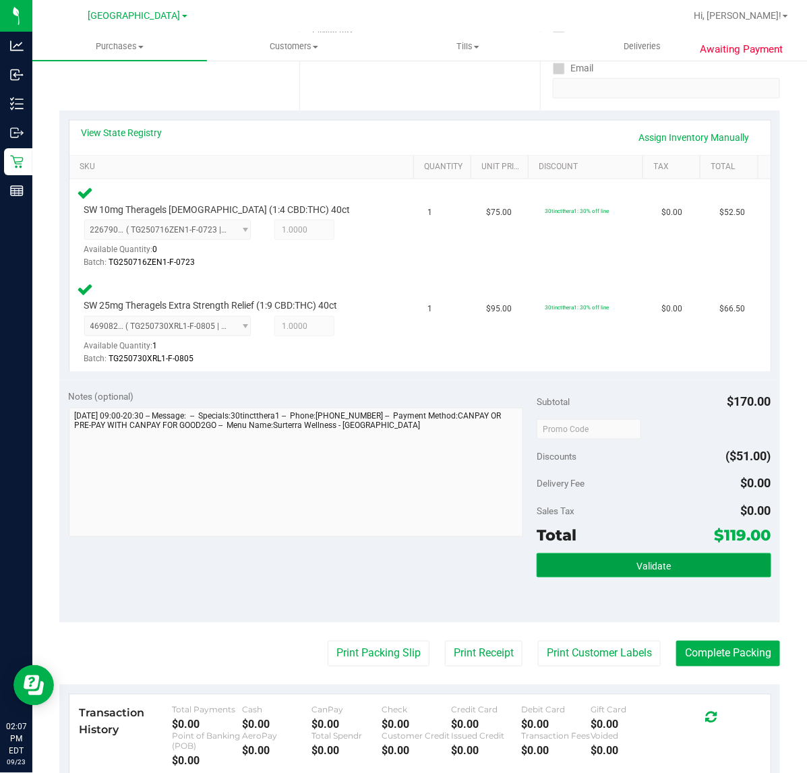
click at [636, 567] on span "Validate" at bounding box center [653, 566] width 34 height 11
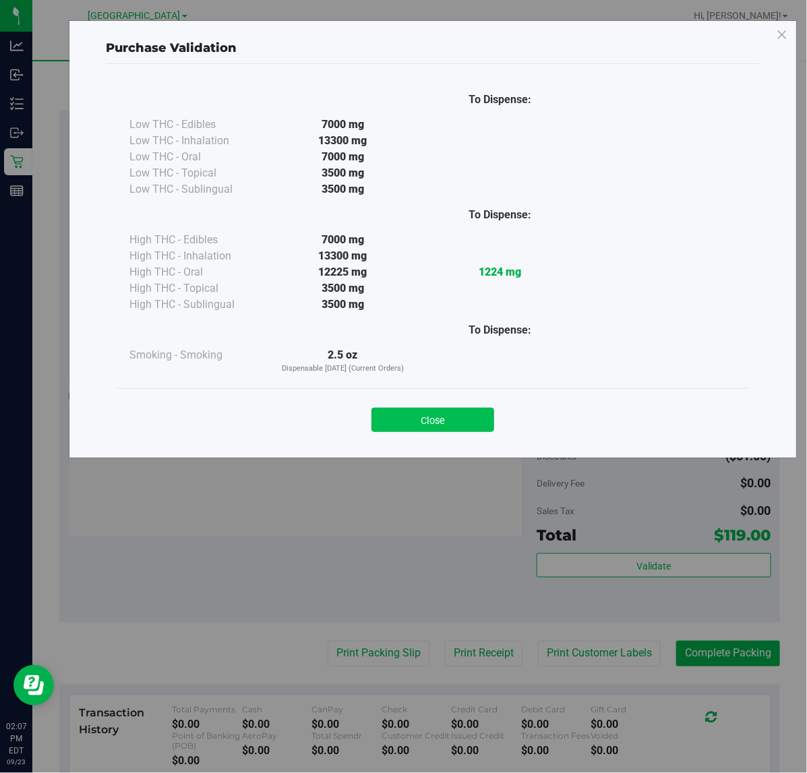
click at [463, 419] on button "Close" at bounding box center [433, 420] width 123 height 24
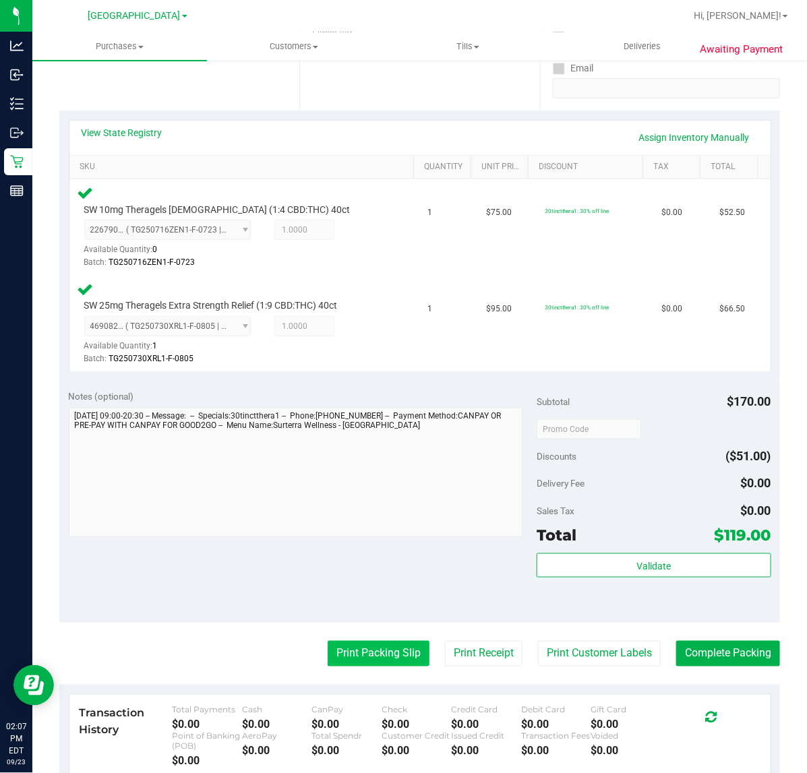
click at [365, 652] on button "Print Packing Slip" at bounding box center [379, 654] width 102 height 26
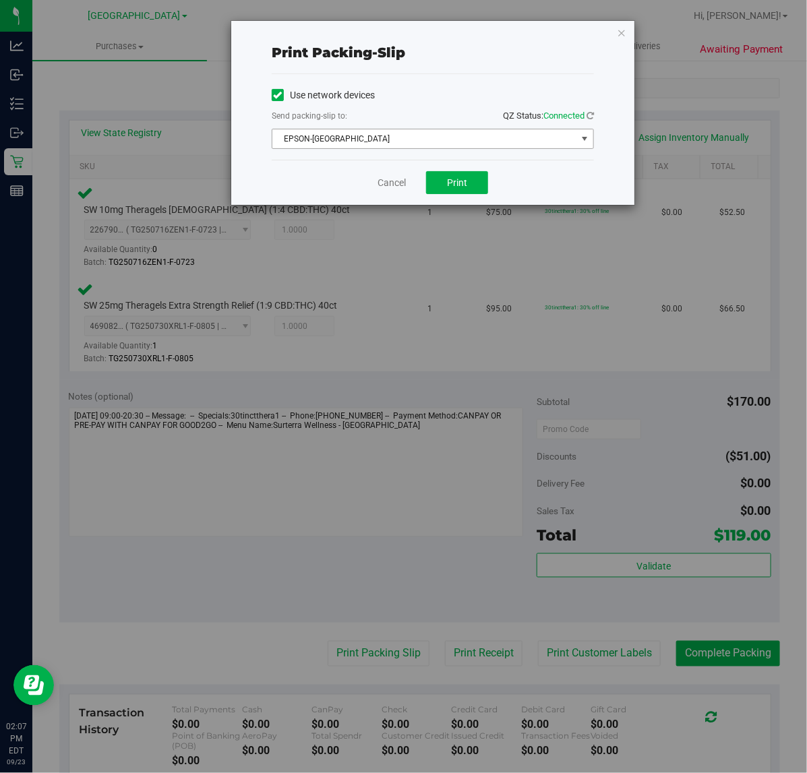
click at [362, 142] on span "EPSON-[GEOGRAPHIC_DATA]" at bounding box center [424, 138] width 304 height 19
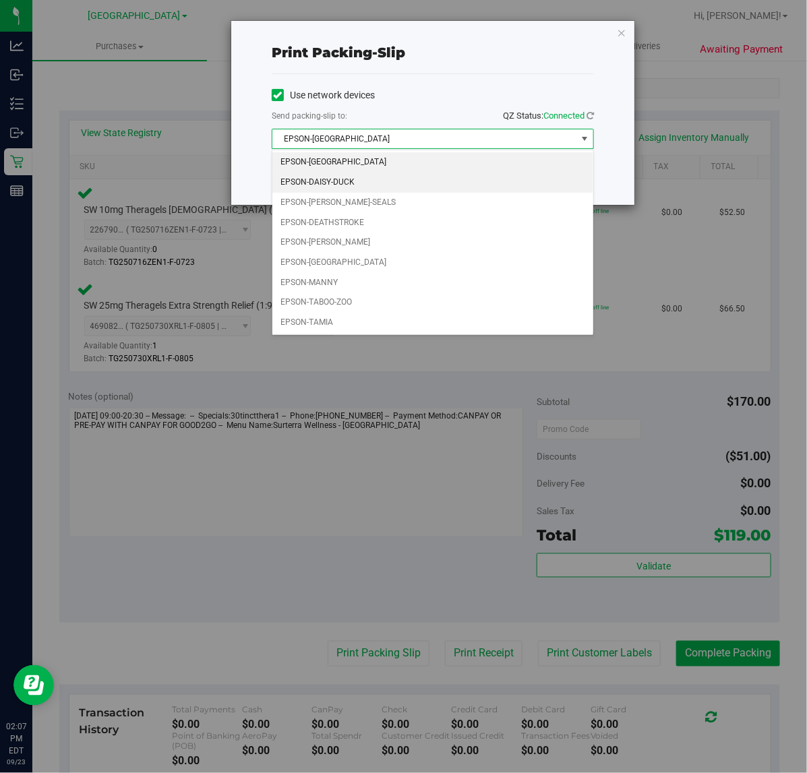
click at [369, 179] on li "EPSON-DAISY-DUCK" at bounding box center [432, 183] width 321 height 20
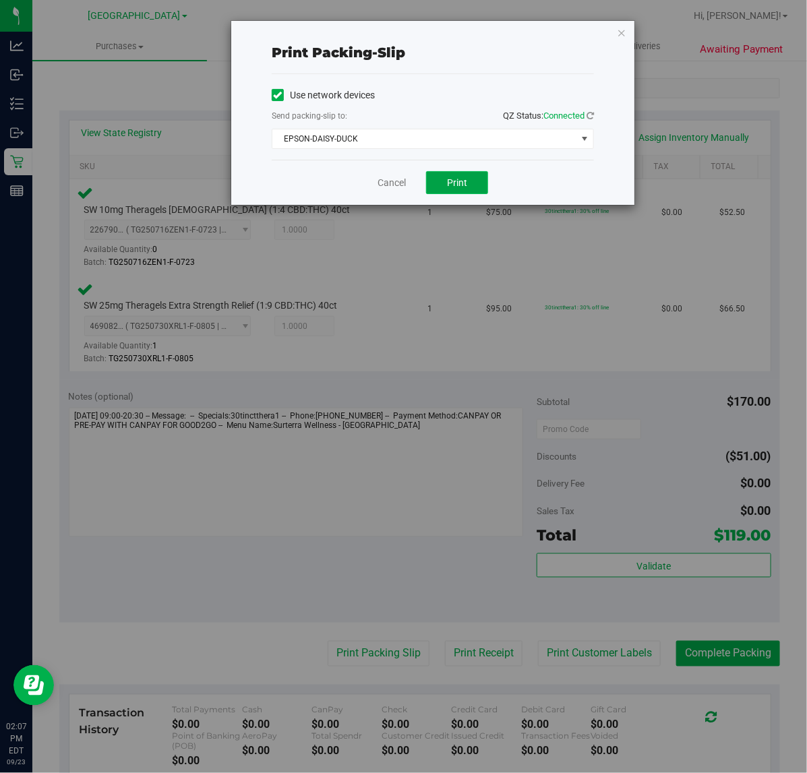
click at [461, 173] on button "Print" at bounding box center [457, 182] width 62 height 23
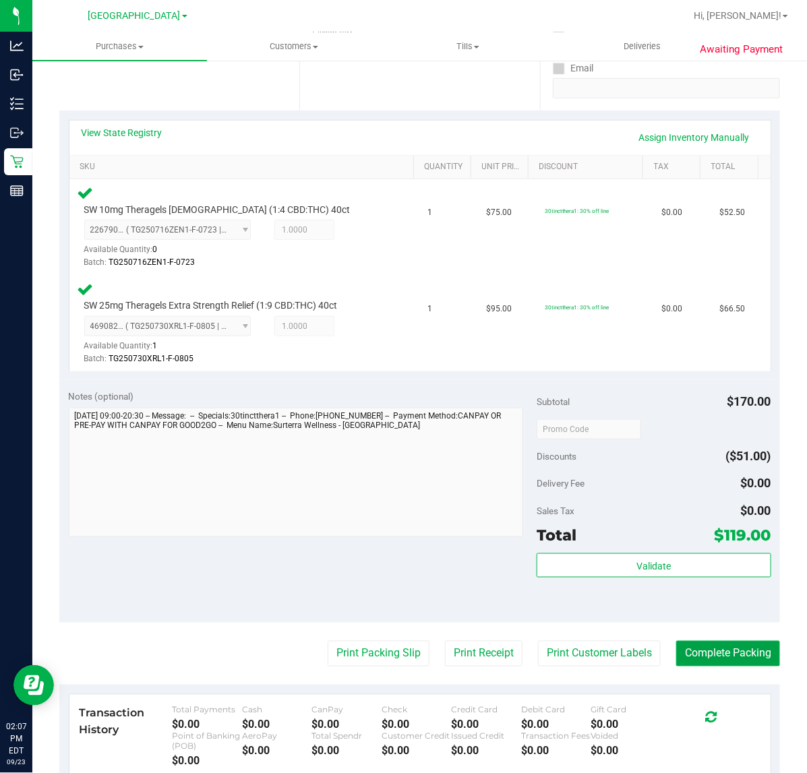
click at [736, 646] on button "Complete Packing" at bounding box center [728, 654] width 104 height 26
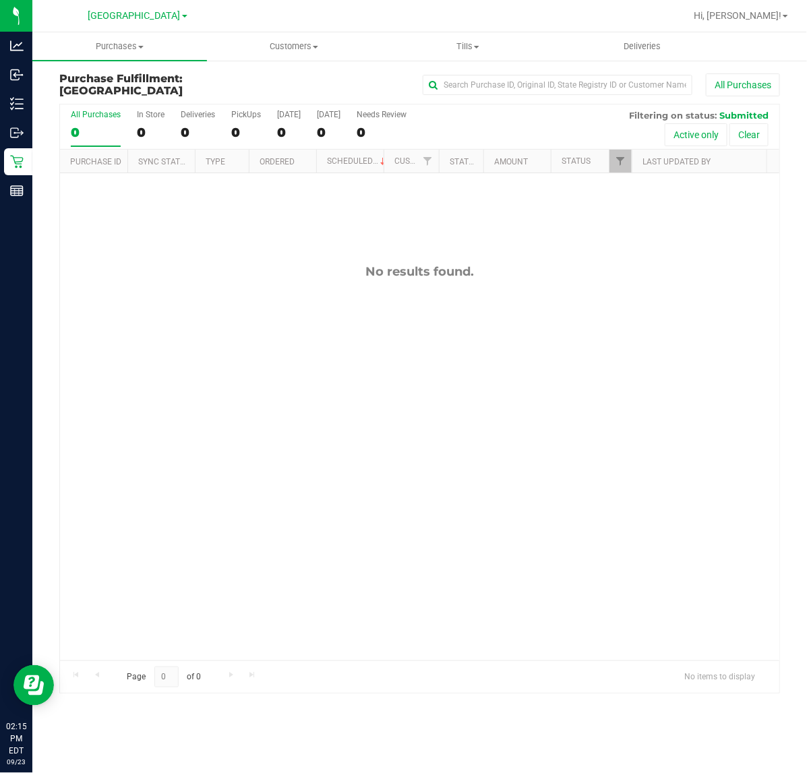
click at [464, 309] on div "No results found." at bounding box center [419, 462] width 719 height 579
click at [560, 541] on div "No results found." at bounding box center [419, 462] width 719 height 579
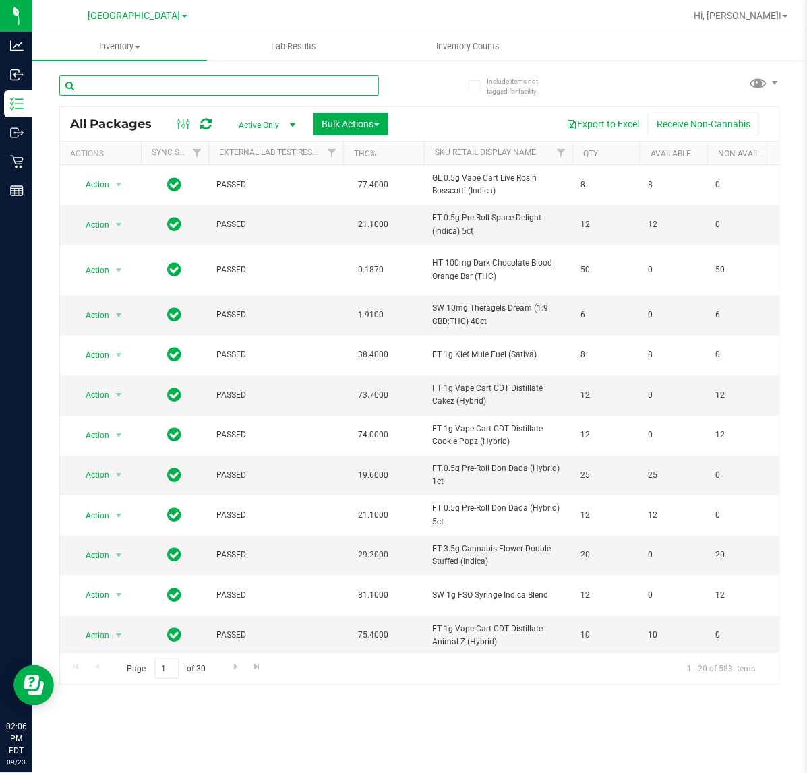
click at [214, 76] on input "text" at bounding box center [219, 86] width 320 height 20
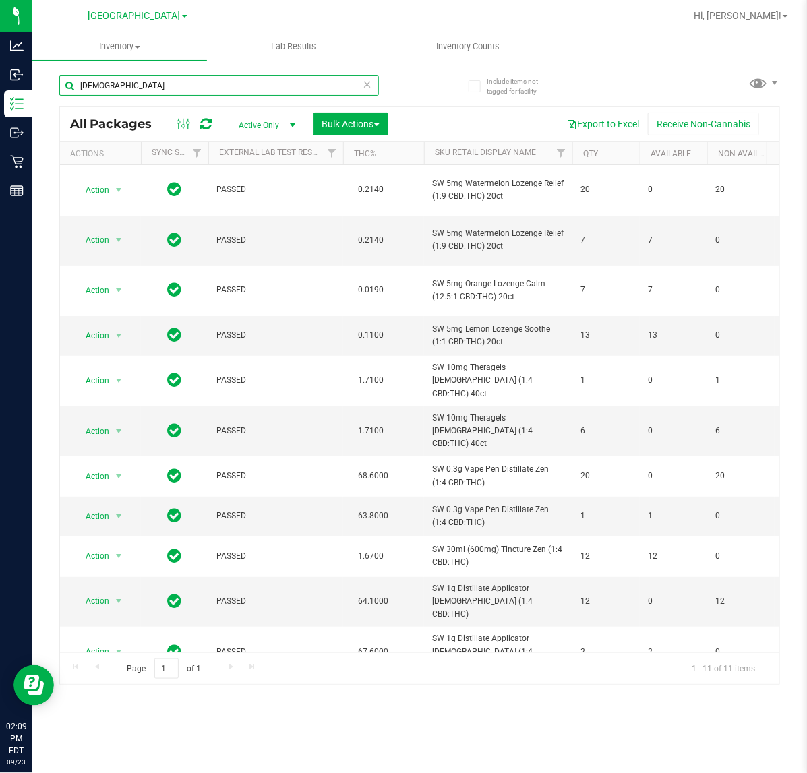
click at [196, 91] on input "ZEN" at bounding box center [219, 86] width 320 height 20
drag, startPoint x: 196, startPoint y: 92, endPoint x: 204, endPoint y: 92, distance: 7.4
click at [196, 92] on input "ZEN" at bounding box center [219, 86] width 320 height 20
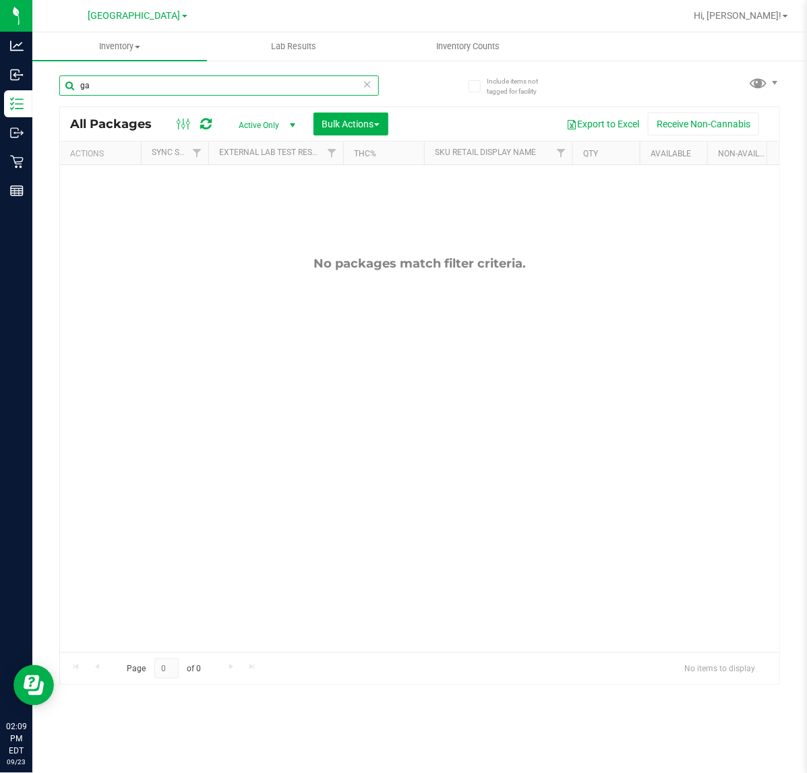
type input "g"
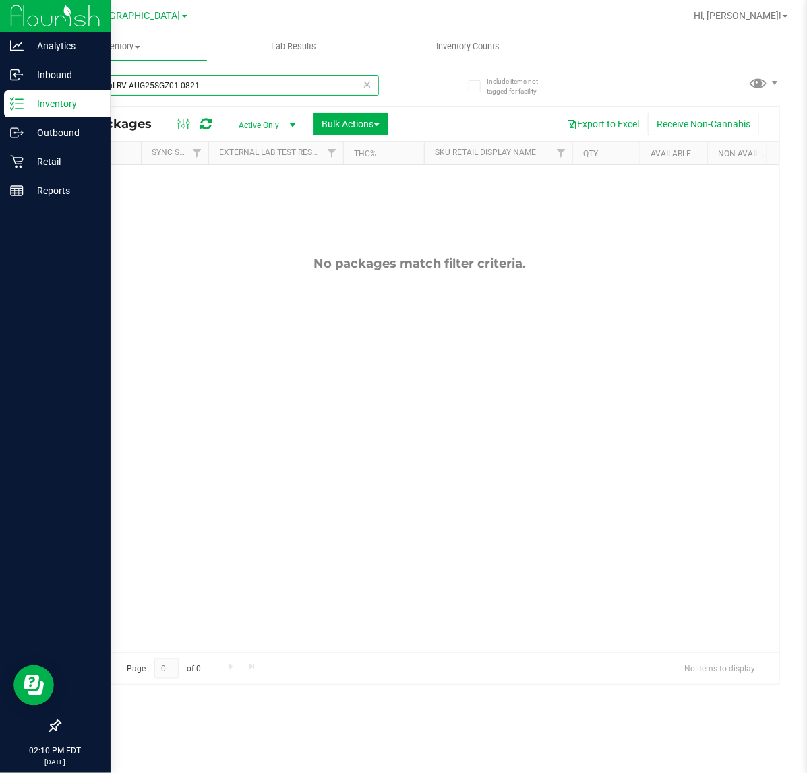
type input "live rosinLRV-AUG25SGZ01-0821"
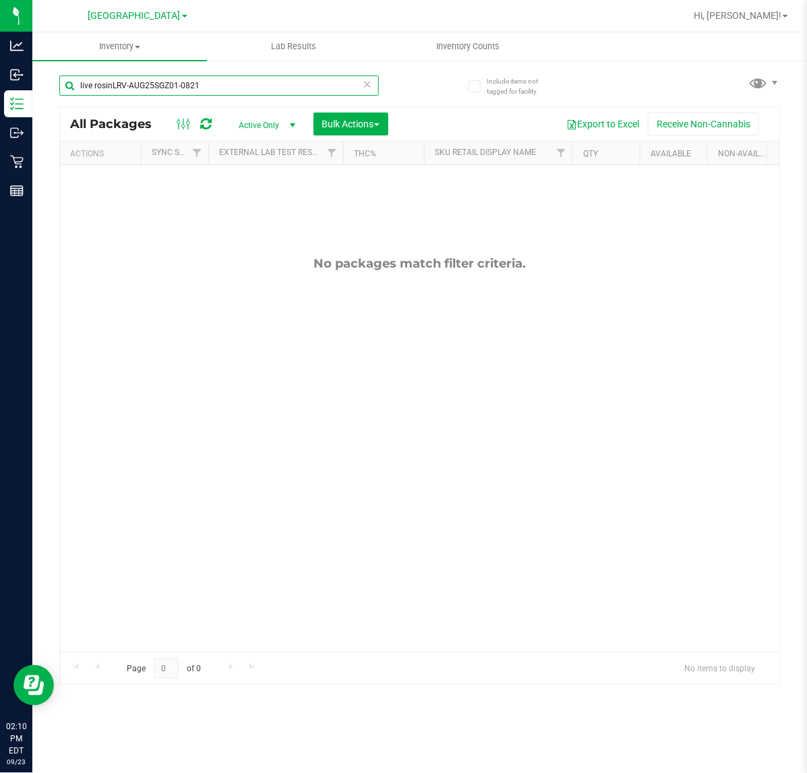
click at [240, 86] on input "live rosinLRV-AUG25SGZ01-0821" at bounding box center [219, 86] width 320 height 20
click at [241, 86] on input "live rosinLRV-AUG25SGZ01-0821" at bounding box center [219, 86] width 320 height 20
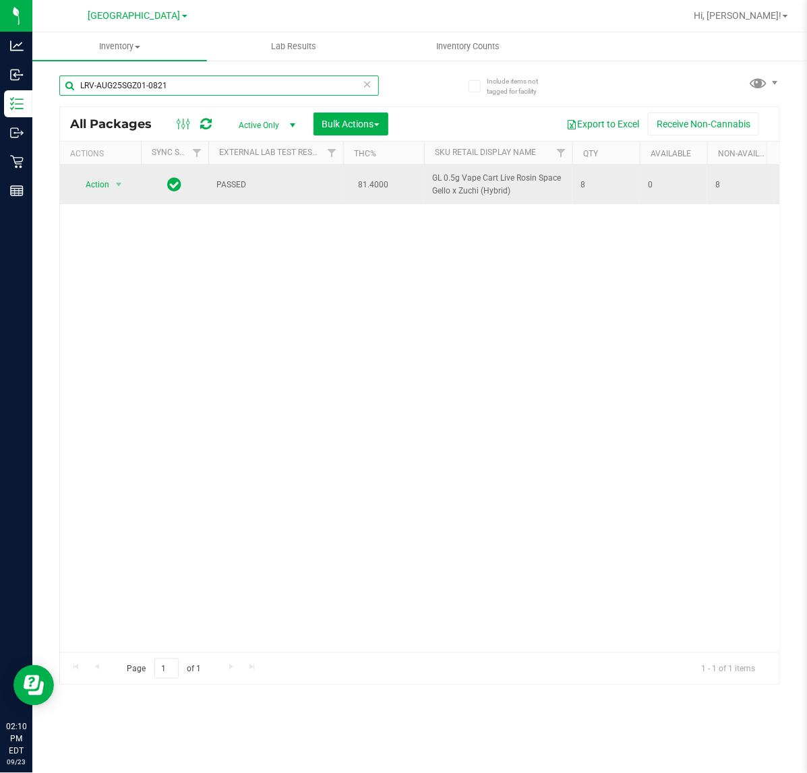
type input "LRV-AUG25SGZ01-0821"
click at [86, 185] on span "Action" at bounding box center [91, 184] width 36 height 19
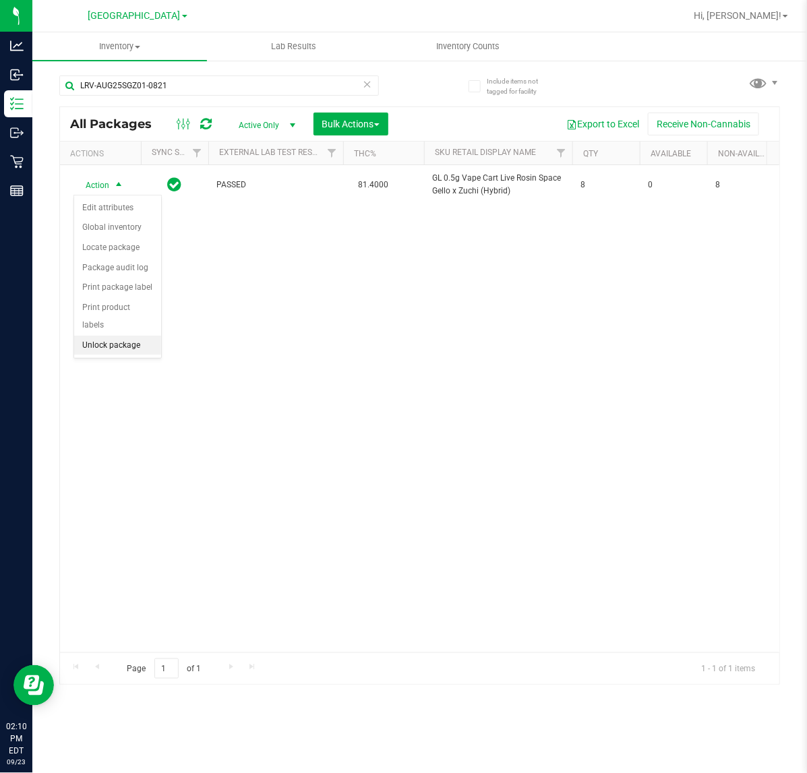
click at [126, 336] on li "Unlock package" at bounding box center [117, 346] width 87 height 20
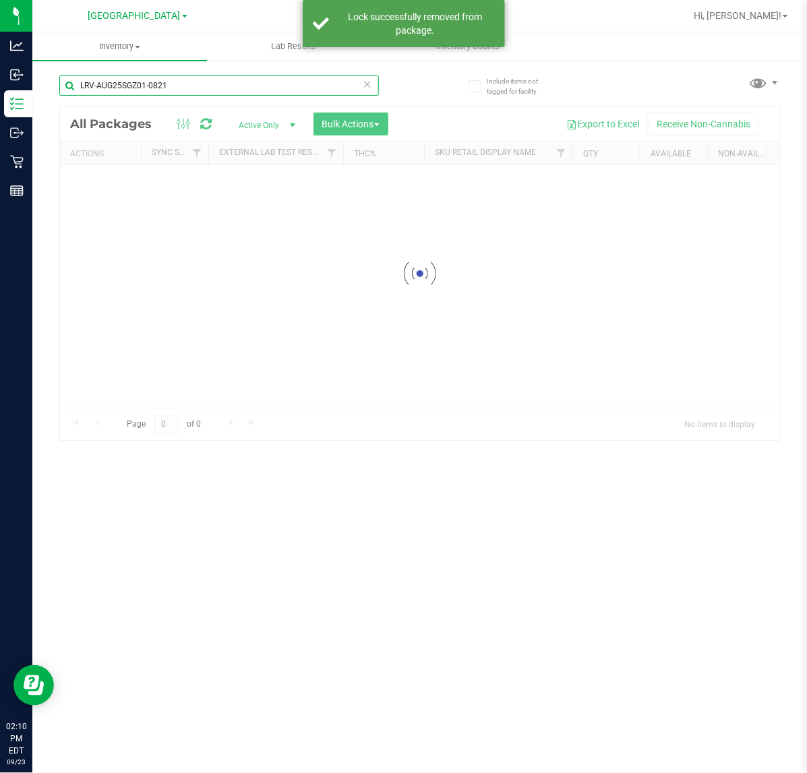
click at [212, 82] on input "LRV-AUG25SGZ01-0821" at bounding box center [219, 86] width 320 height 20
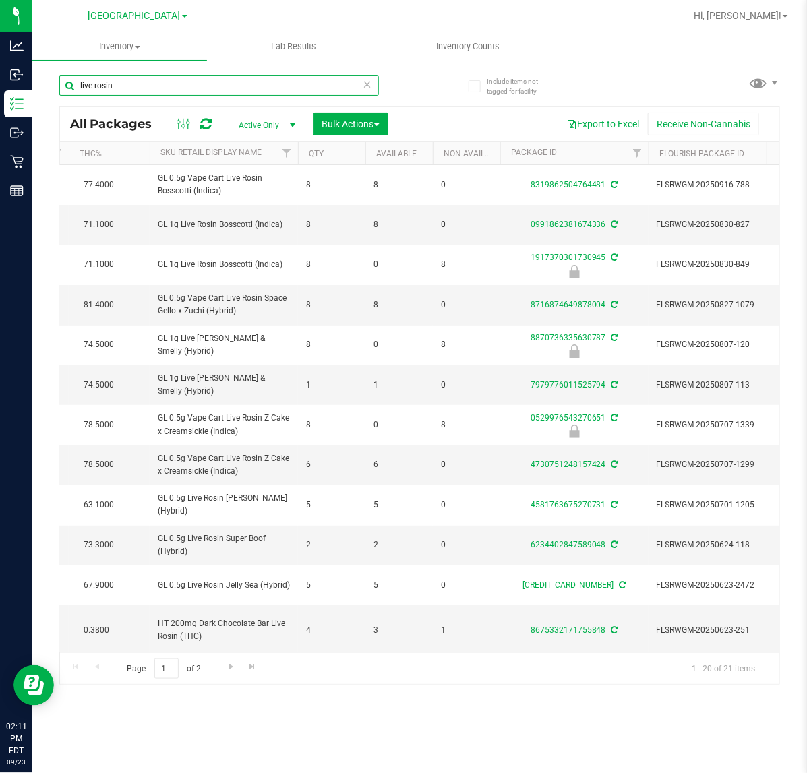
scroll to position [0, 297]
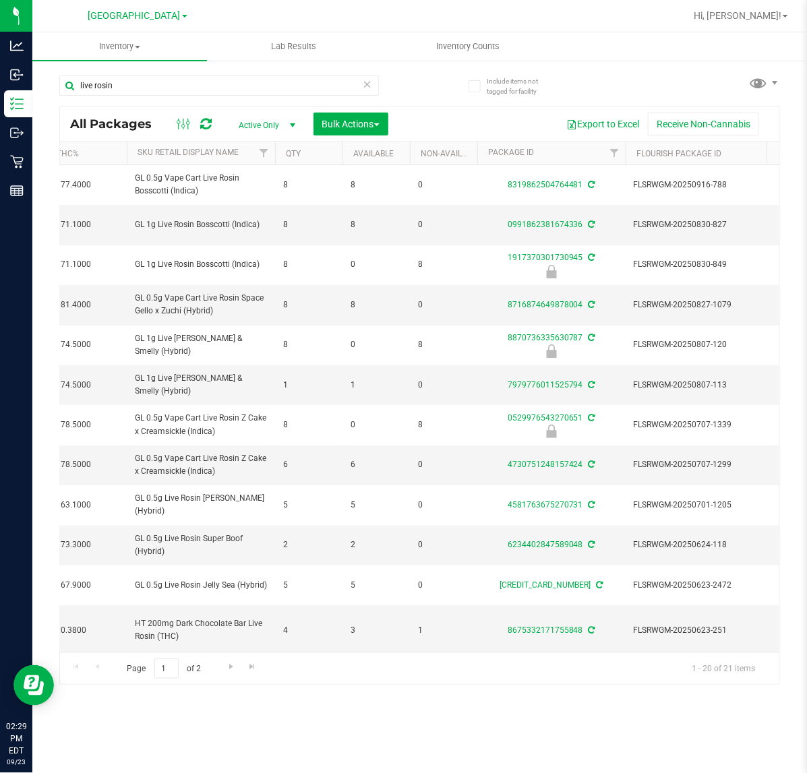
click at [196, 103] on div "live rosin" at bounding box center [219, 91] width 320 height 31
click at [125, 79] on input "live rosin" at bounding box center [219, 86] width 320 height 20
type input "MKH"
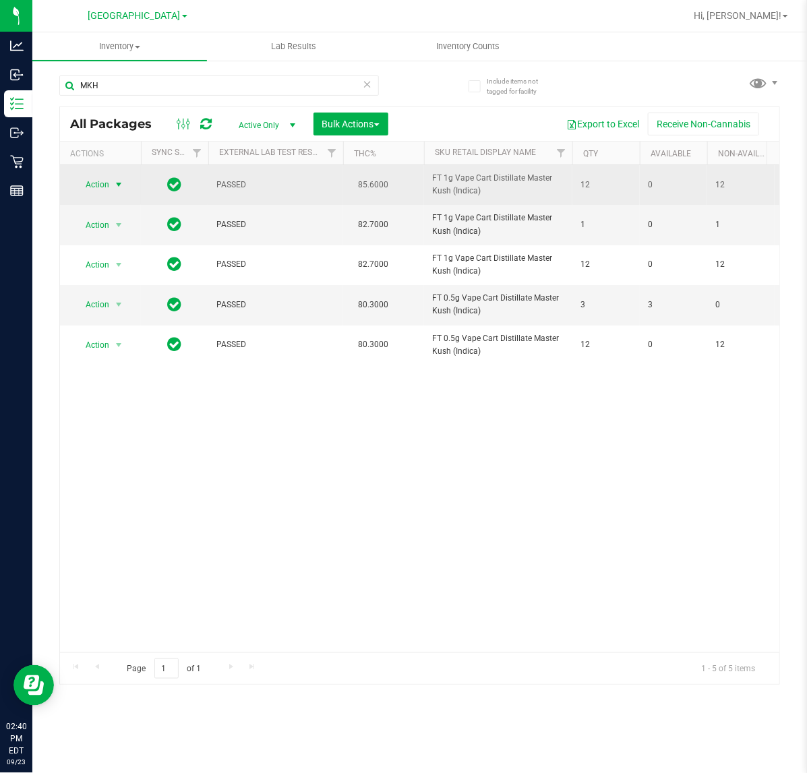
click at [107, 180] on span "Action" at bounding box center [91, 184] width 36 height 19
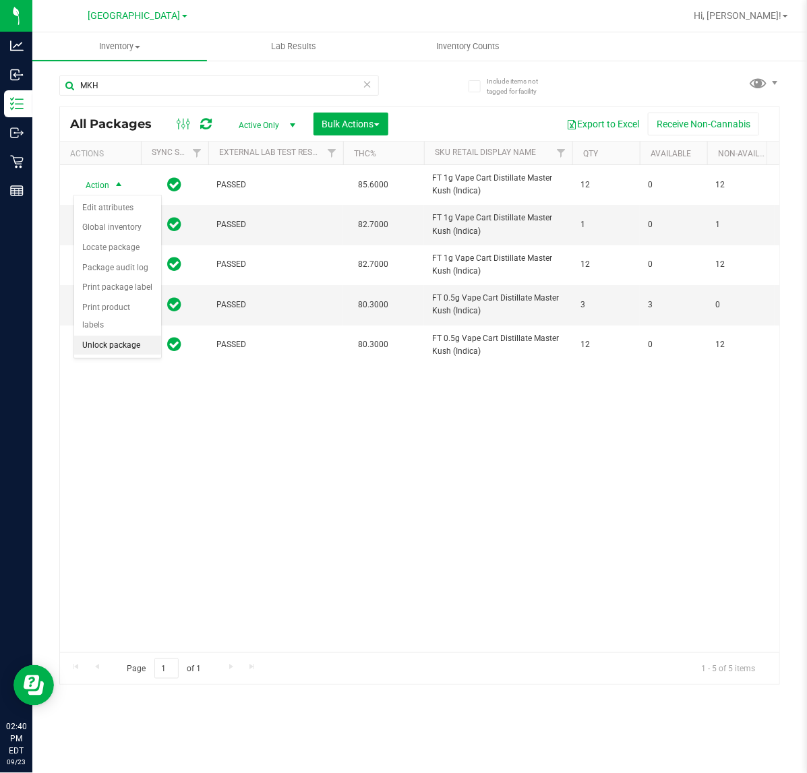
click at [110, 336] on li "Unlock package" at bounding box center [117, 346] width 87 height 20
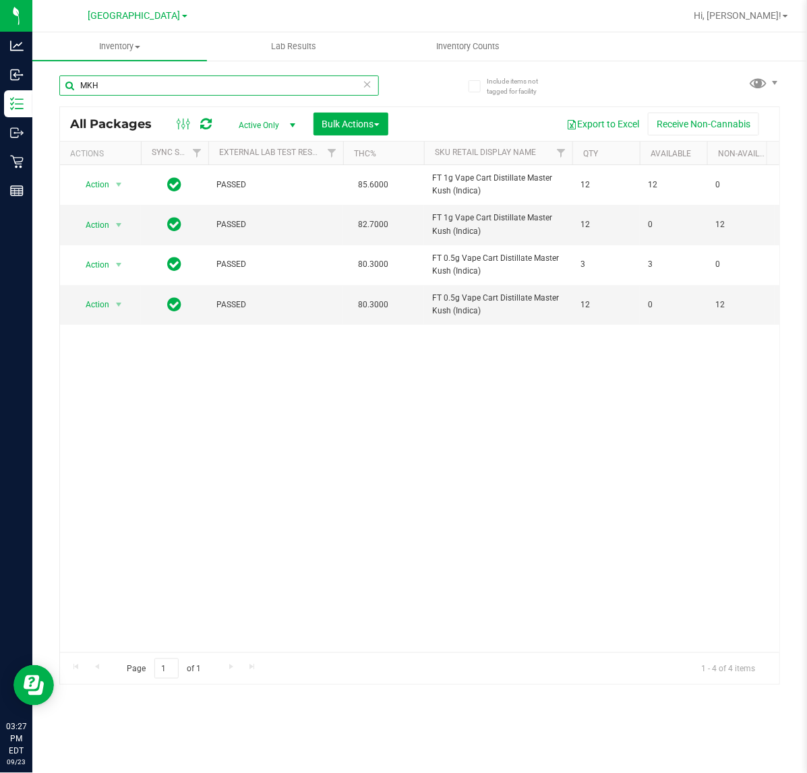
click at [115, 79] on input "MKH" at bounding box center [219, 86] width 320 height 20
click at [113, 79] on input "MKH" at bounding box center [219, 86] width 320 height 20
type input "PEX"
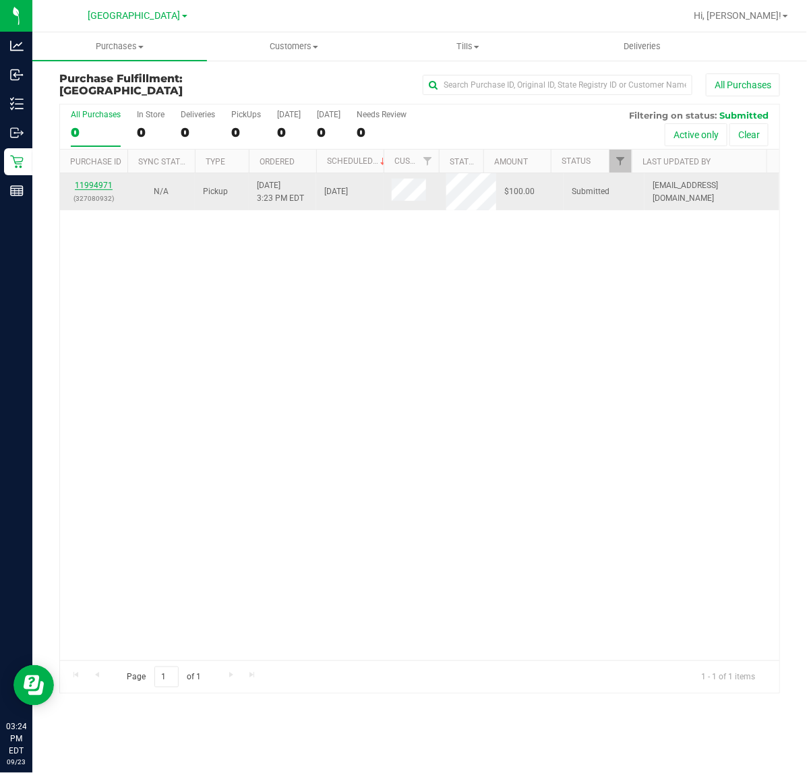
click at [88, 183] on link "11994971" at bounding box center [94, 185] width 38 height 9
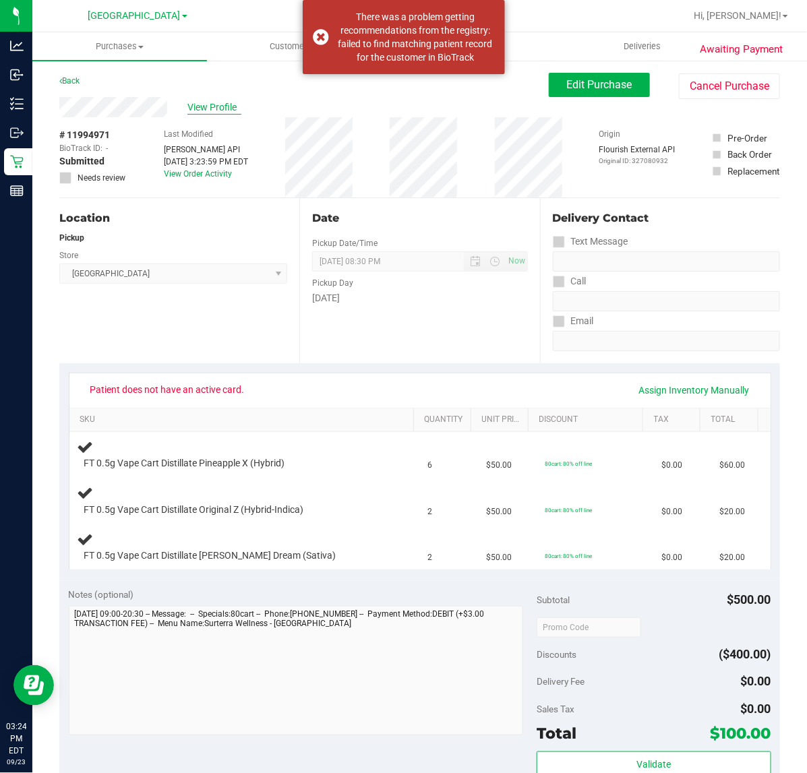
click at [203, 103] on span "View Profile" at bounding box center [214, 107] width 54 height 14
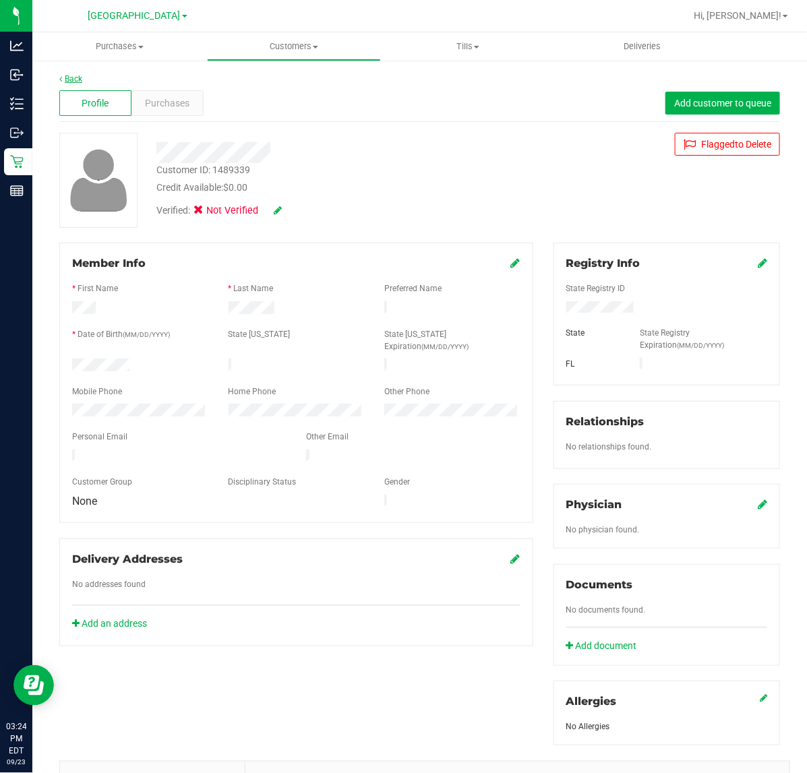
click at [79, 80] on link "Back" at bounding box center [70, 78] width 23 height 9
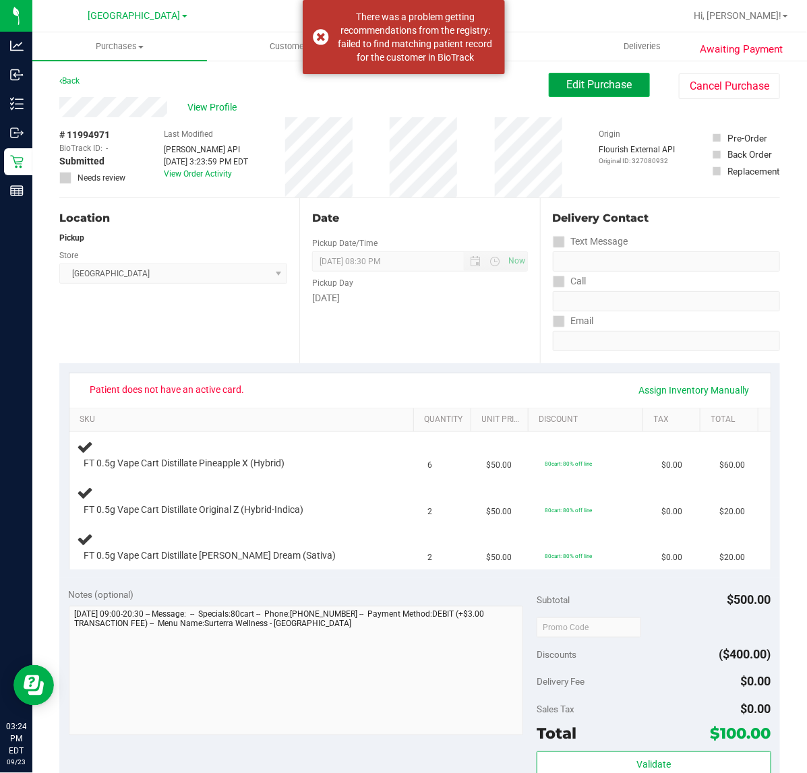
click at [619, 89] on span "Edit Purchase" at bounding box center [599, 84] width 65 height 13
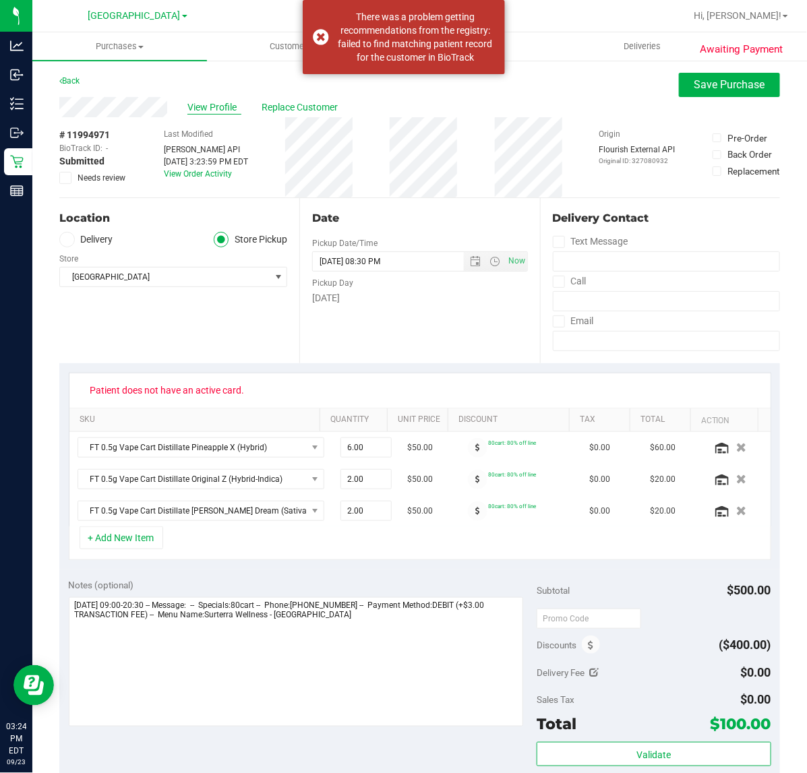
click at [214, 105] on span "View Profile" at bounding box center [214, 107] width 54 height 14
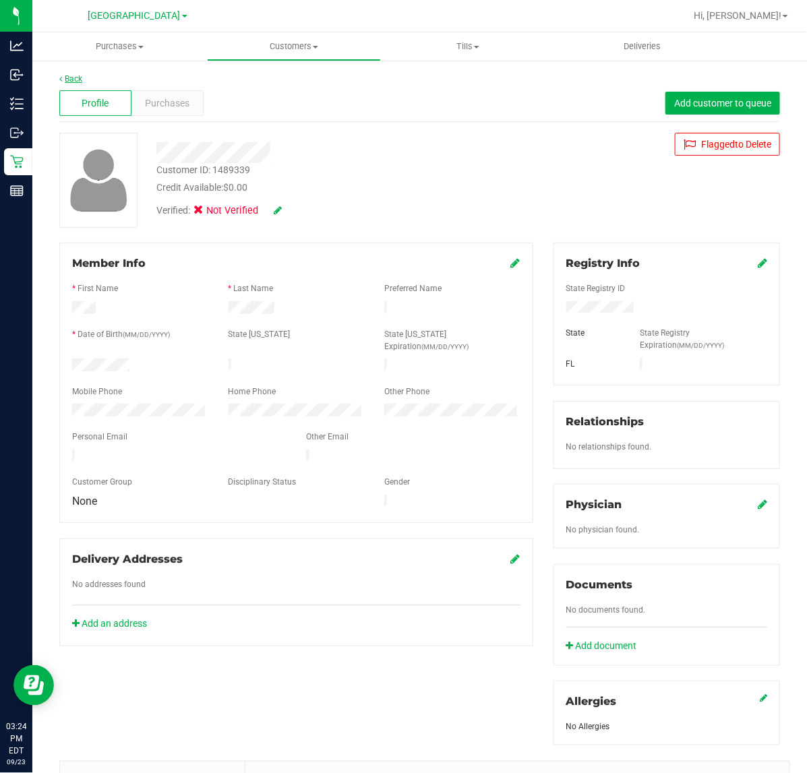
click at [71, 76] on link "Back" at bounding box center [70, 78] width 23 height 9
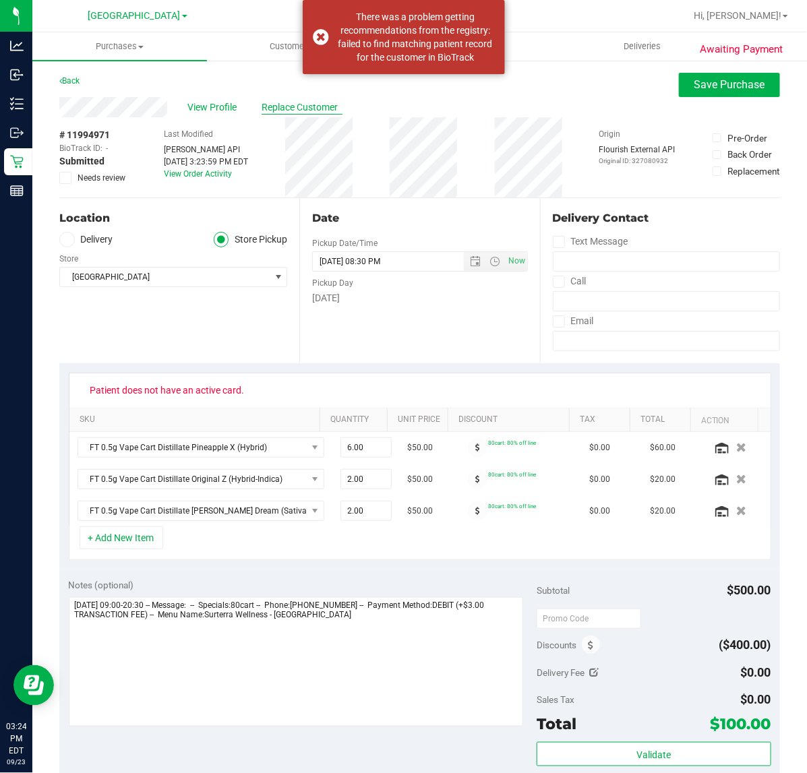
click at [293, 108] on span "Replace Customer" at bounding box center [302, 107] width 81 height 14
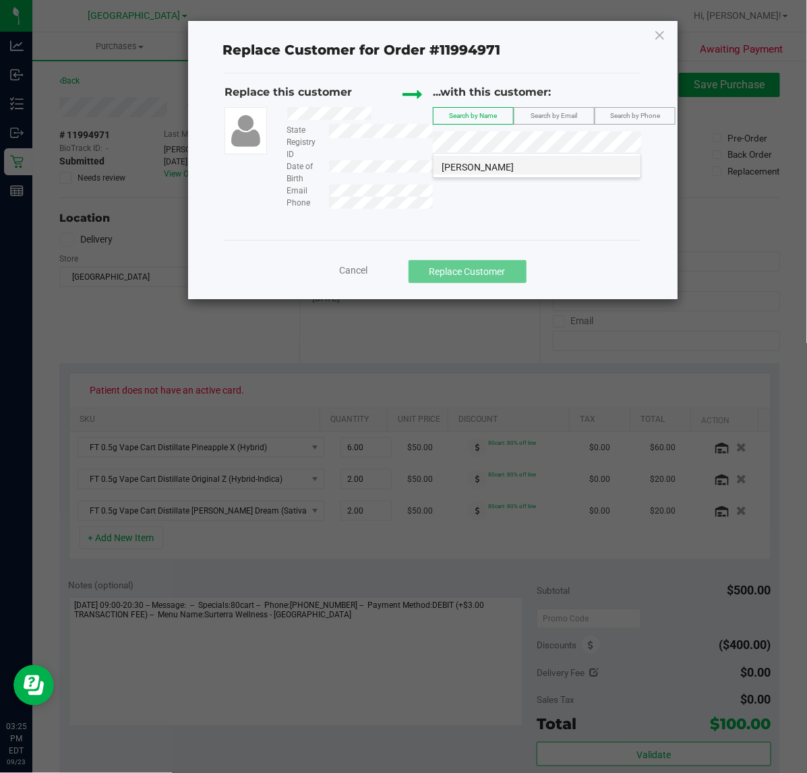
click at [514, 171] on span "Nelly Castanon Mendez" at bounding box center [478, 167] width 72 height 11
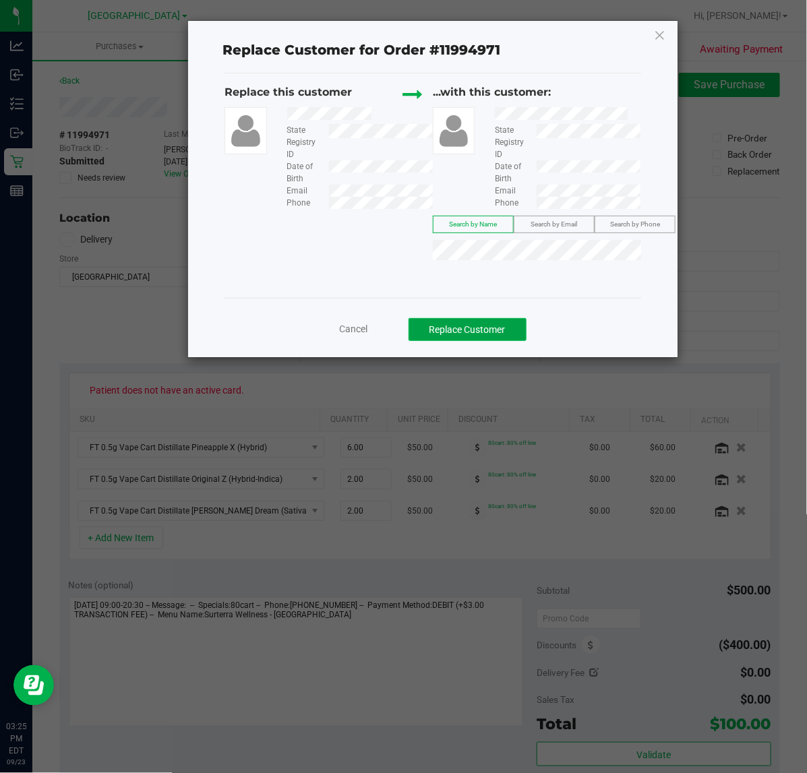
click at [464, 328] on button "Replace Customer" at bounding box center [468, 329] width 118 height 23
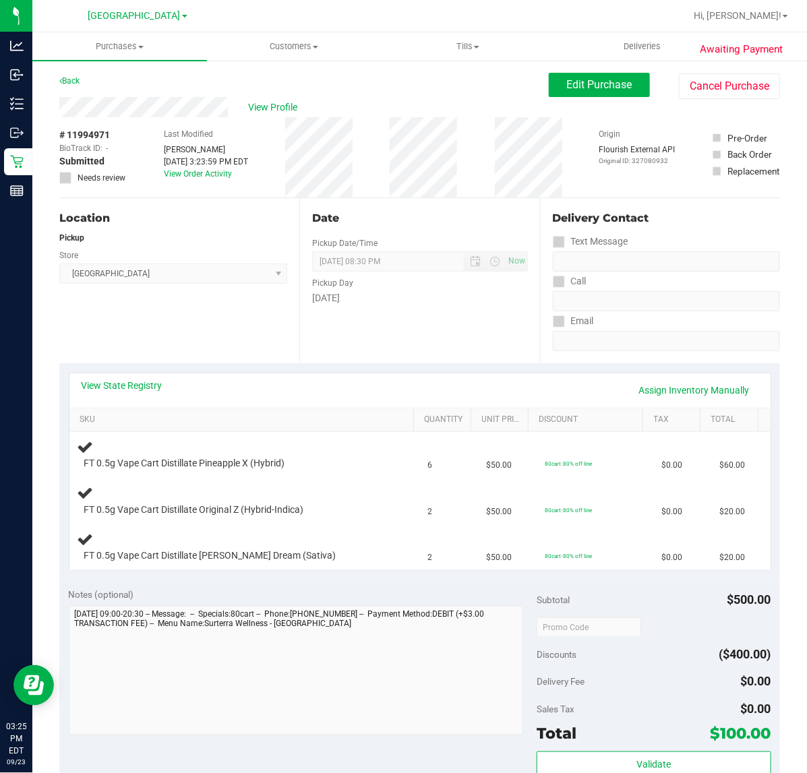
click at [135, 405] on div "View State Registry Assign Inventory Manually" at bounding box center [419, 391] width 701 height 34
click at [133, 385] on link "View State Registry" at bounding box center [122, 385] width 81 height 13
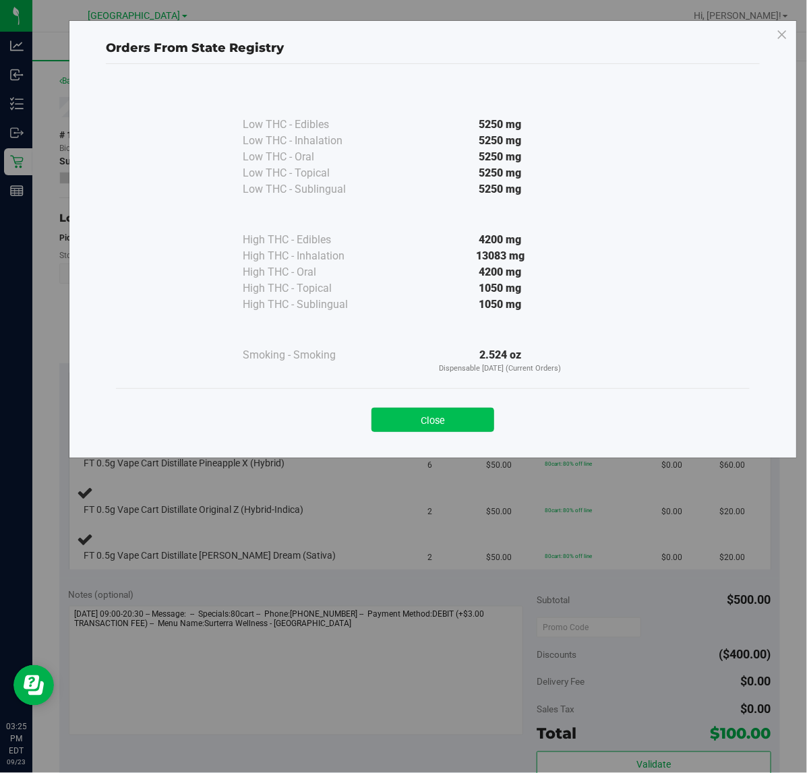
click at [450, 423] on button "Close" at bounding box center [433, 420] width 123 height 24
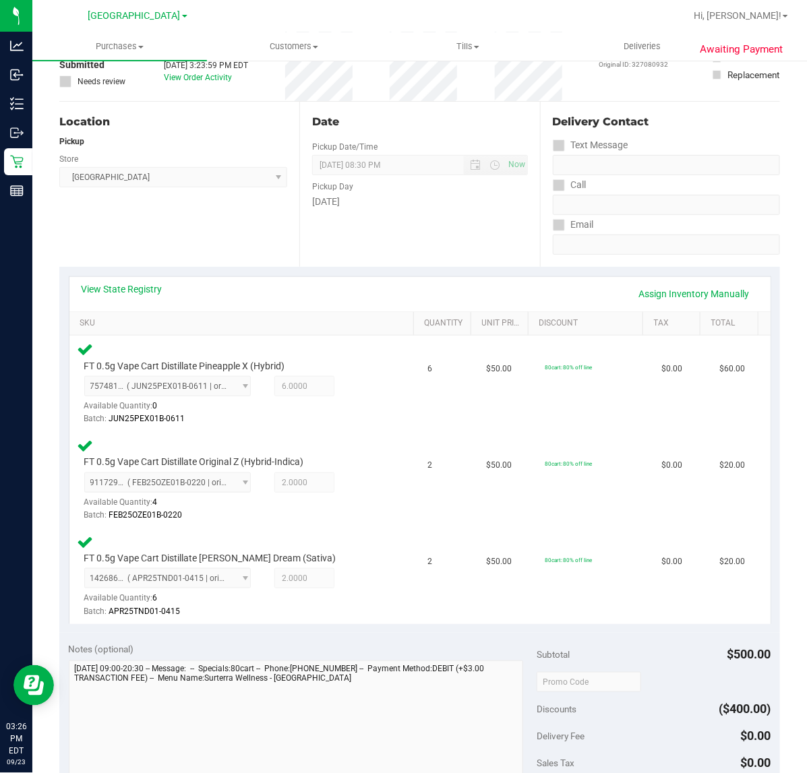
scroll to position [337, 0]
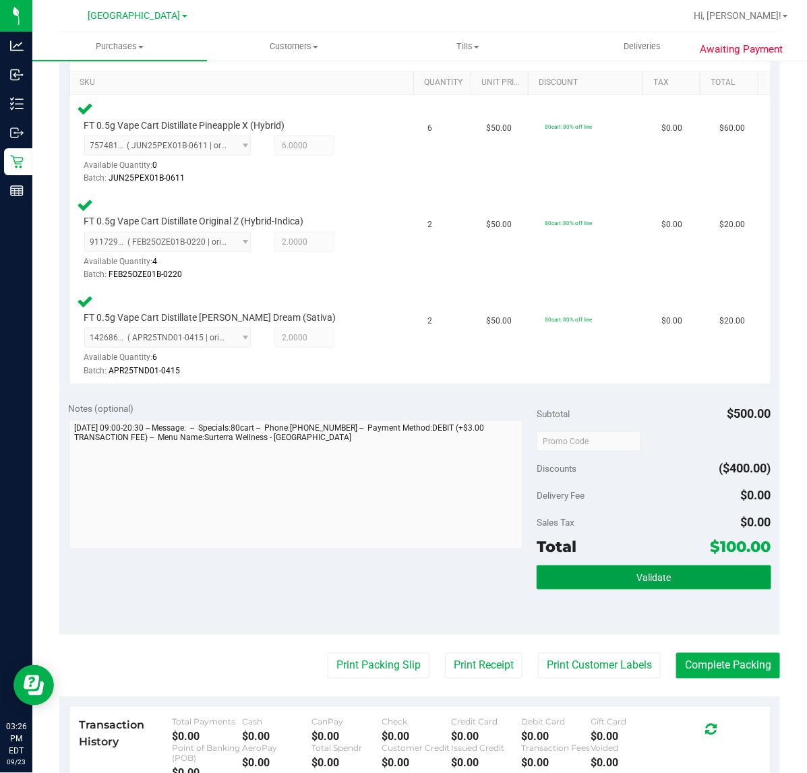
click at [636, 580] on span "Validate" at bounding box center [653, 578] width 34 height 11
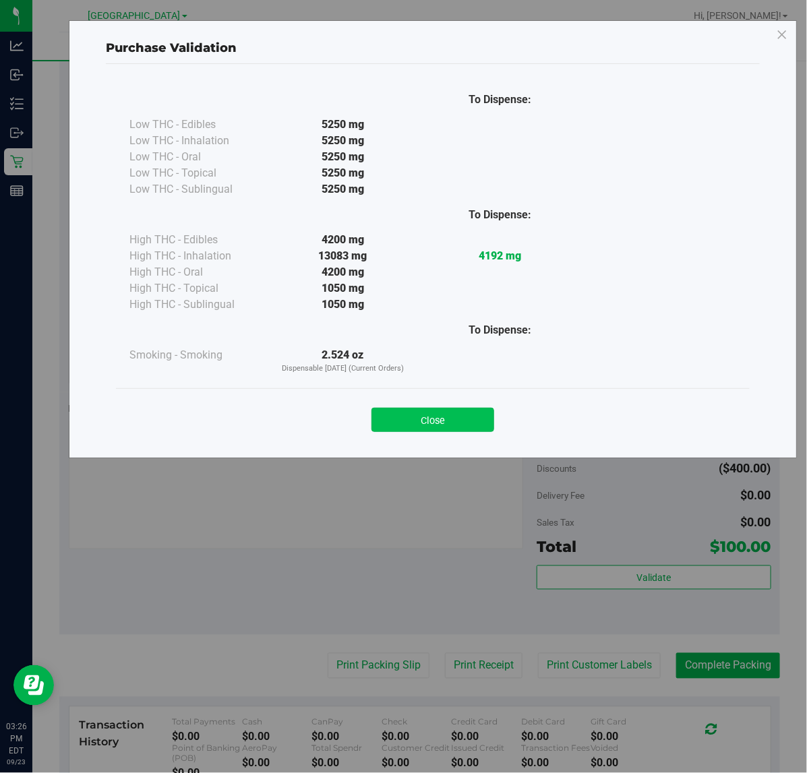
click at [428, 420] on button "Close" at bounding box center [433, 420] width 123 height 24
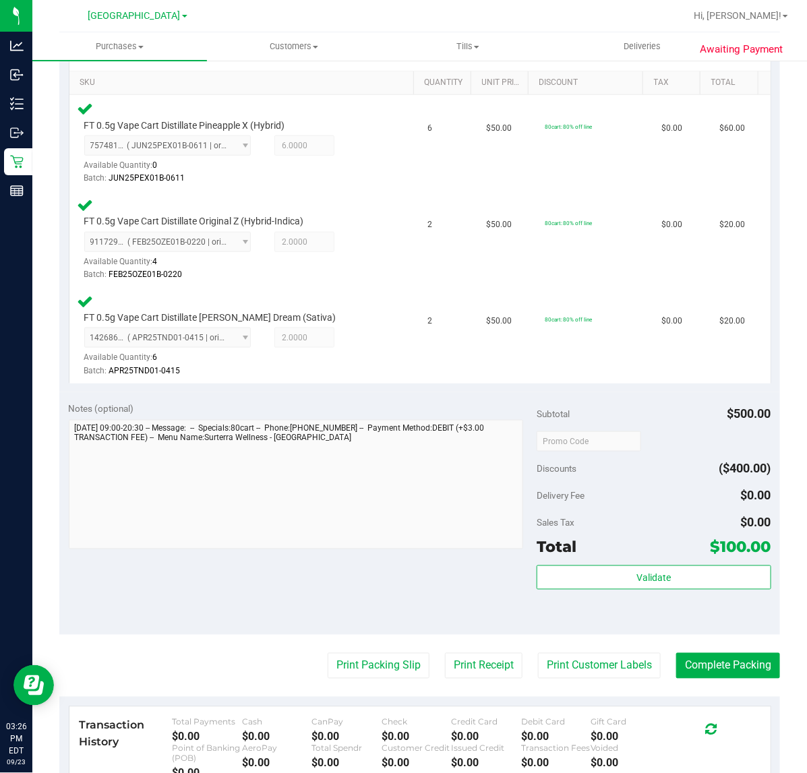
click at [392, 648] on purchase-details "Back Edit Purchase Cancel Purchase View Profile # 11994971 BioTrack ID: - Submi…" at bounding box center [419, 348] width 721 height 1224
click at [388, 653] on button "Print Packing Slip" at bounding box center [379, 666] width 102 height 26
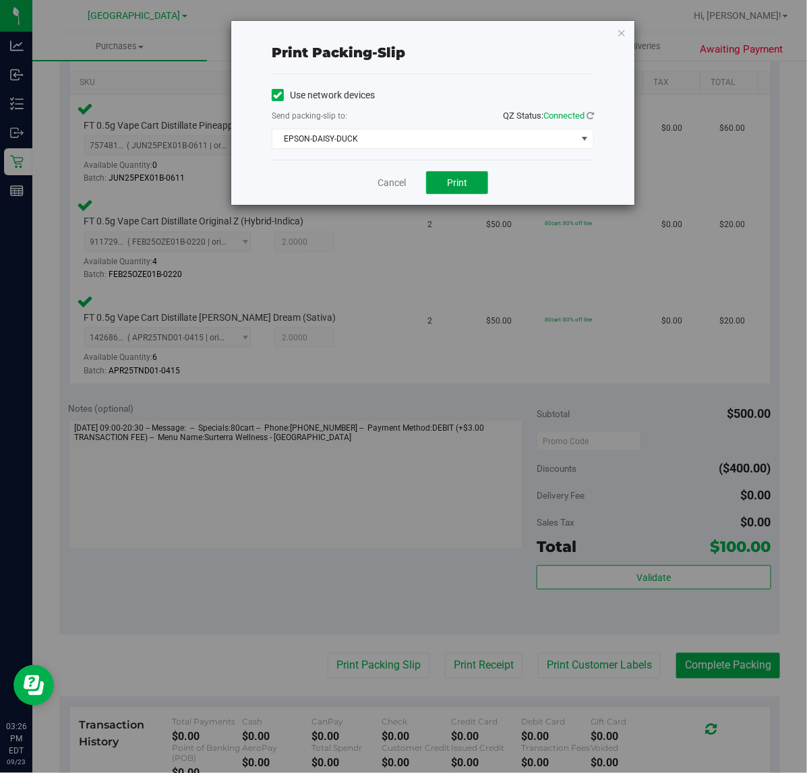
click at [456, 187] on span "Print" at bounding box center [457, 182] width 20 height 11
click at [406, 186] on link "Cancel" at bounding box center [392, 183] width 28 height 14
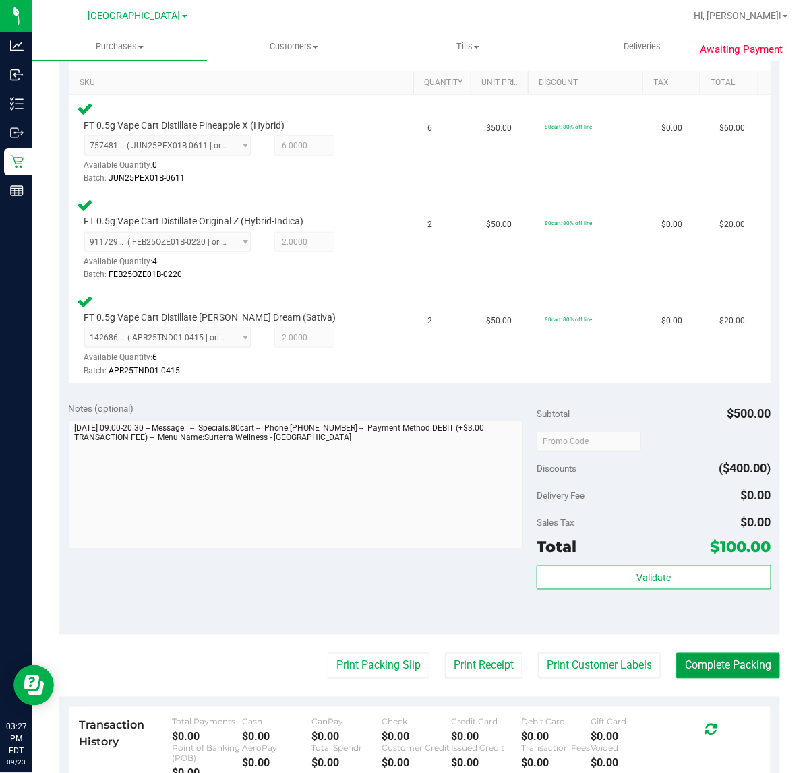
click at [725, 664] on button "Complete Packing" at bounding box center [728, 666] width 104 height 26
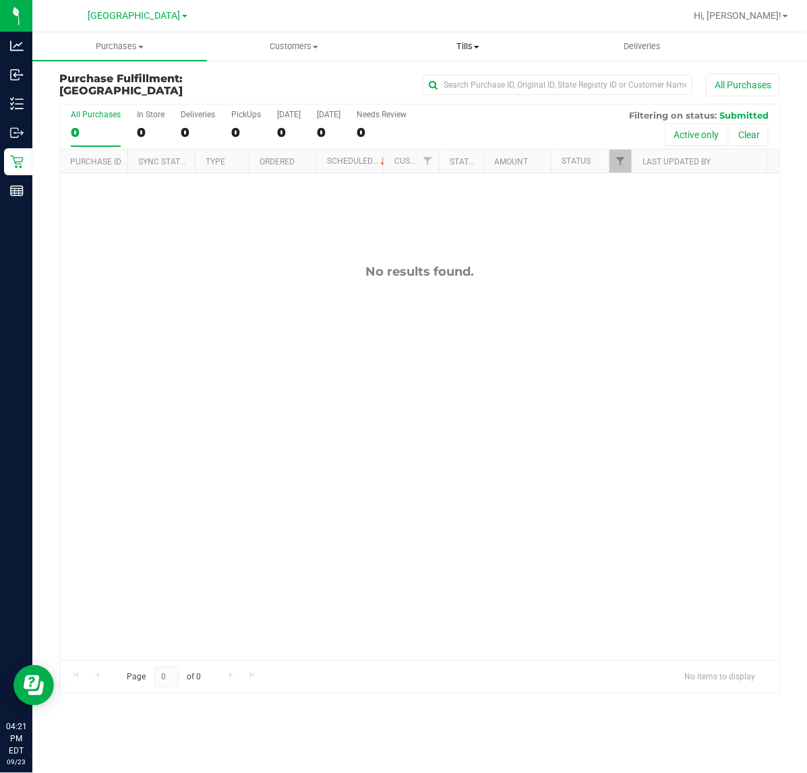
click at [484, 45] on span "Tills" at bounding box center [468, 46] width 173 height 12
click at [456, 78] on span "Manage tills" at bounding box center [426, 81] width 91 height 11
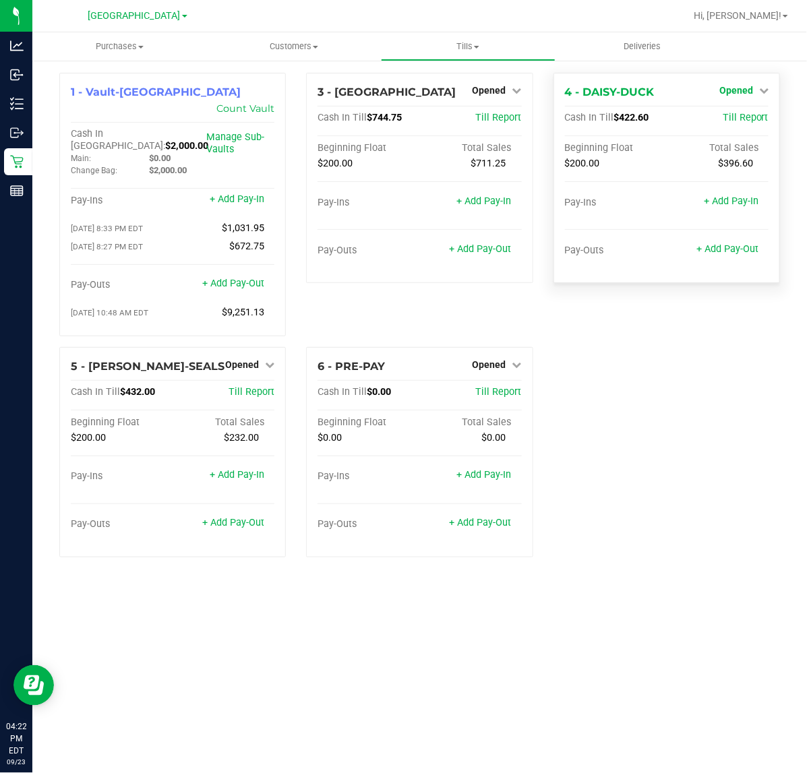
click at [766, 88] on icon at bounding box center [763, 90] width 9 height 9
click at [759, 113] on div "Close Till" at bounding box center [738, 119] width 100 height 17
click at [757, 122] on div "Close Till" at bounding box center [738, 119] width 100 height 17
click at [748, 115] on link "Close Till" at bounding box center [737, 118] width 36 height 11
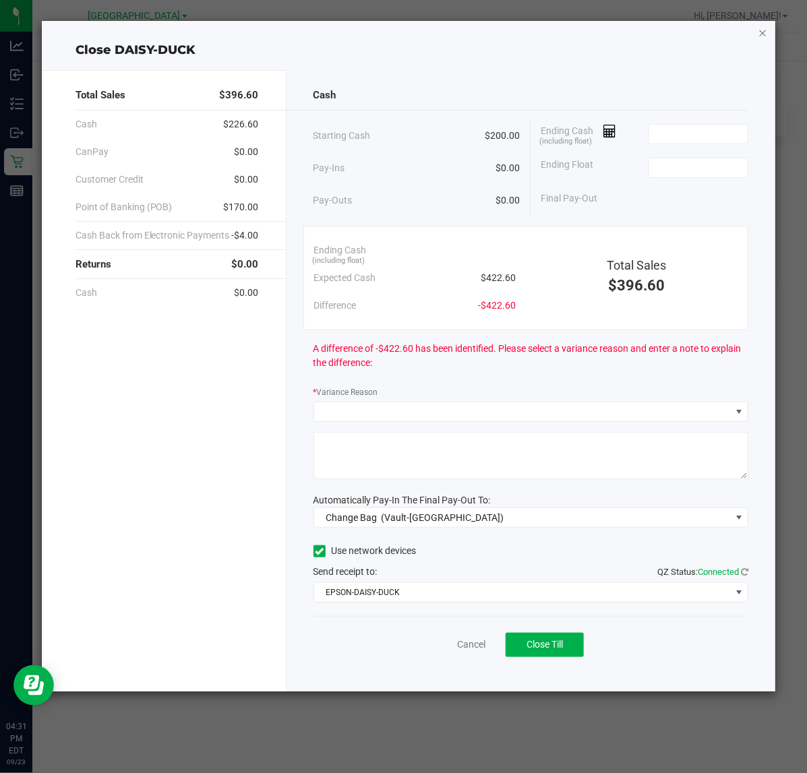
click at [759, 35] on icon "button" at bounding box center [763, 32] width 9 height 16
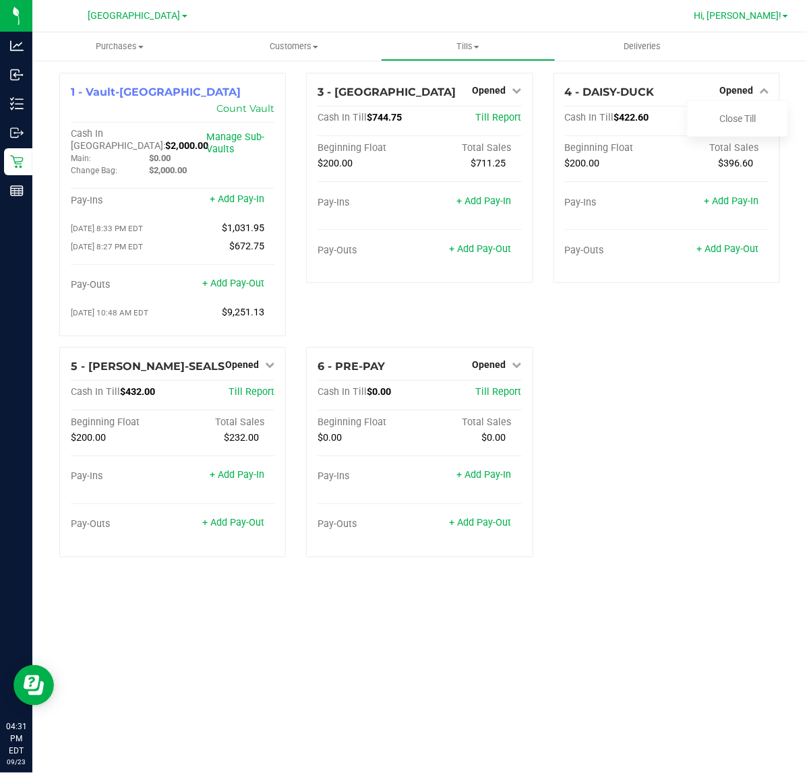
click at [772, 18] on span "Hi, [PERSON_NAME]!" at bounding box center [738, 15] width 88 height 11
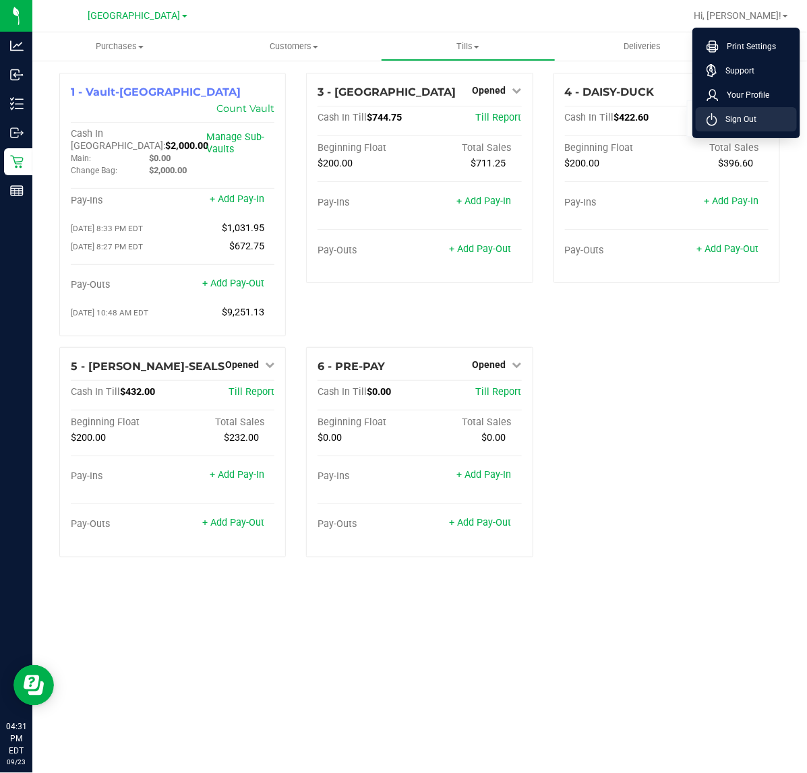
click at [756, 123] on span "Sign Out" at bounding box center [736, 119] width 39 height 13
